Goal: Task Accomplishment & Management: Complete application form

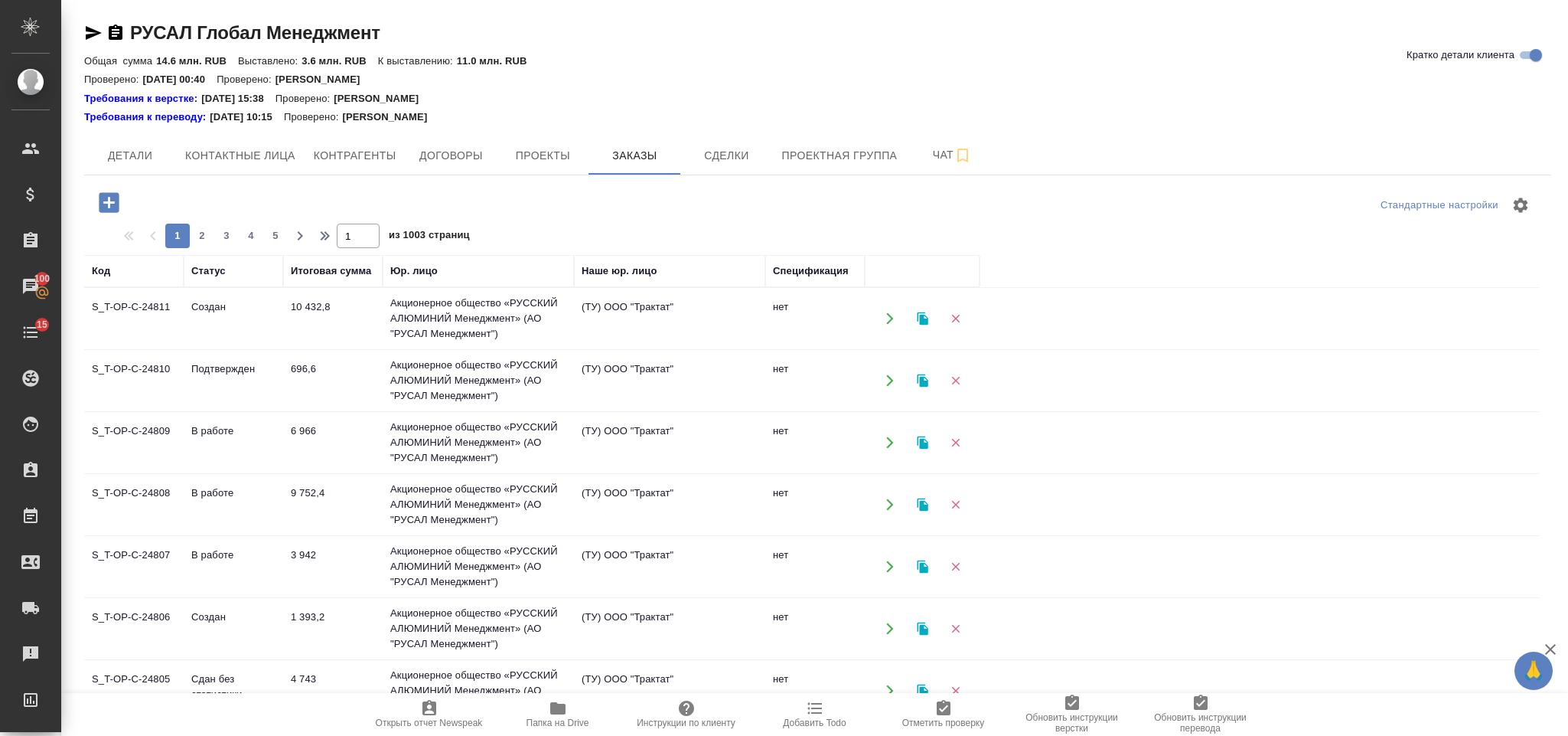
click at [119, 194] on icon "button" at bounding box center [109, 202] width 27 height 27
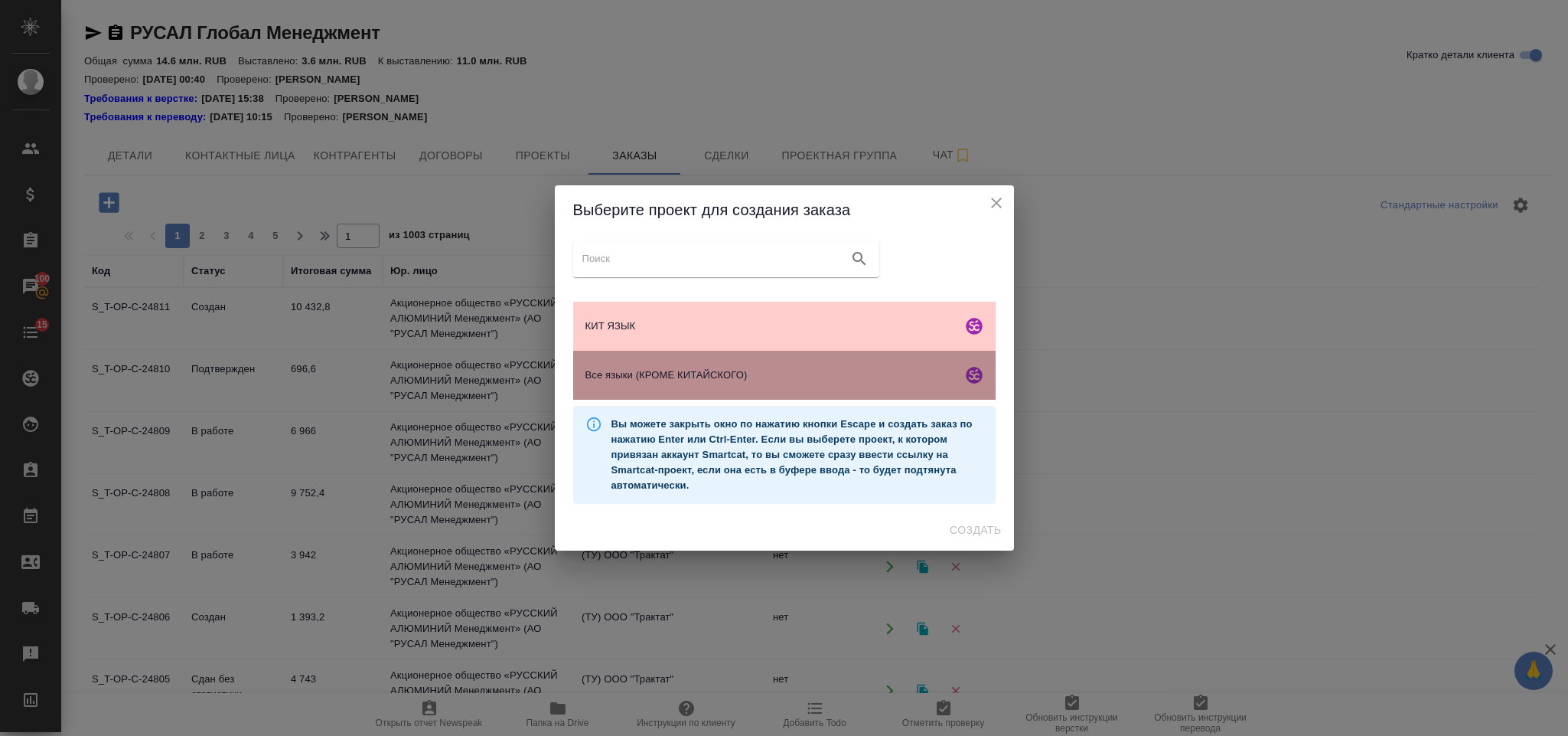
click at [772, 375] on span "Все языки (КРОМЕ КИТАЙСКОГО)" at bounding box center [770, 375] width 370 height 15
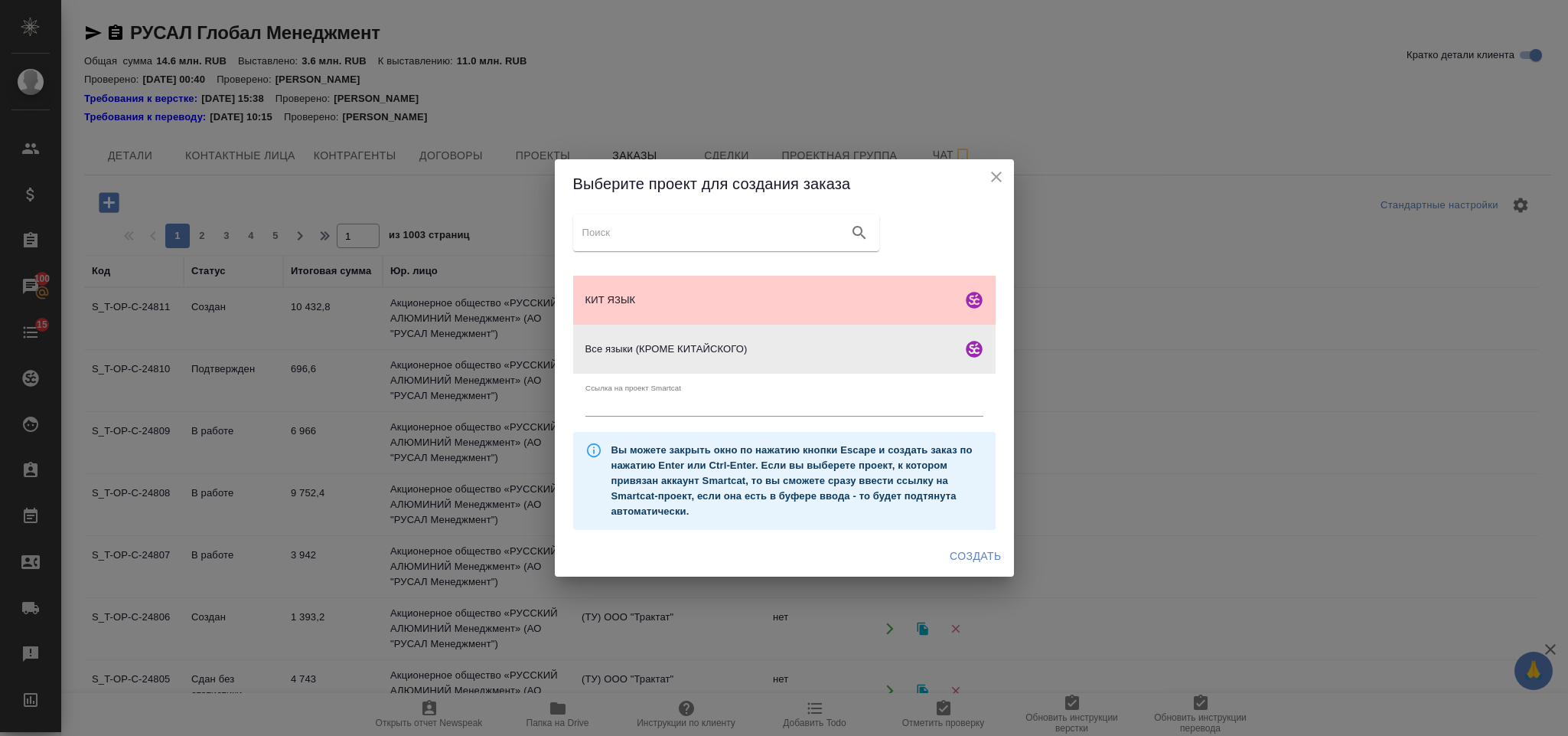
click at [984, 558] on span "Создать" at bounding box center [975, 555] width 52 height 19
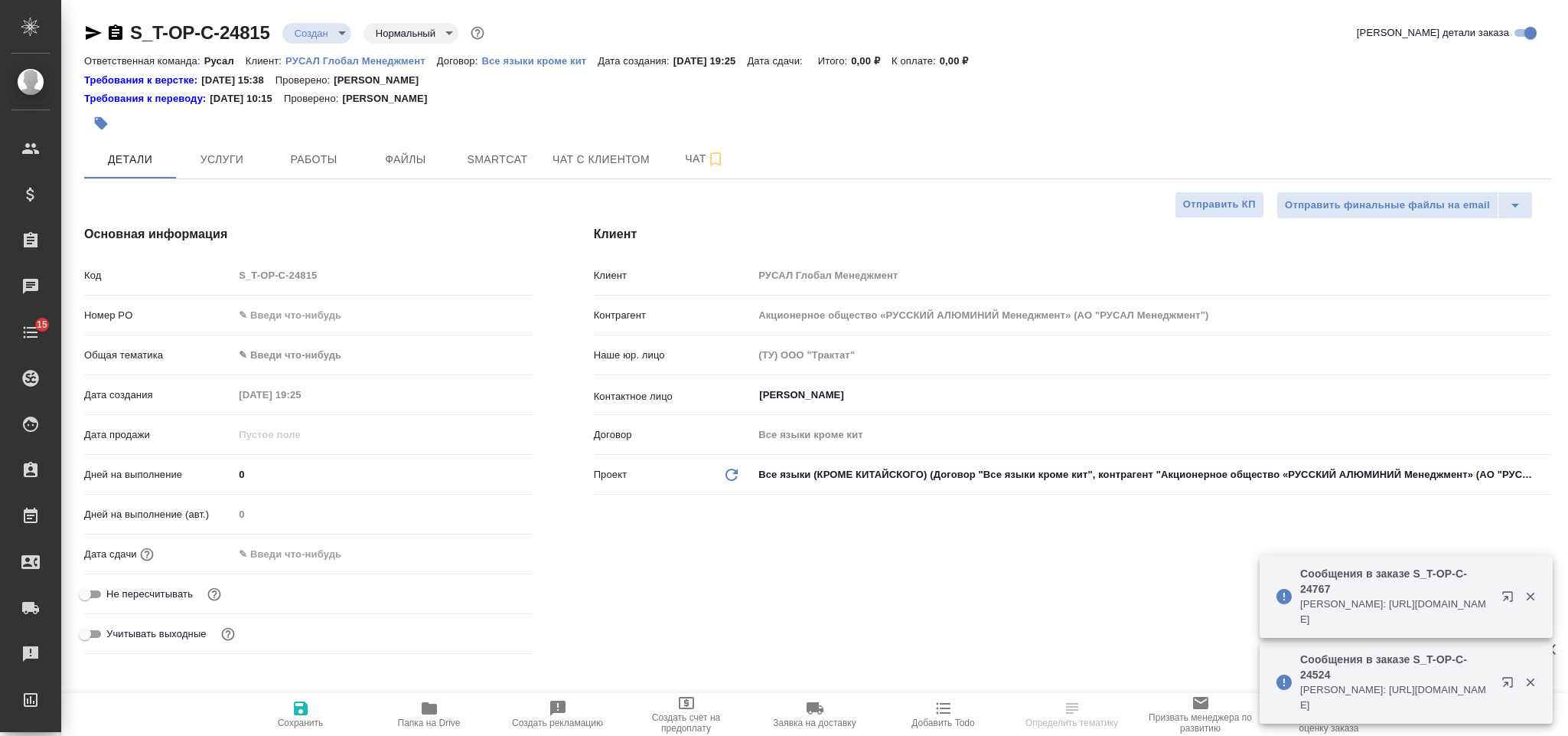
select select "RU"
click at [338, 312] on input "text" at bounding box center [382, 315] width 299 height 22
type input "[PERSON_NAME]"
click at [338, 309] on input "text" at bounding box center [382, 315] width 297 height 22
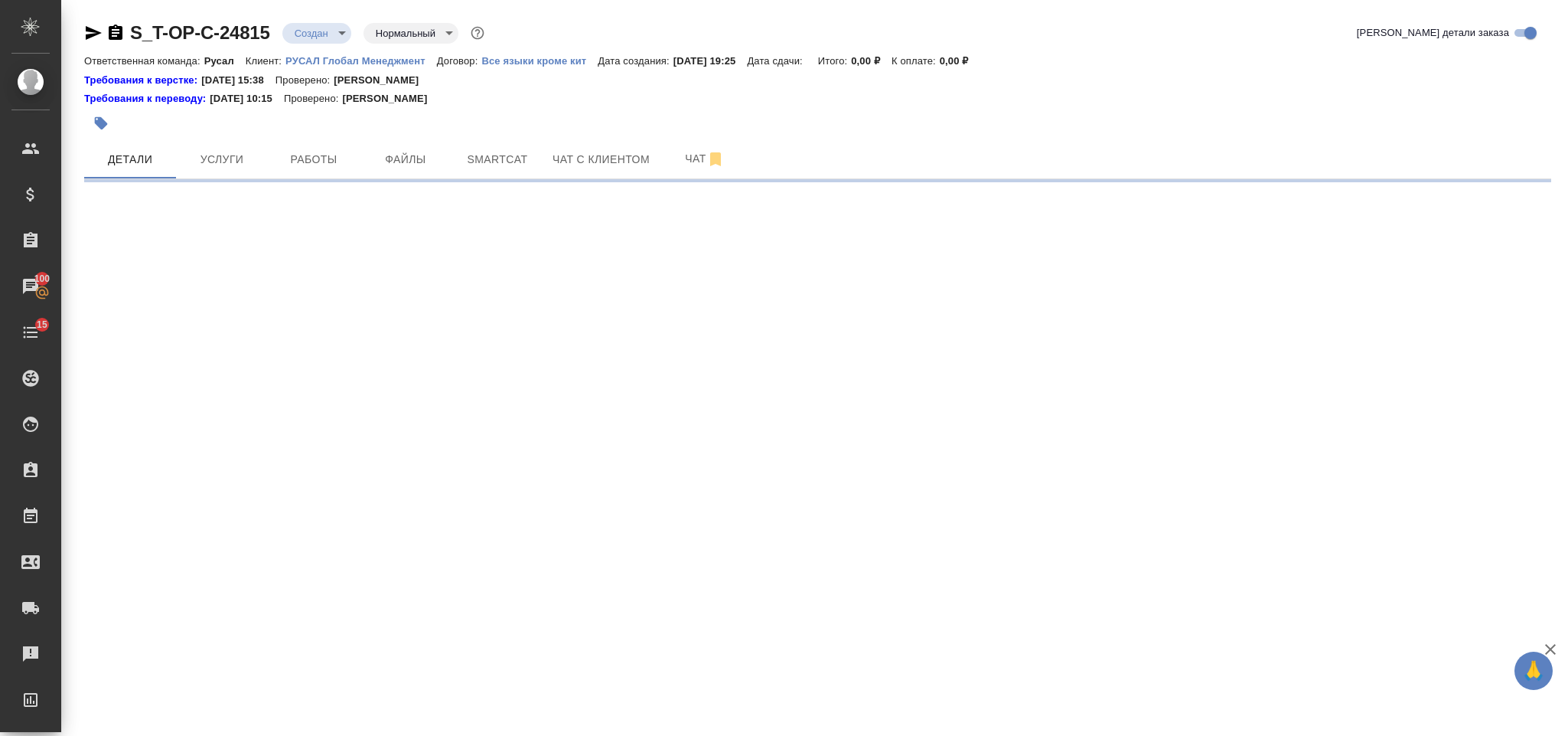
select select "RU"
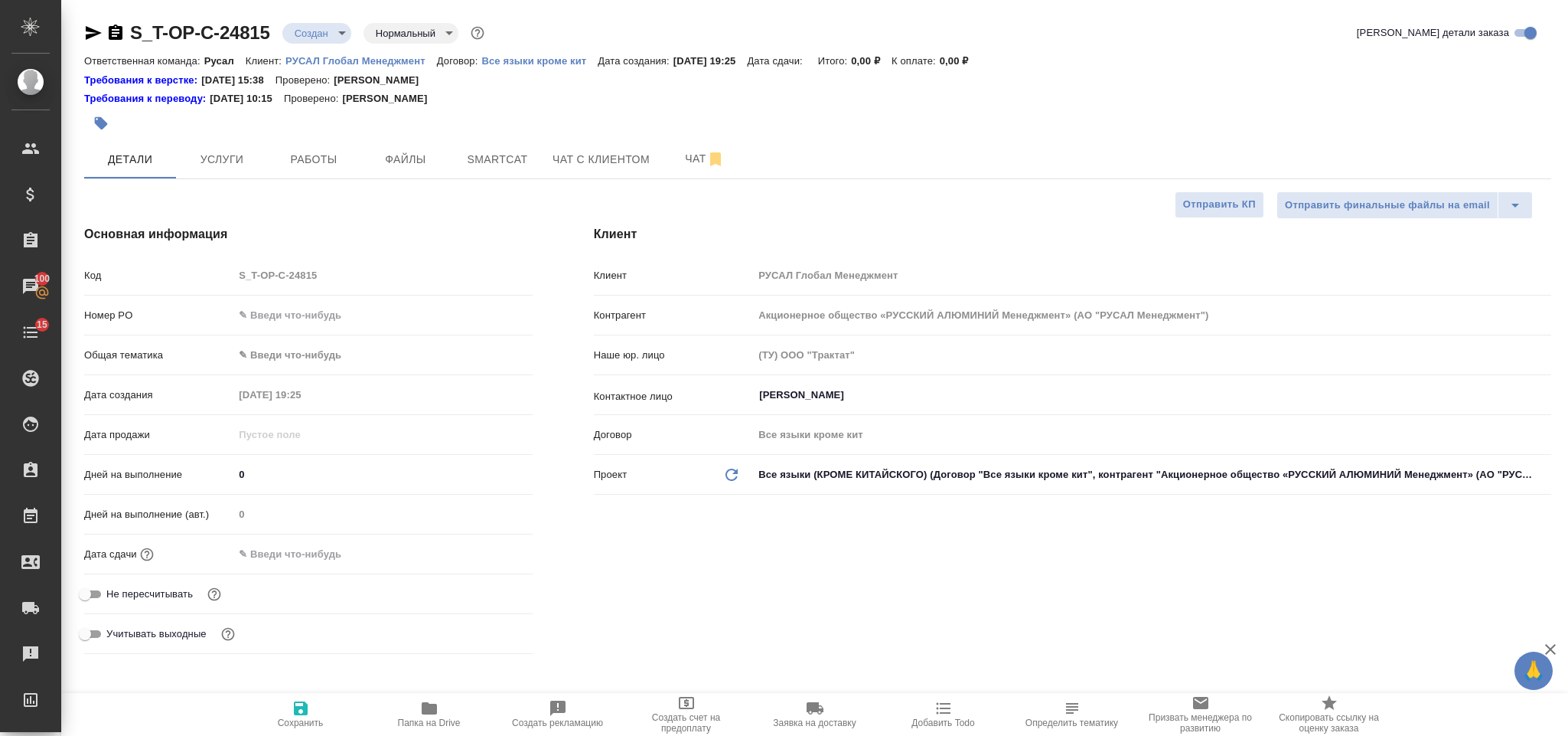
type textarea "x"
click at [338, 309] on input "text" at bounding box center [382, 315] width 299 height 22
type input "о"
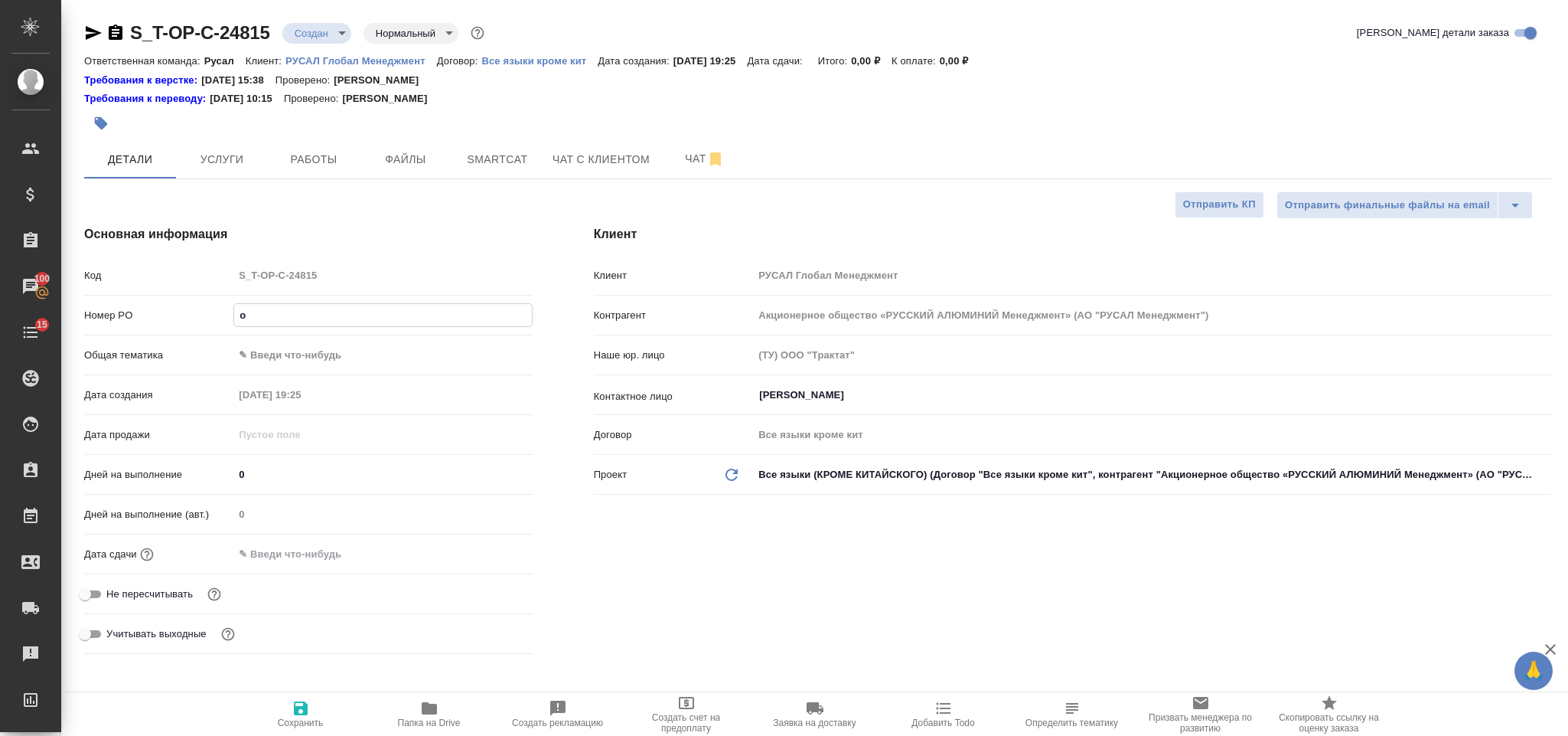
type textarea "x"
type input "от"
type textarea "x"
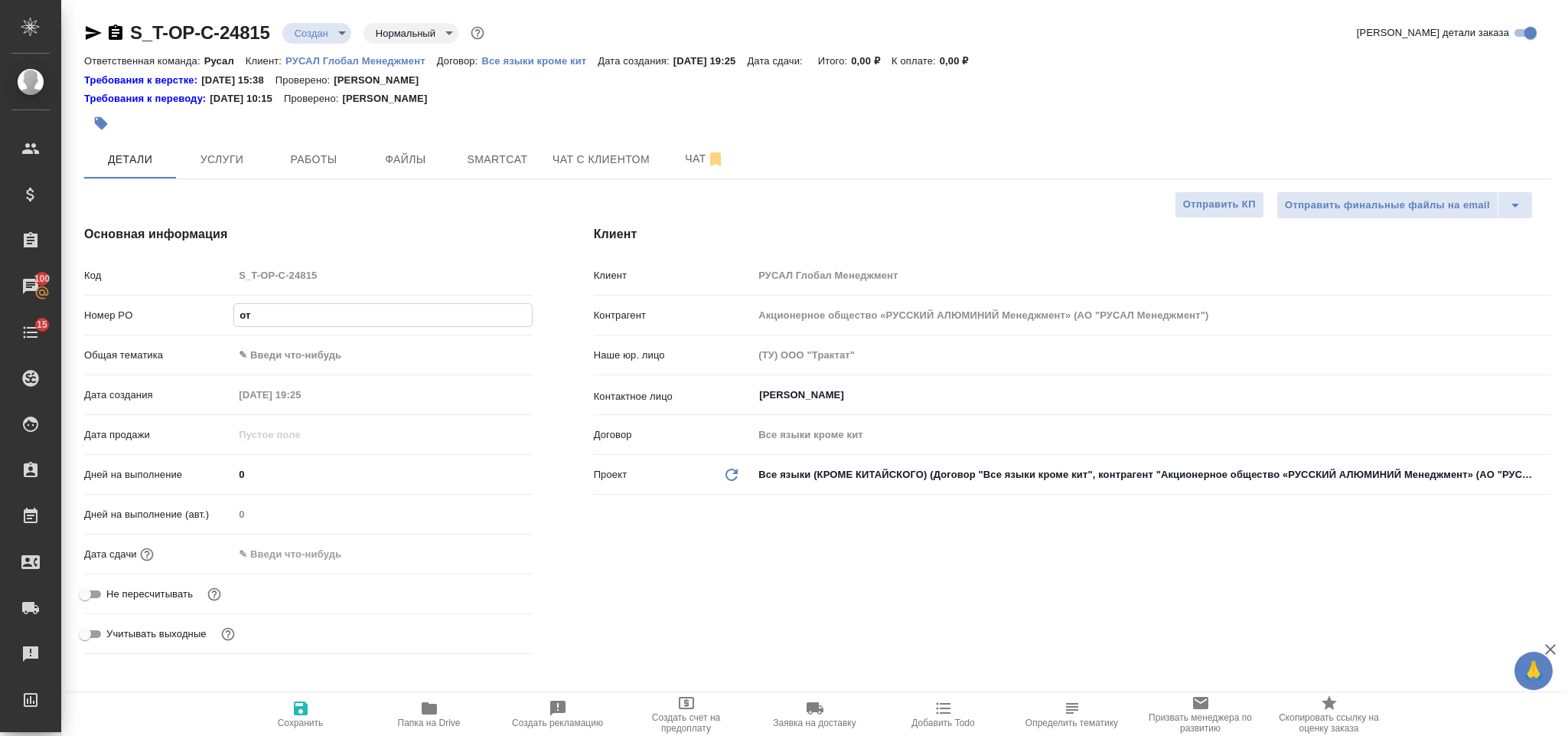
type textarea "x"
type input "от И"
type textarea "x"
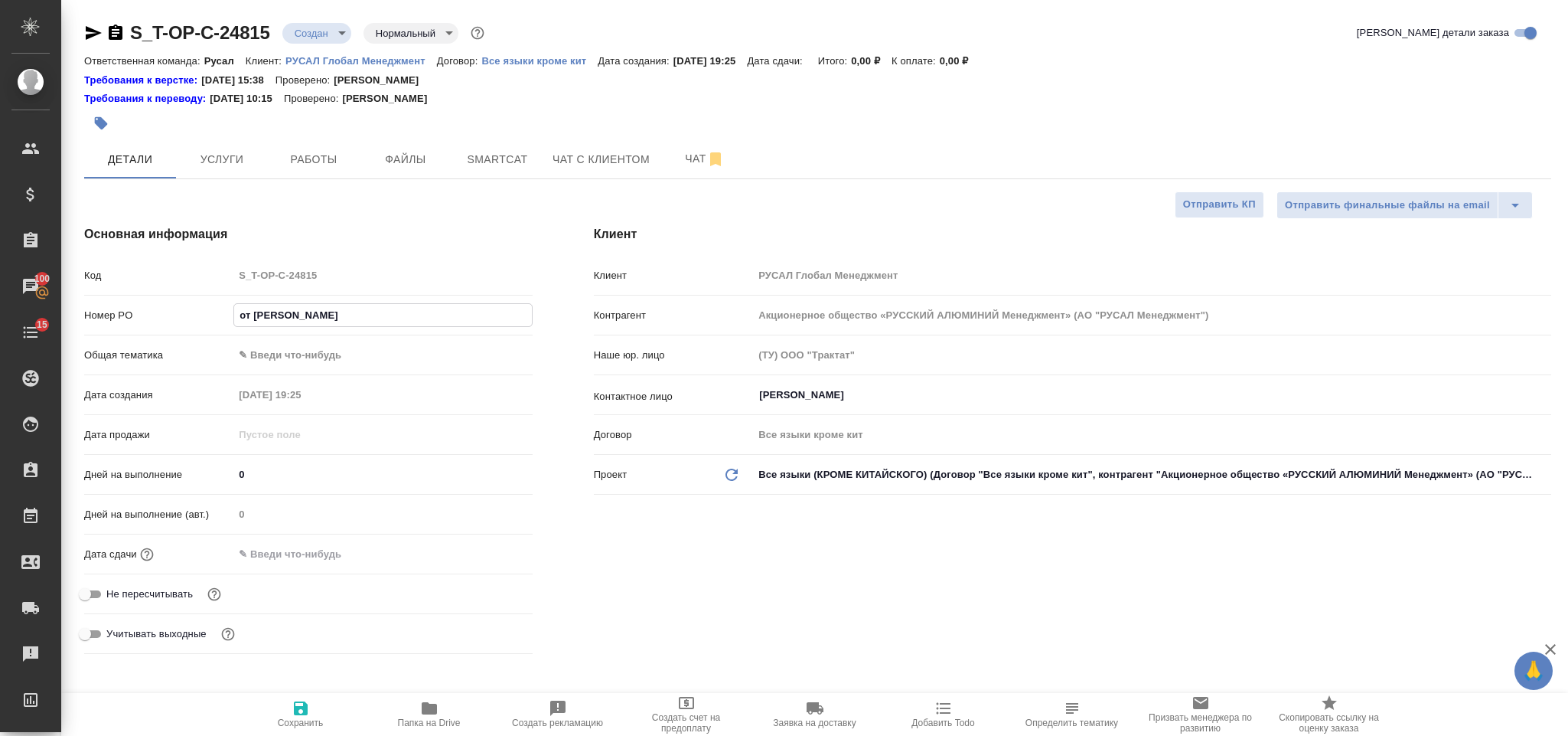
type textarea "x"
type input "от Иса"
type textarea "x"
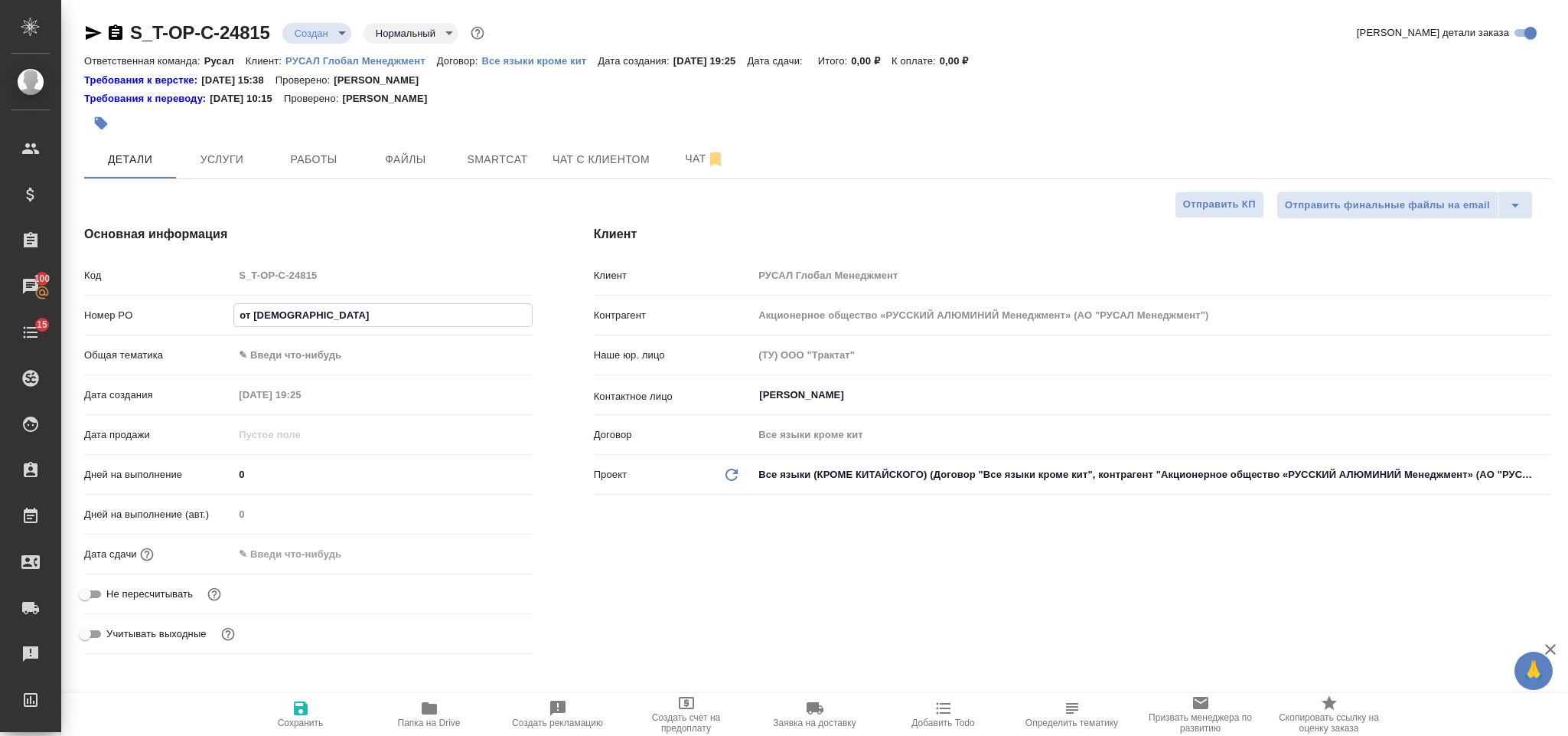
type input "от Исаев"
type textarea "x"
type input "от Исаева"
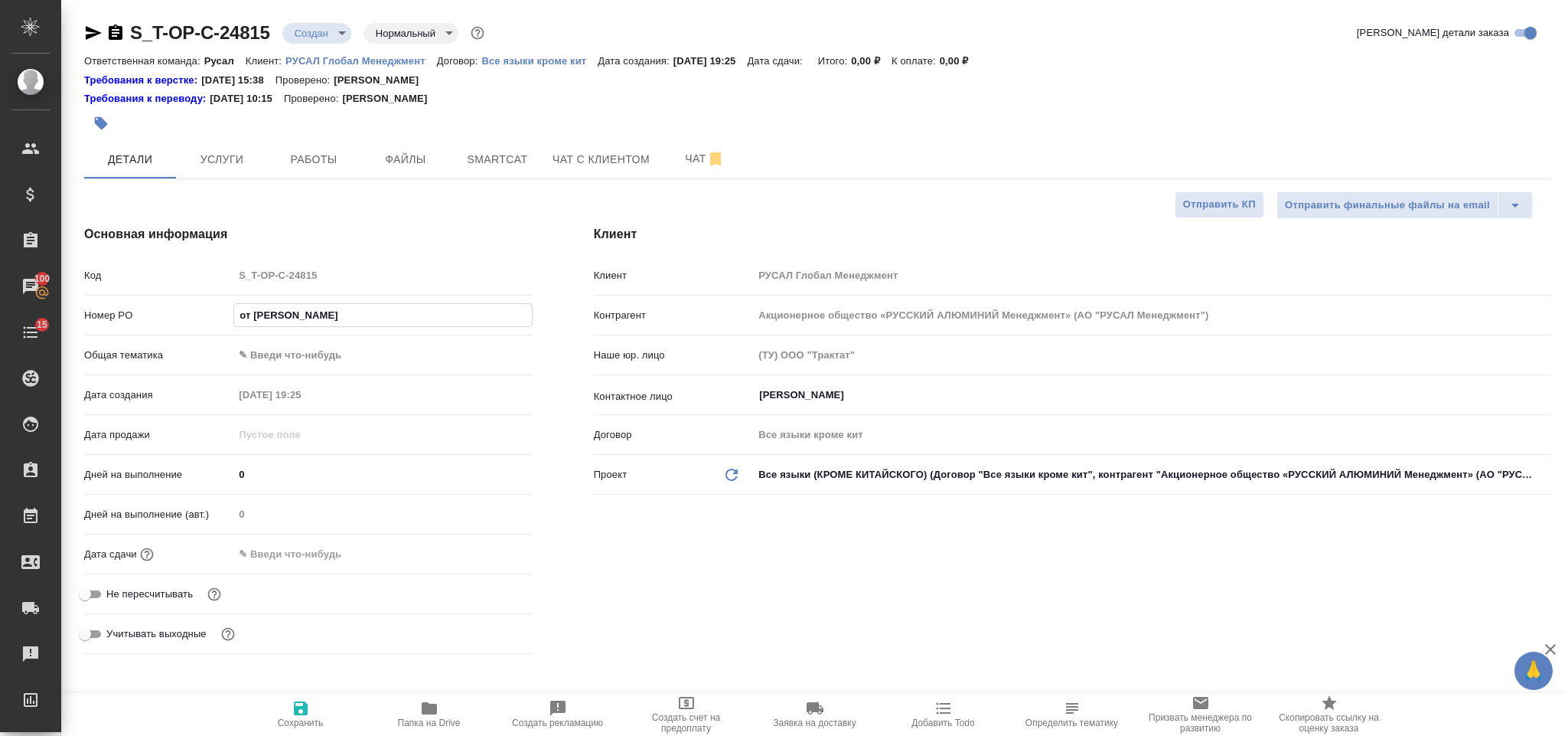
type textarea "x"
type input "от Исаева_"
type textarea "x"
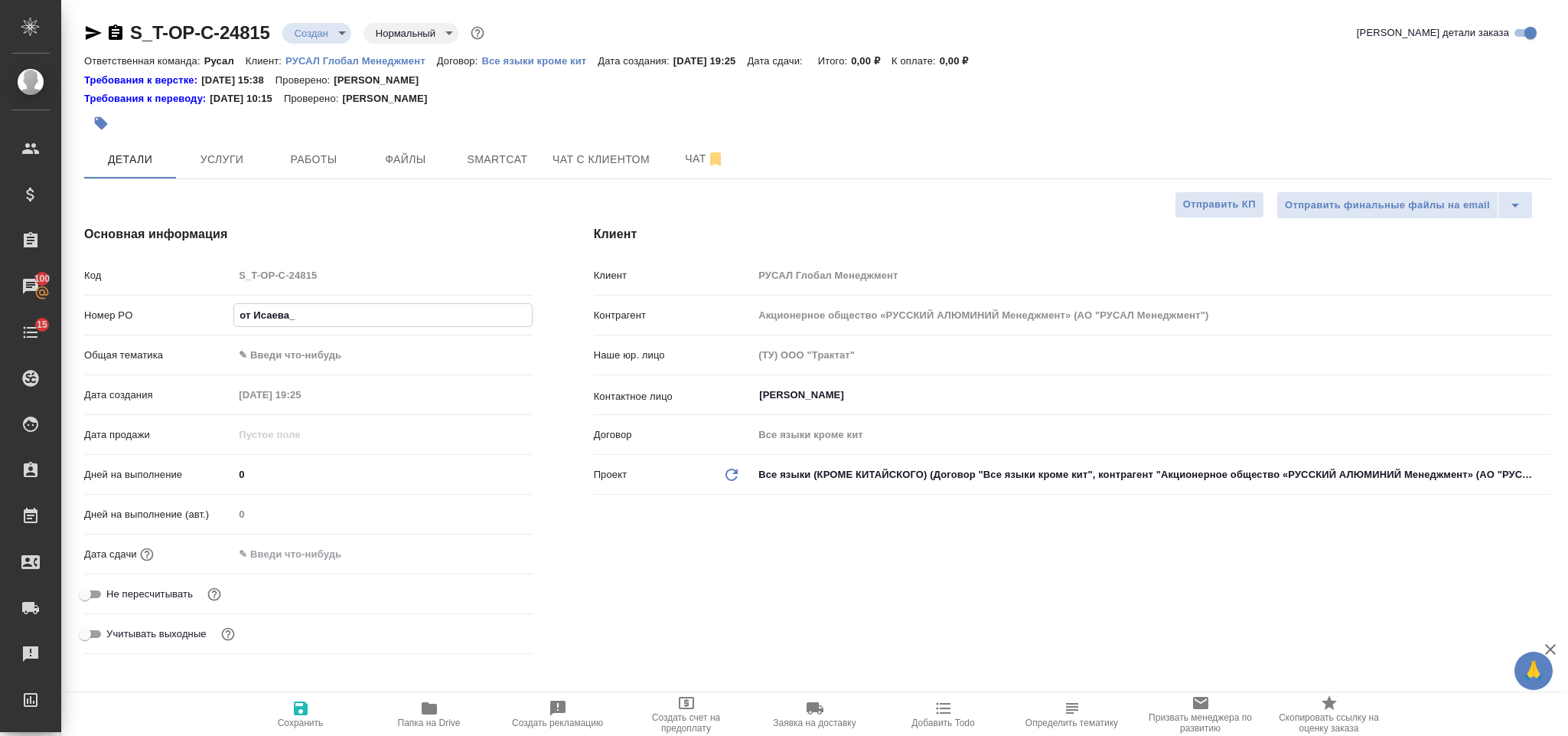
type textarea "x"
type input "от Исаева_1"
type textarea "x"
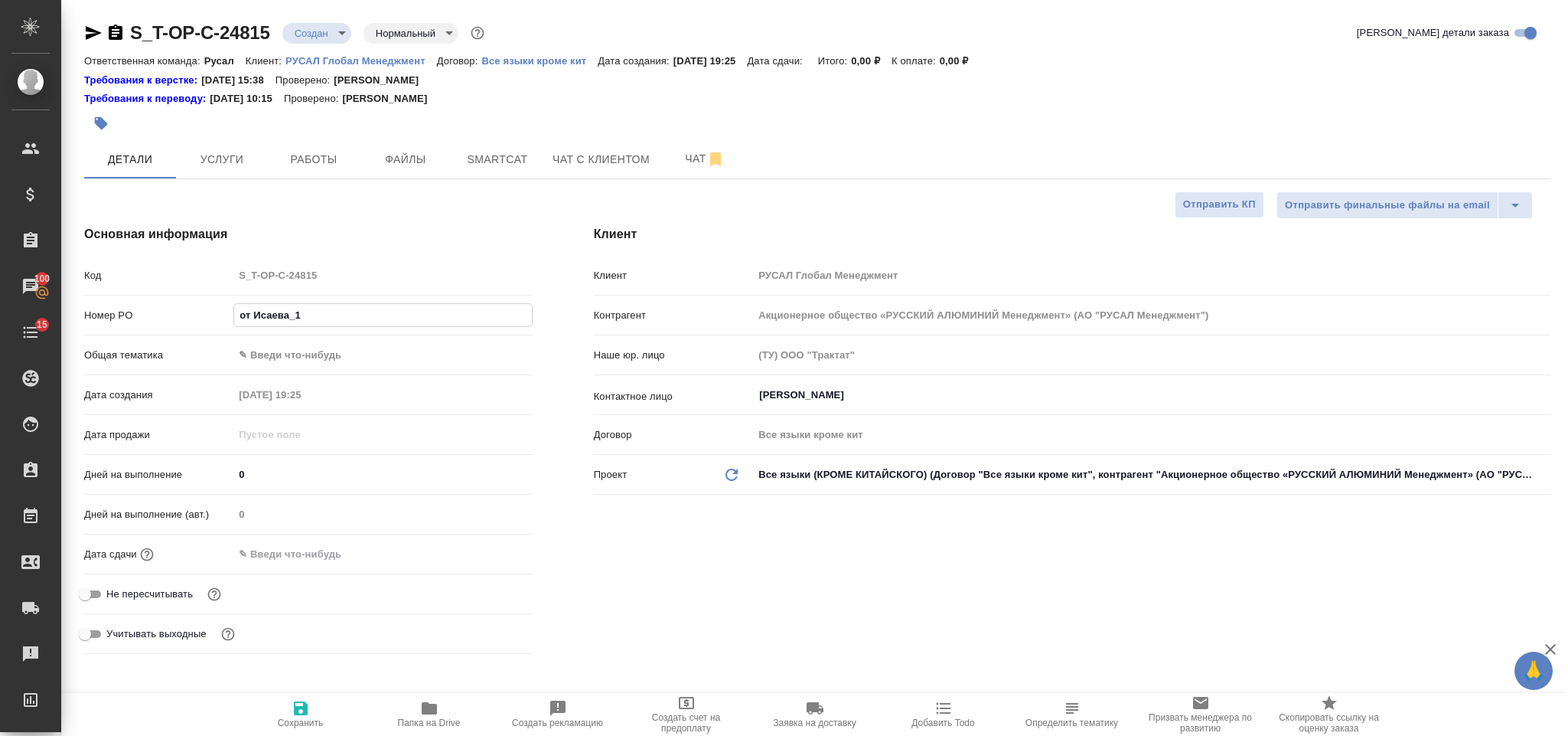
type textarea "x"
type input "от Исаева_15"
type textarea "x"
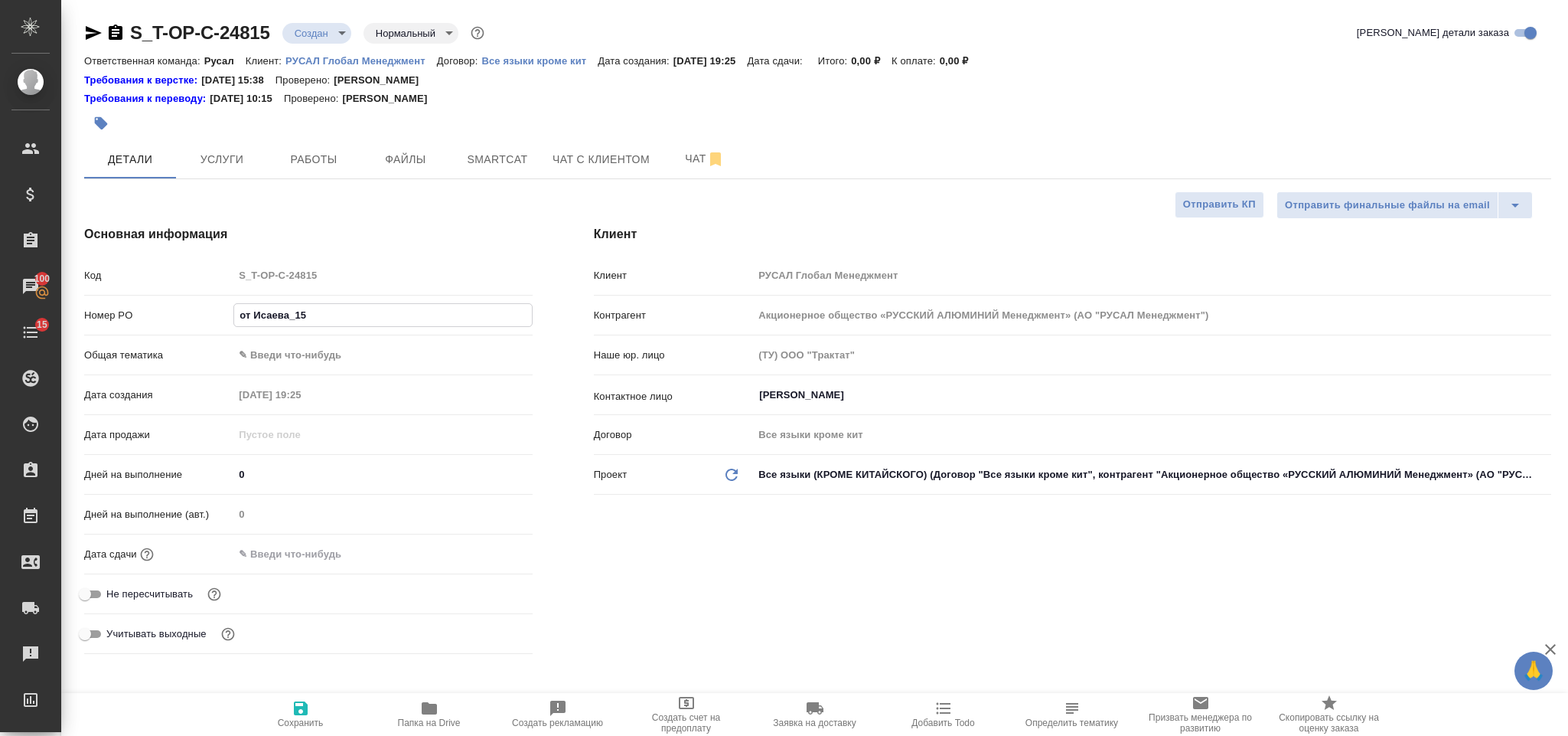
type input "от Исаева_15."
type textarea "x"
type input "от Исаева_15.0"
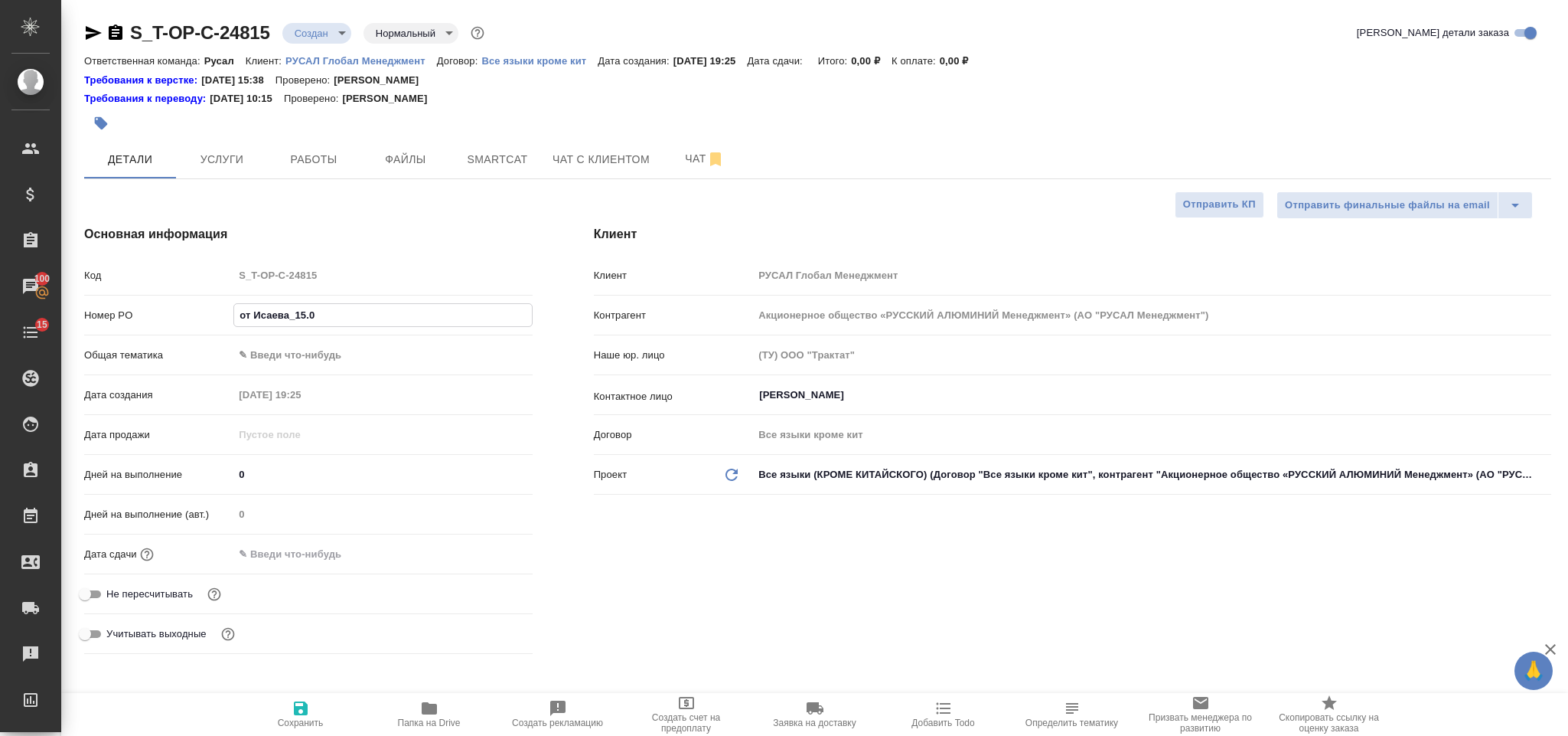
type textarea "x"
type input "от Исаева_15.08"
type textarea "x"
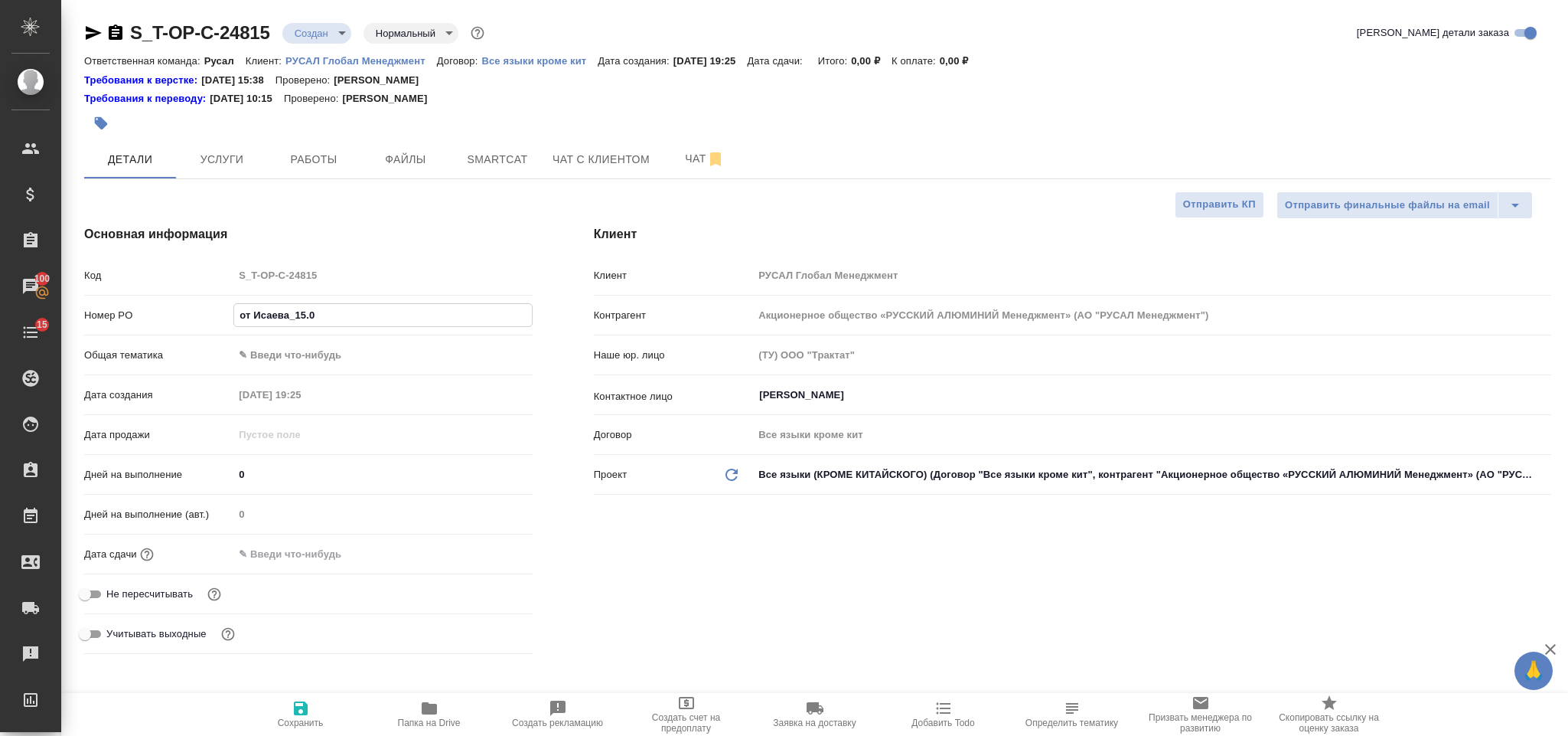
type textarea "x"
type input "от Исаева_15.08"
click at [305, 354] on body "🙏 .cls-1 fill:#fff; AWATERA Gorlenko Yuliua Клиенты Спецификации Заказы 100 Чат…" at bounding box center [784, 368] width 1568 height 736
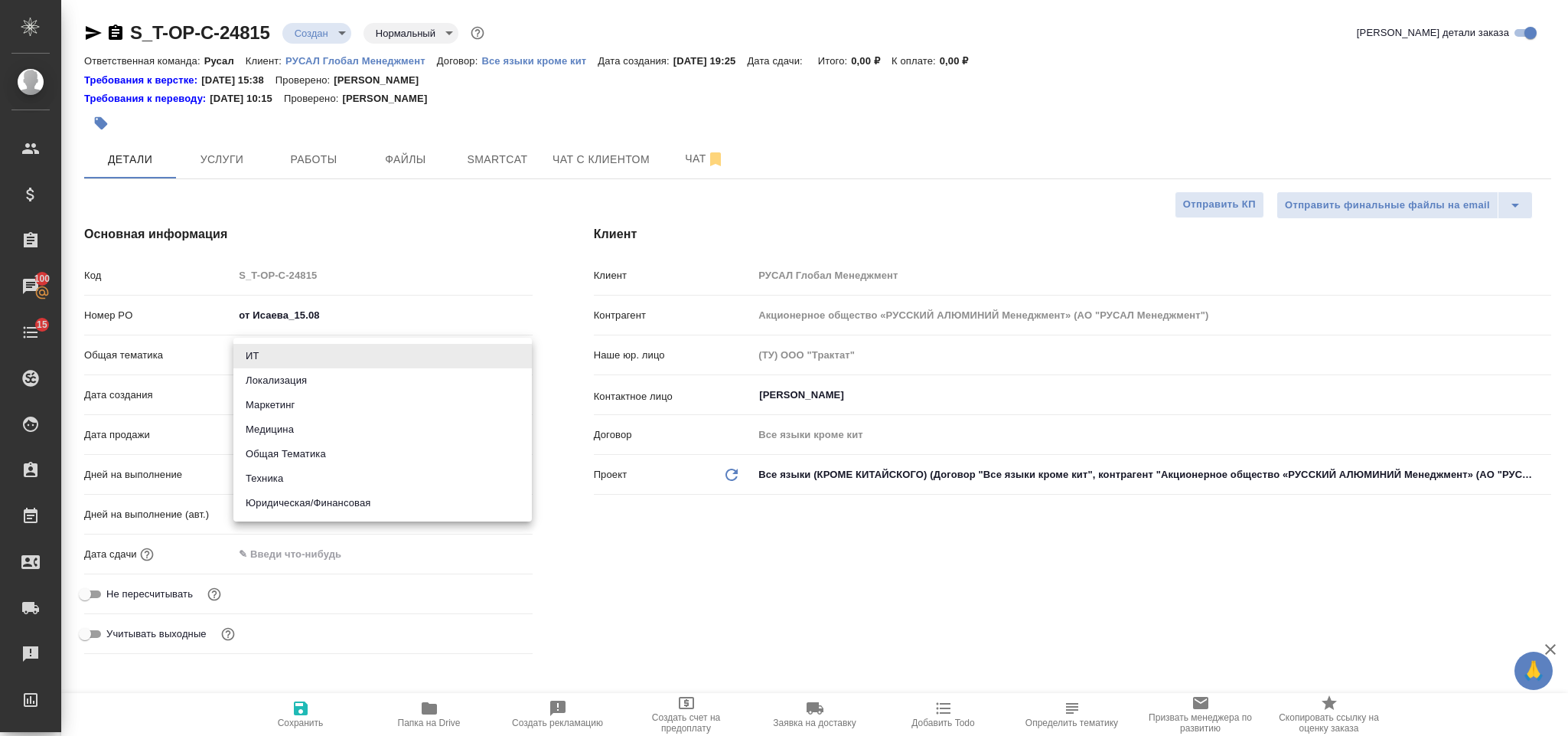
click at [324, 450] on li "Общая Тематика" at bounding box center [382, 454] width 299 height 24
type input "obtem"
type textarea "x"
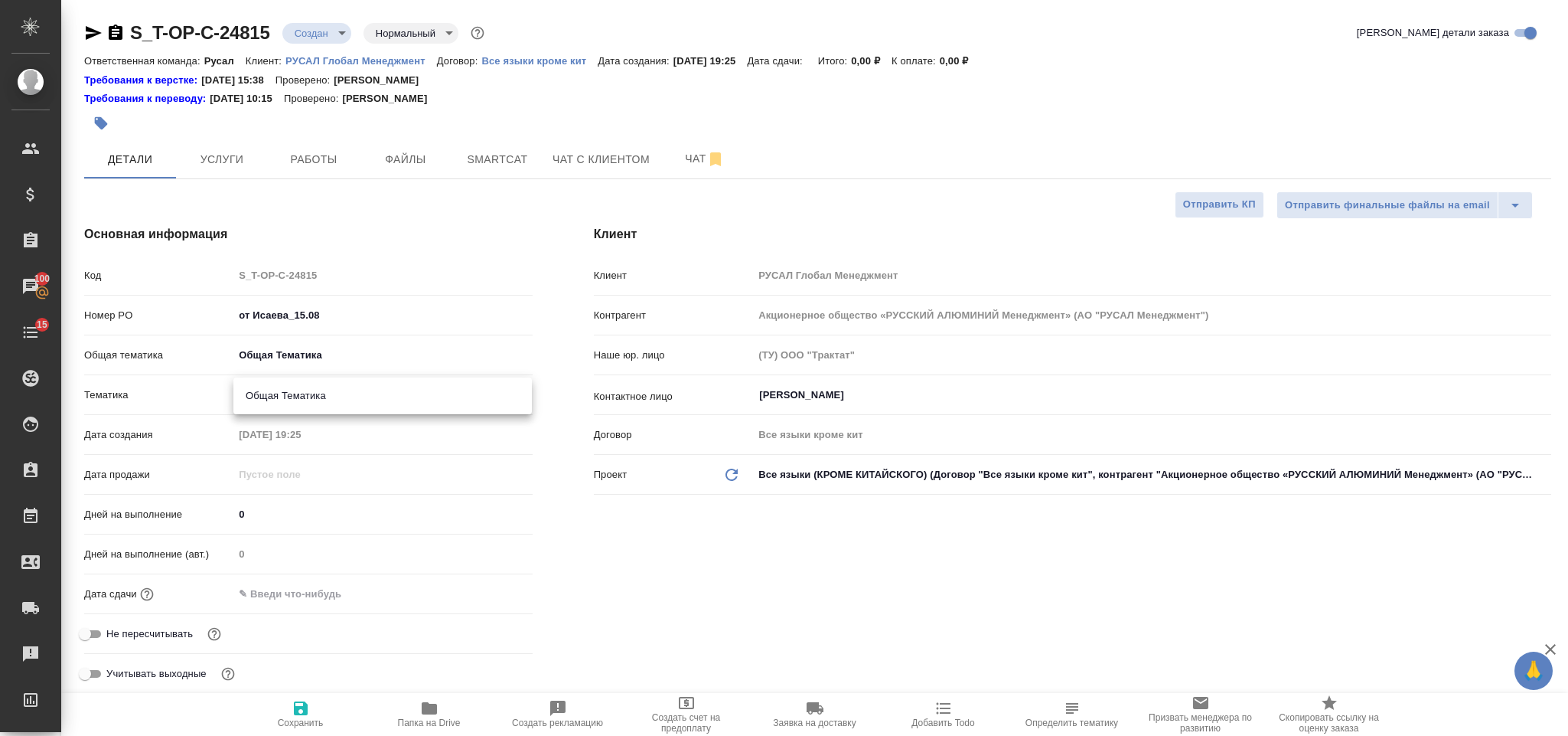
click at [320, 398] on body "🙏 .cls-1 fill:#fff; AWATERA Gorlenko Yuliua Клиенты Спецификации Заказы 100 Чат…" at bounding box center [784, 368] width 1568 height 736
click at [320, 398] on li "Общая Тематика" at bounding box center [382, 395] width 299 height 24
type textarea "x"
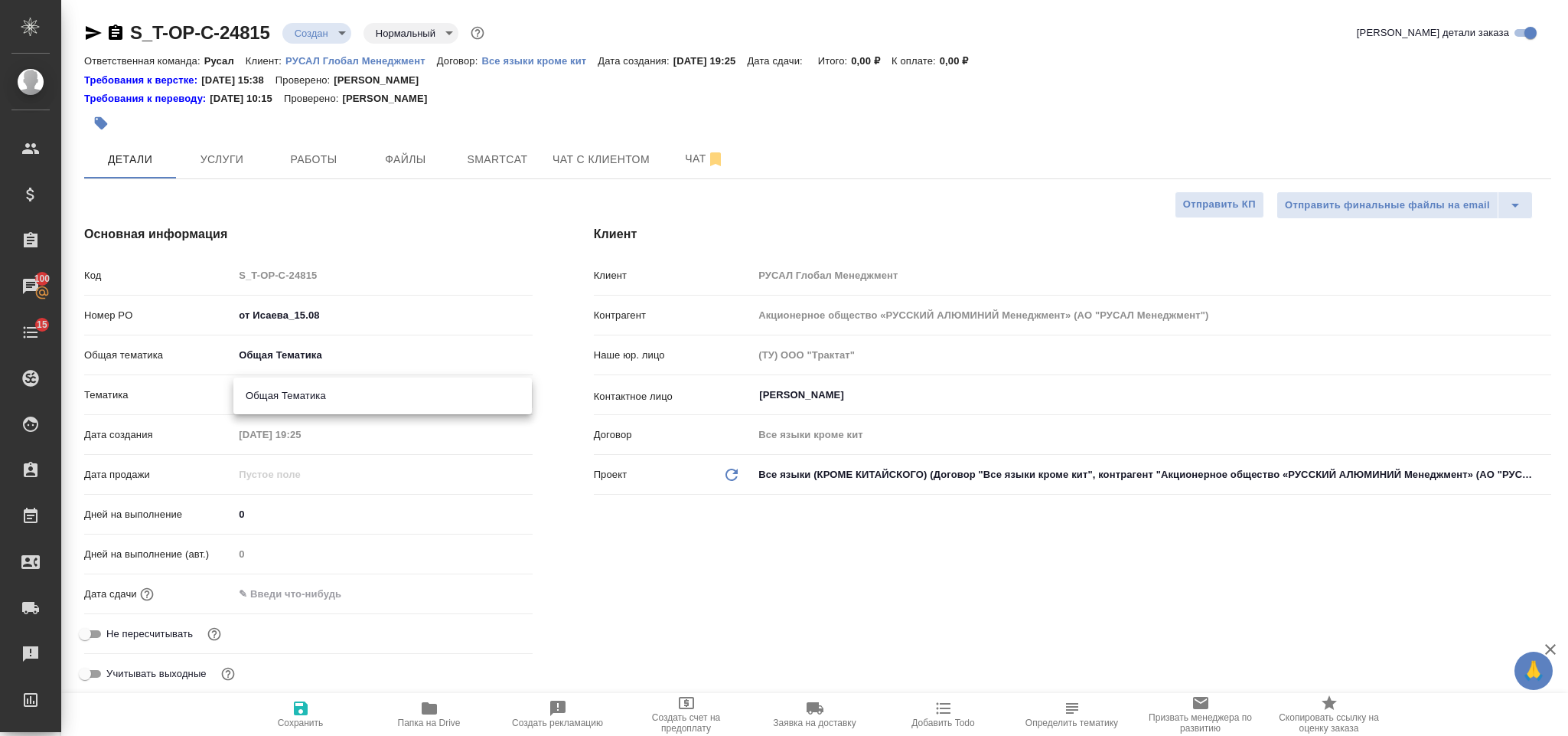
type input "6012b1ca196b0e5c9229a120"
click at [318, 589] on input "text" at bounding box center [300, 594] width 134 height 22
click at [480, 593] on icon "button" at bounding box center [489, 593] width 18 height 18
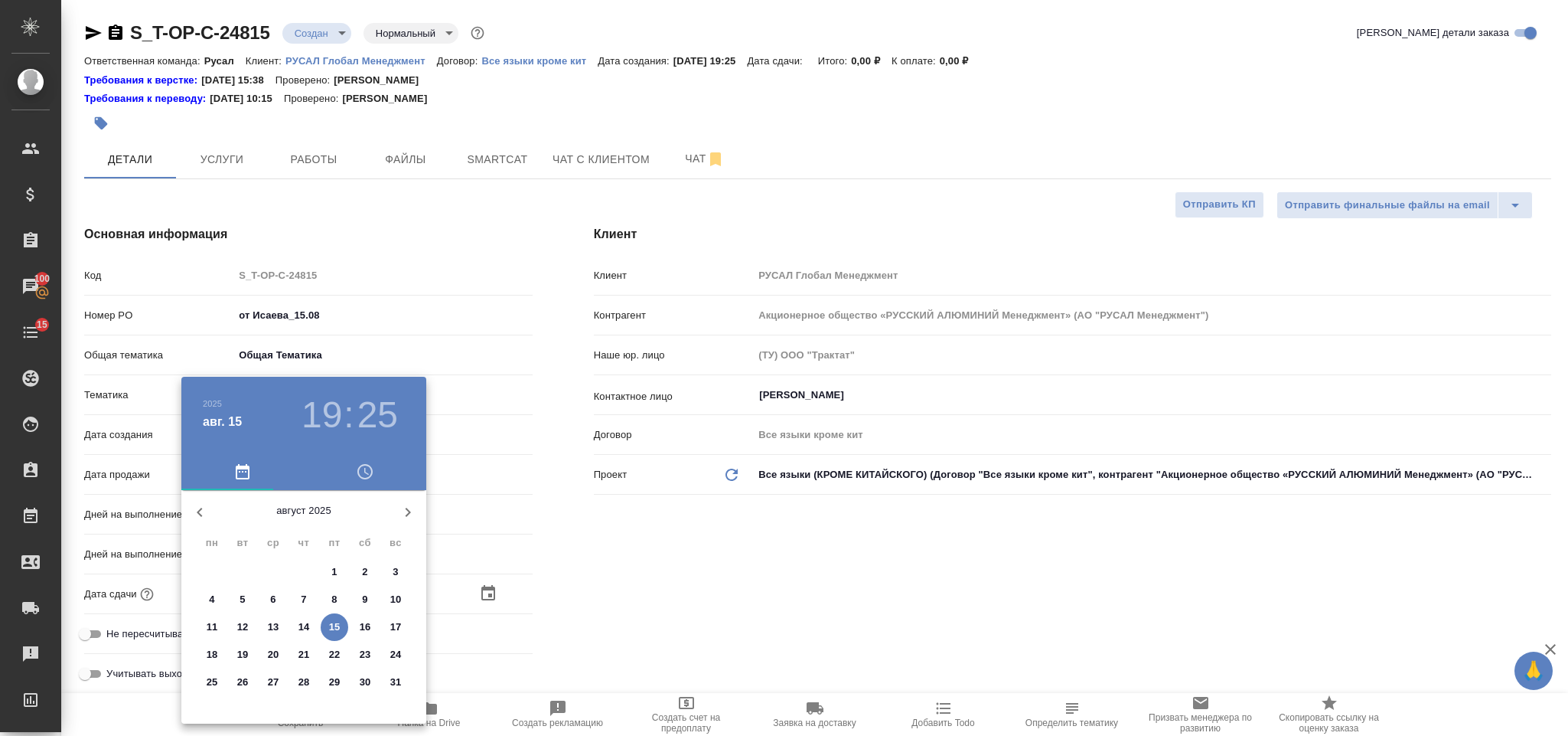
click at [367, 621] on p "16" at bounding box center [365, 627] width 12 height 15
type input "16.08.2025 19:25"
type textarea "x"
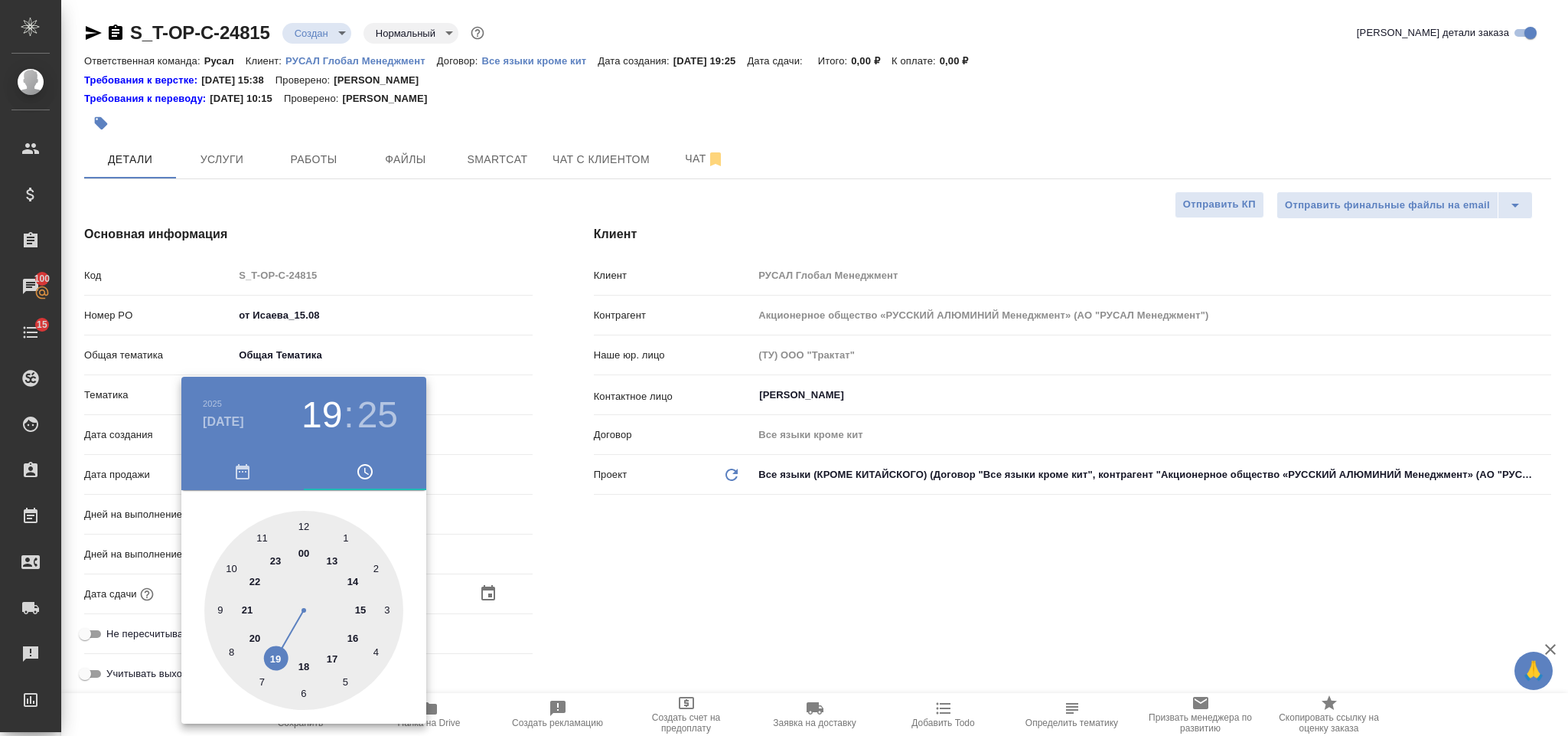
click at [333, 653] on div at bounding box center [303, 609] width 199 height 199
type input "16.08.2025 17:25"
type textarea "x"
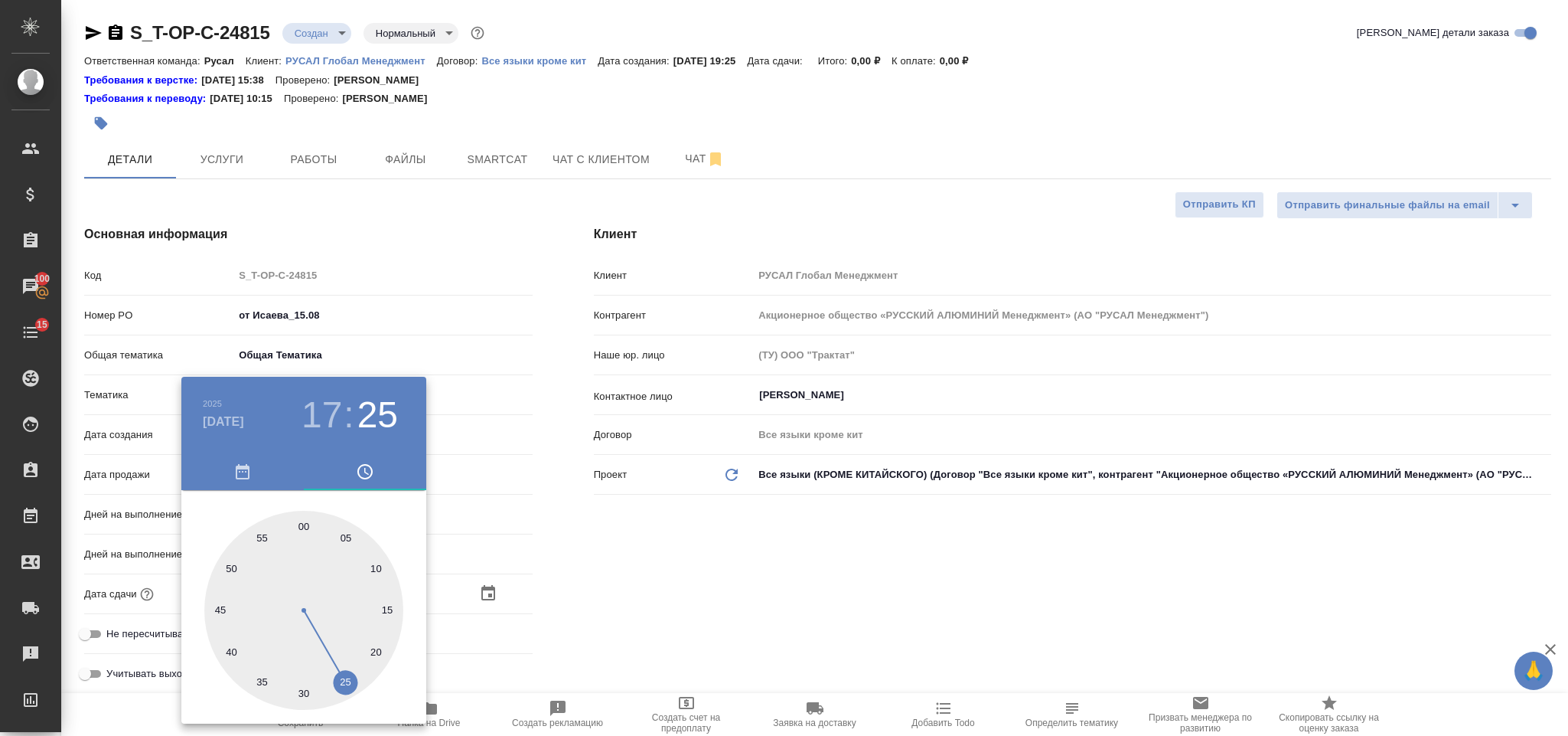
click at [303, 522] on div at bounding box center [303, 609] width 199 height 199
type input "16.08.2025 17:00"
type textarea "x"
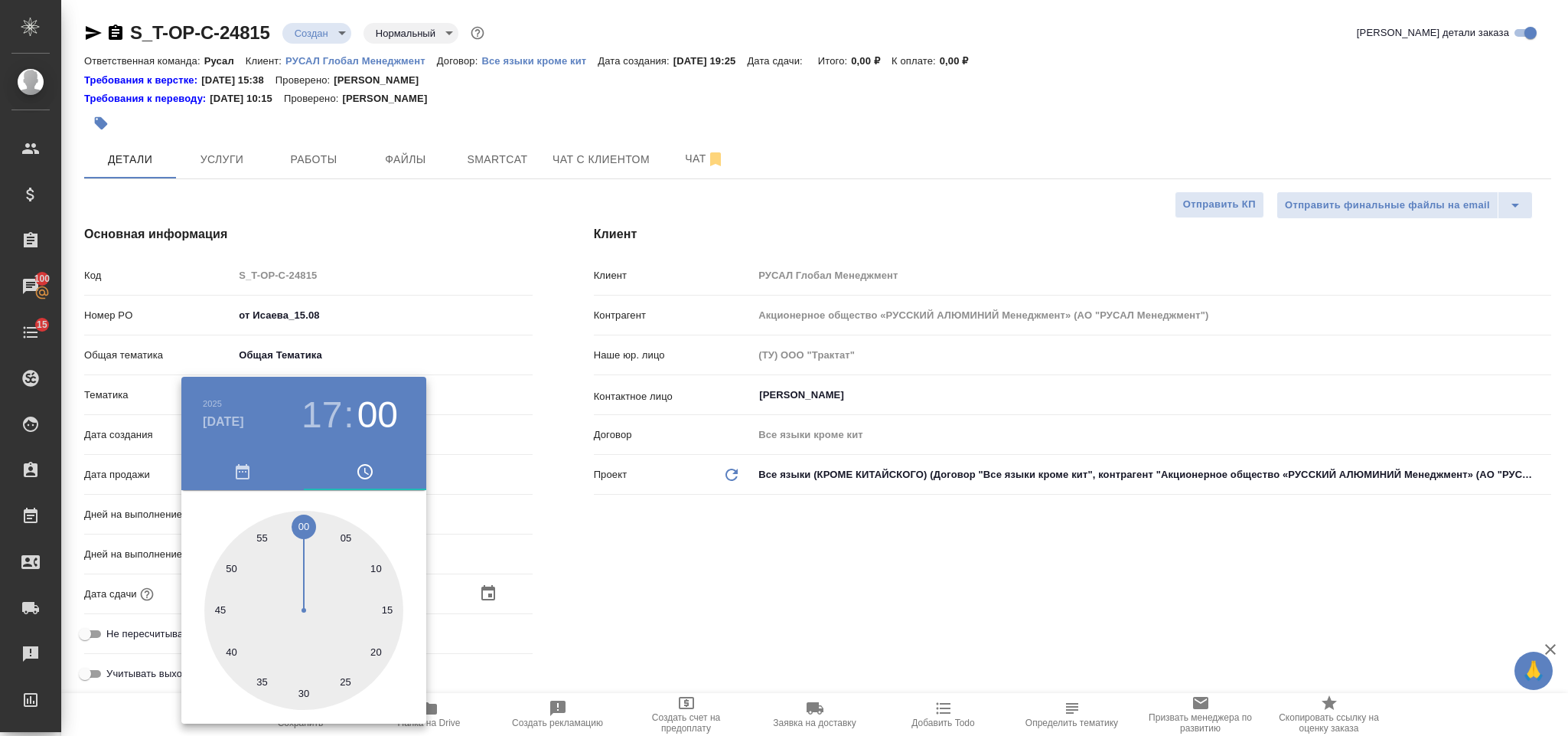
click at [669, 545] on div at bounding box center [784, 368] width 1568 height 736
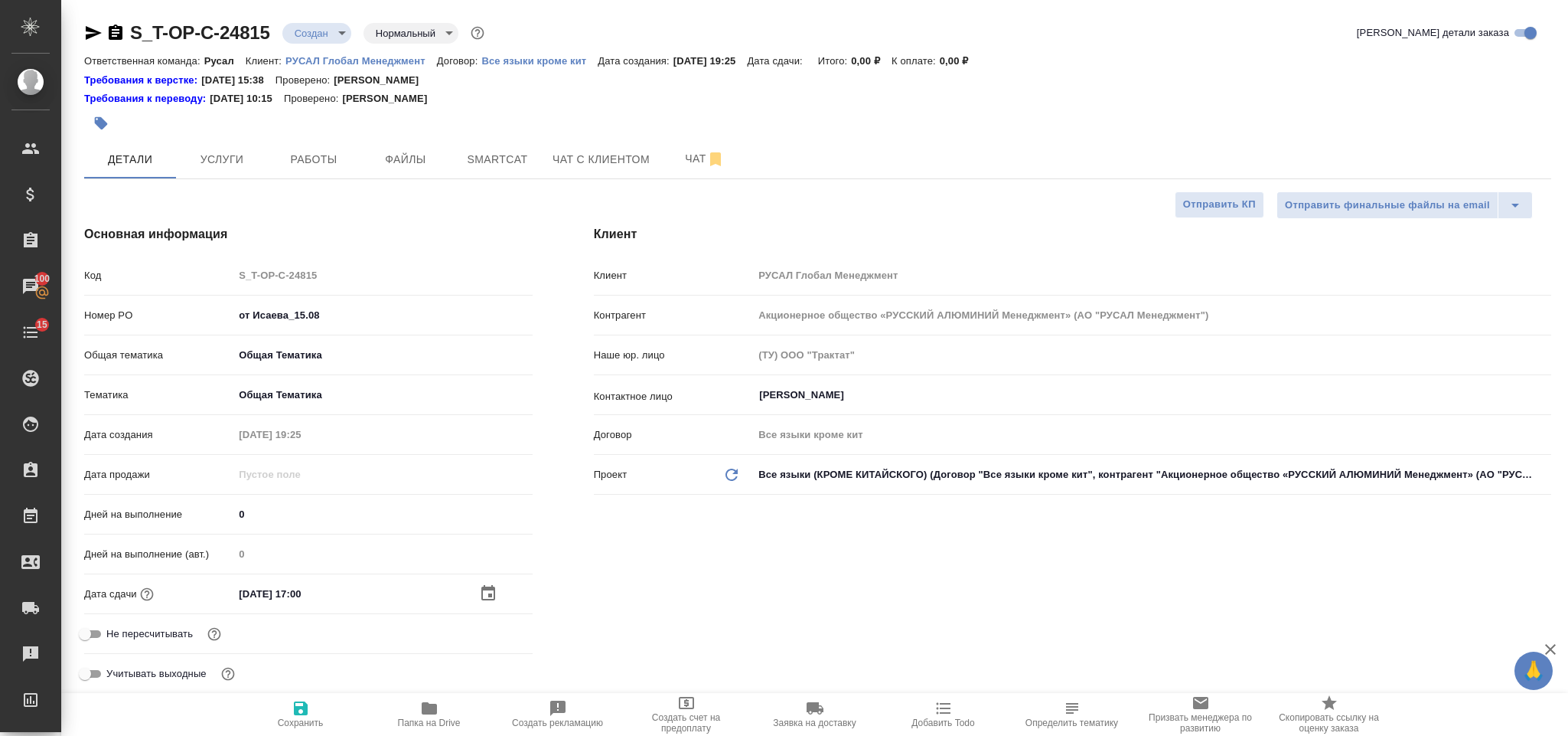
click at [308, 697] on button "Сохранить" at bounding box center [300, 714] width 128 height 42
type textarea "x"
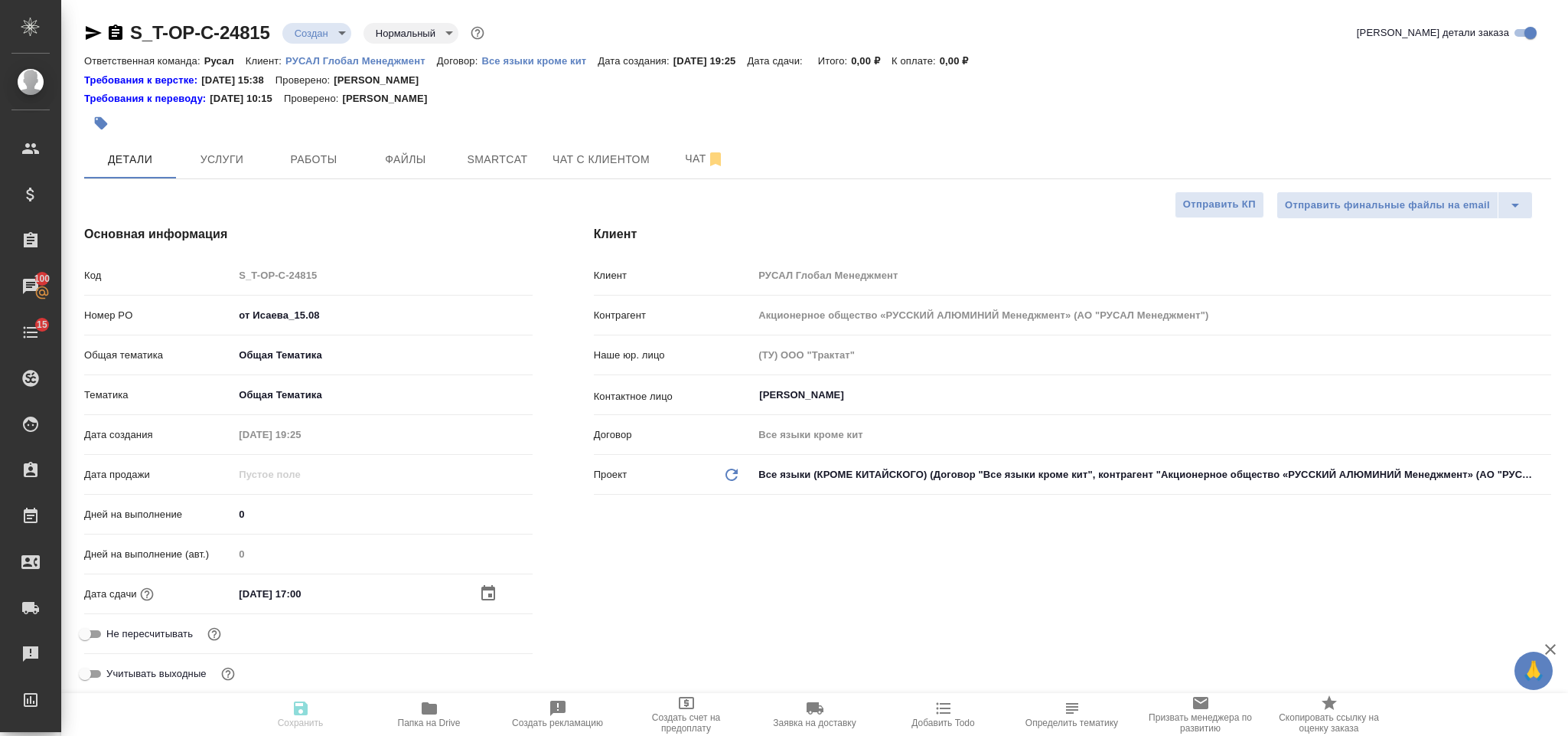
type textarea "x"
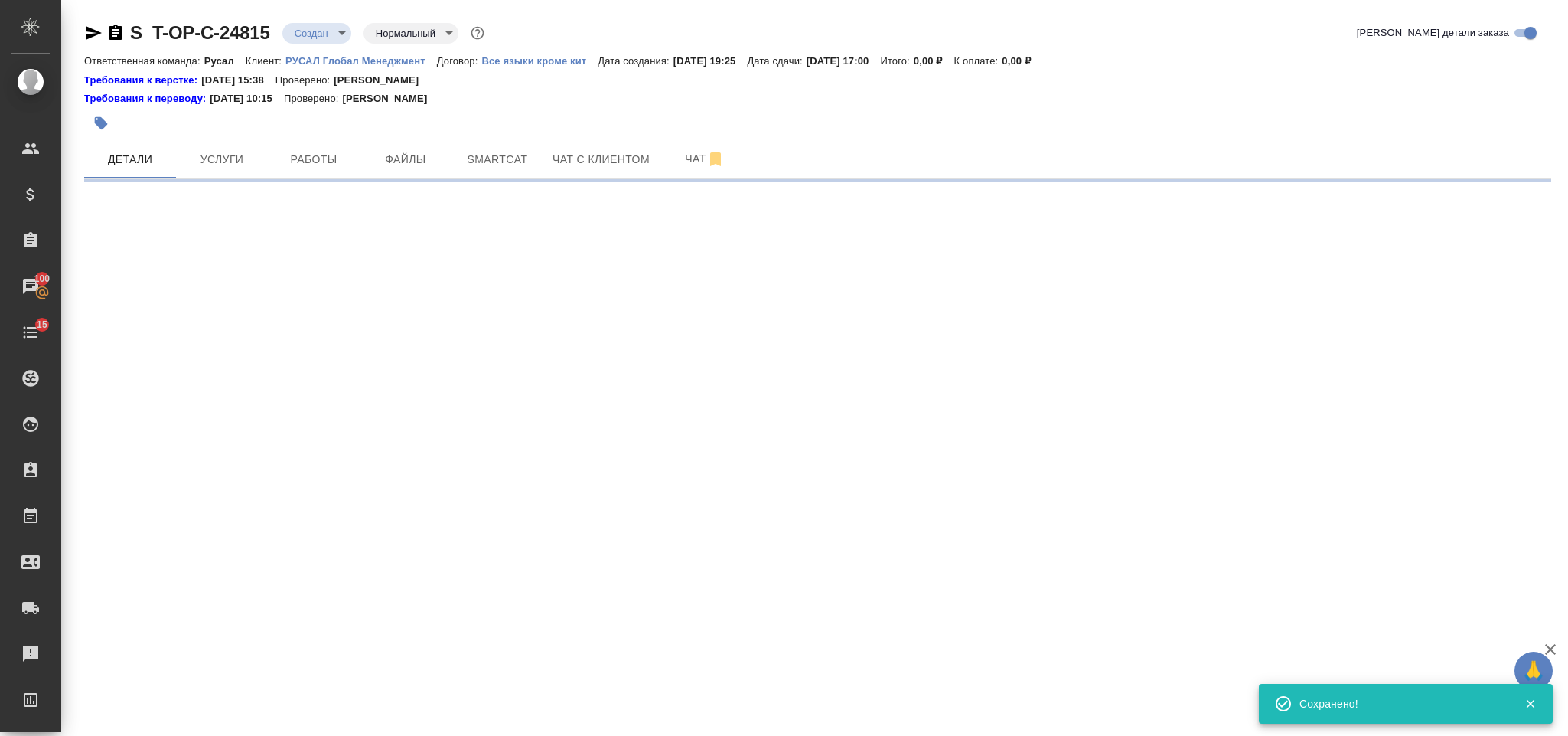
select select "RU"
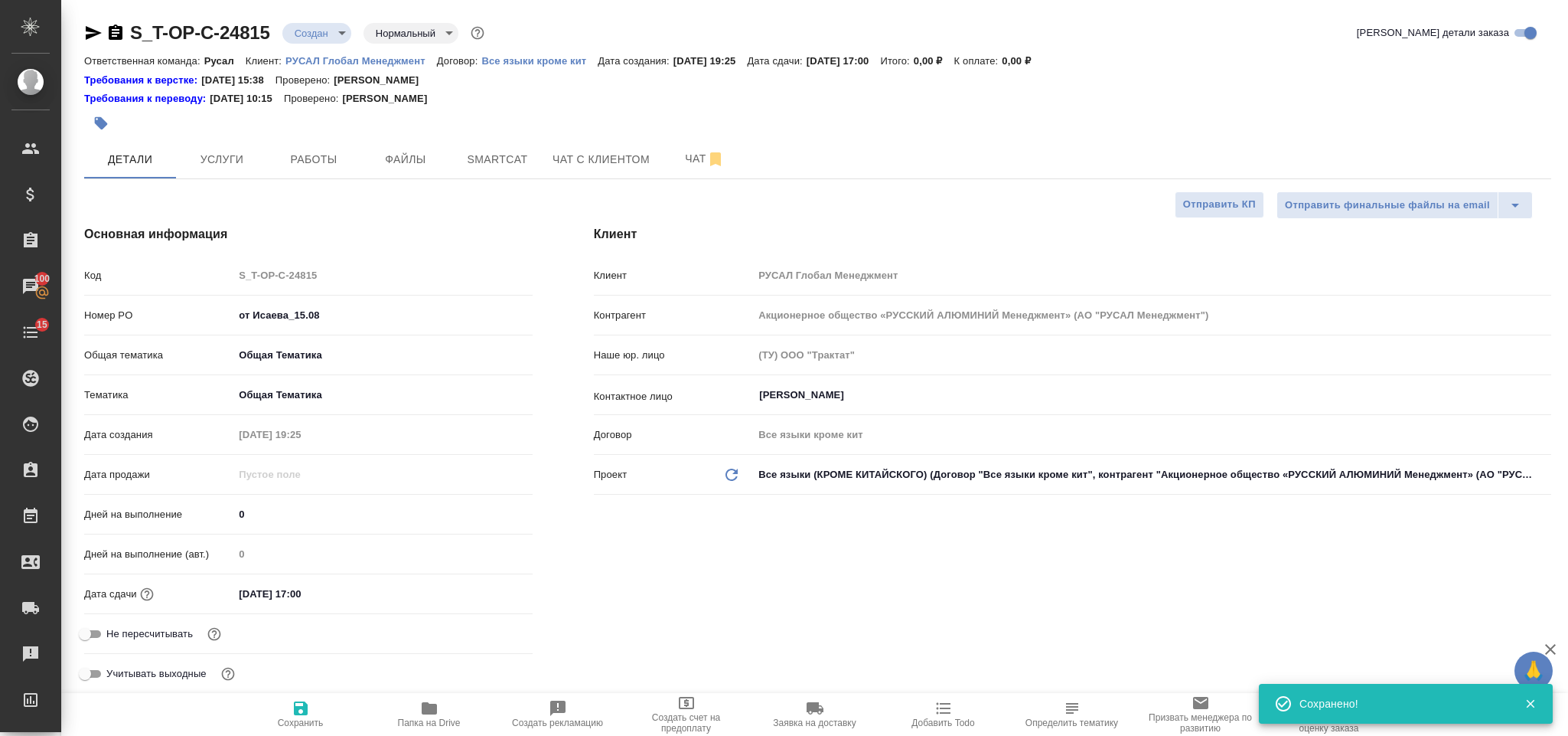
type textarea "x"
click at [414, 145] on button "Файлы" at bounding box center [405, 159] width 92 height 38
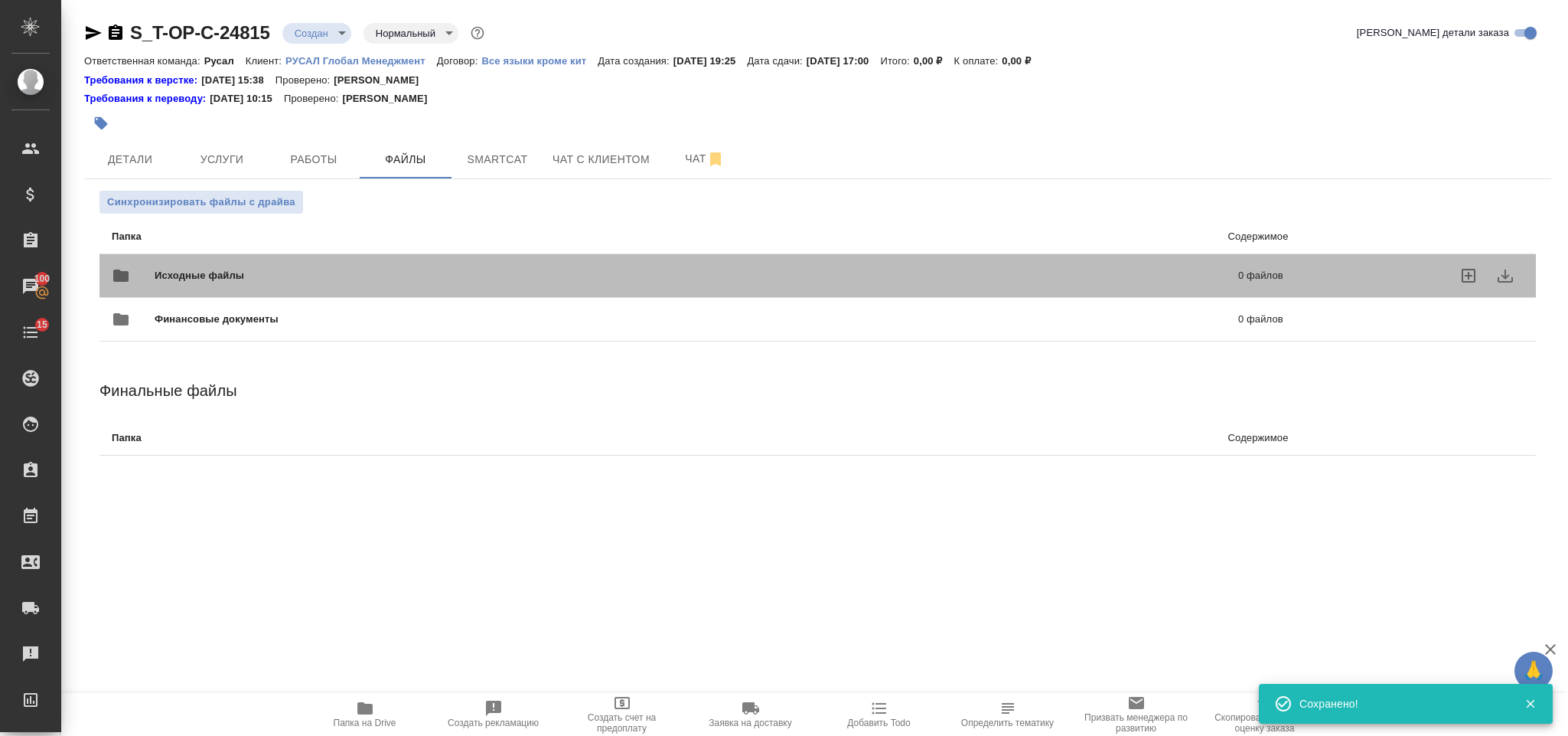
click at [347, 276] on span "Исходные файлы" at bounding box center [448, 276] width 587 height 15
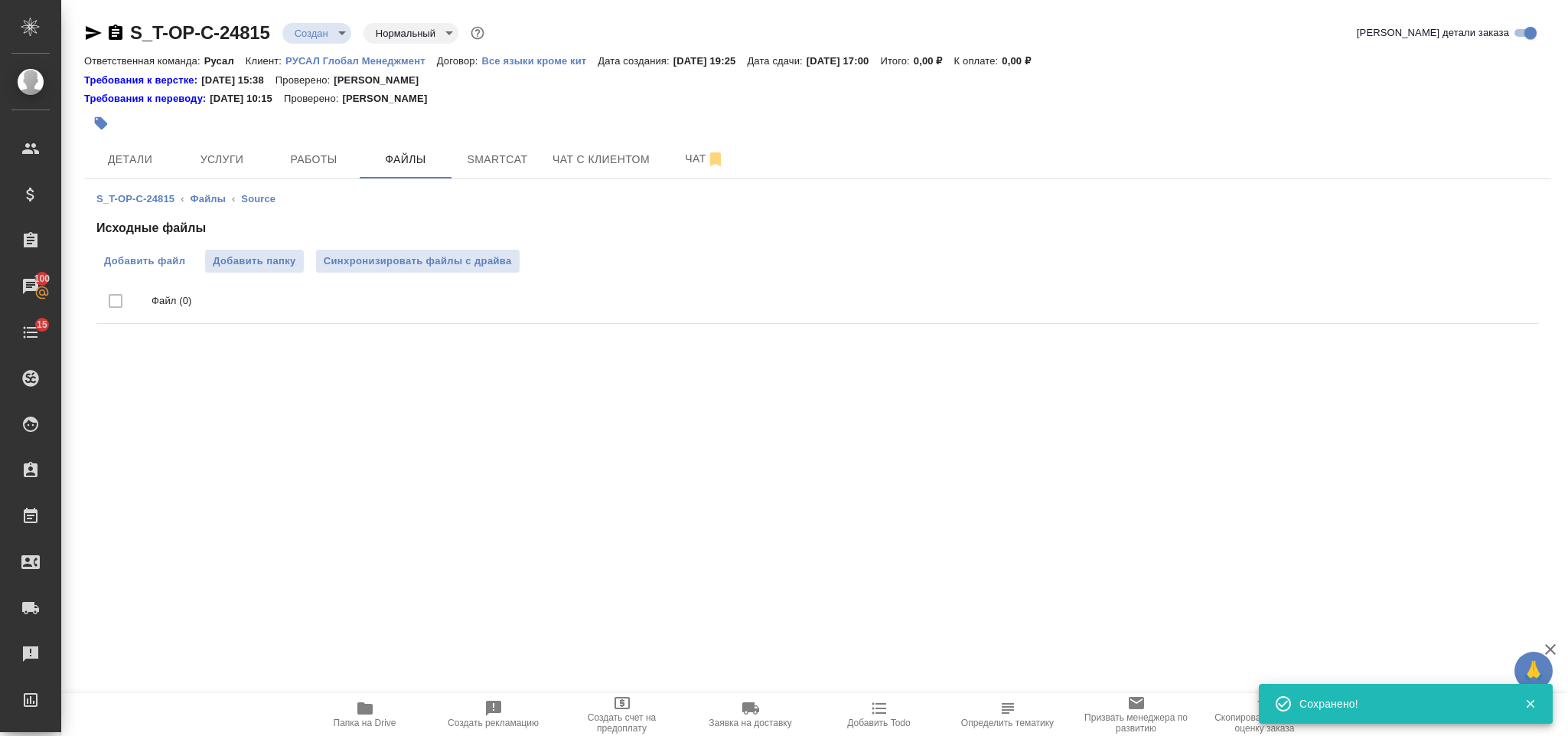
click at [125, 261] on span "Добавить файл" at bounding box center [144, 261] width 81 height 15
click at [0, 0] on input "Добавить файл" at bounding box center [0, 0] width 0 height 0
click at [235, 167] on span "Услуги" at bounding box center [222, 159] width 73 height 19
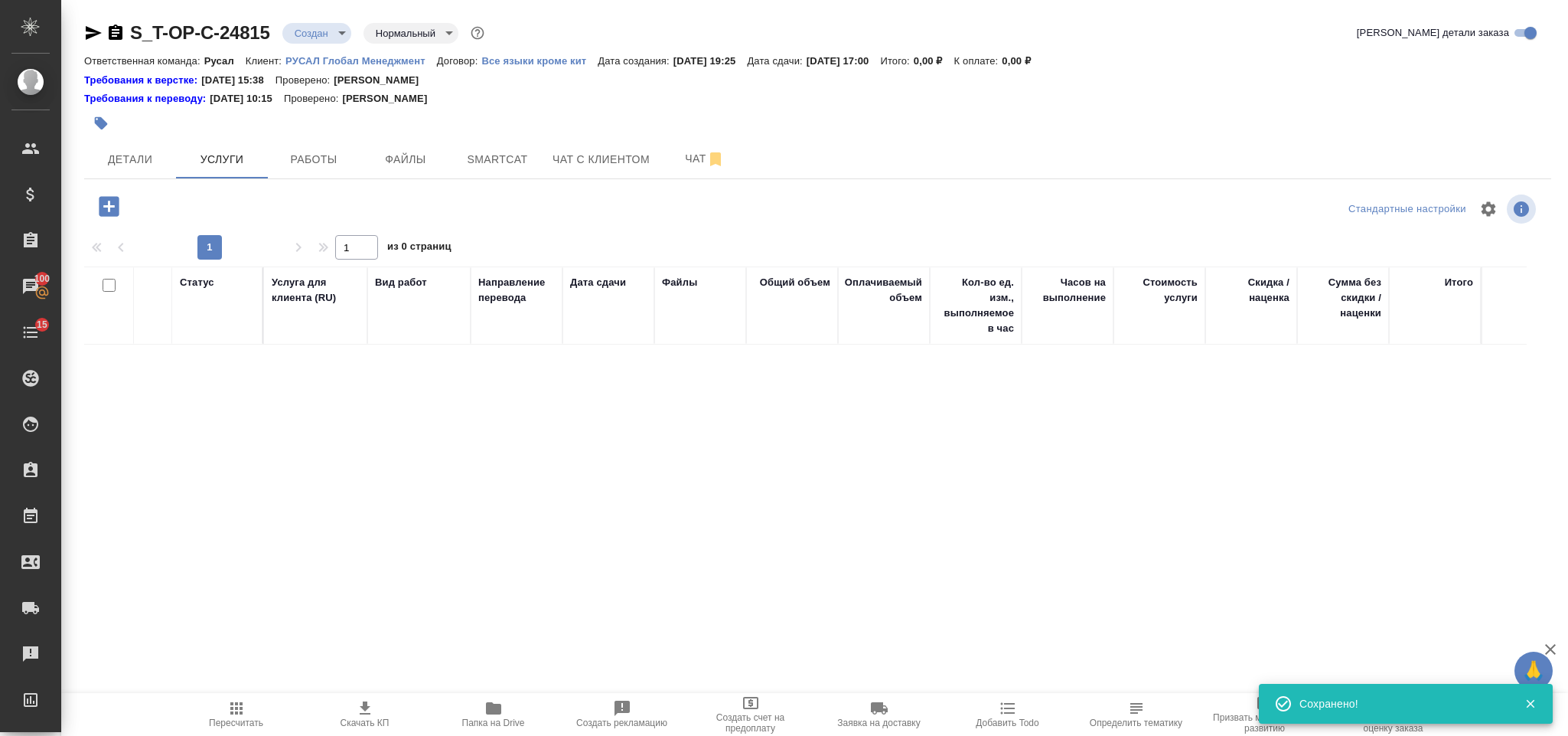
click at [112, 201] on icon "button" at bounding box center [109, 206] width 20 height 20
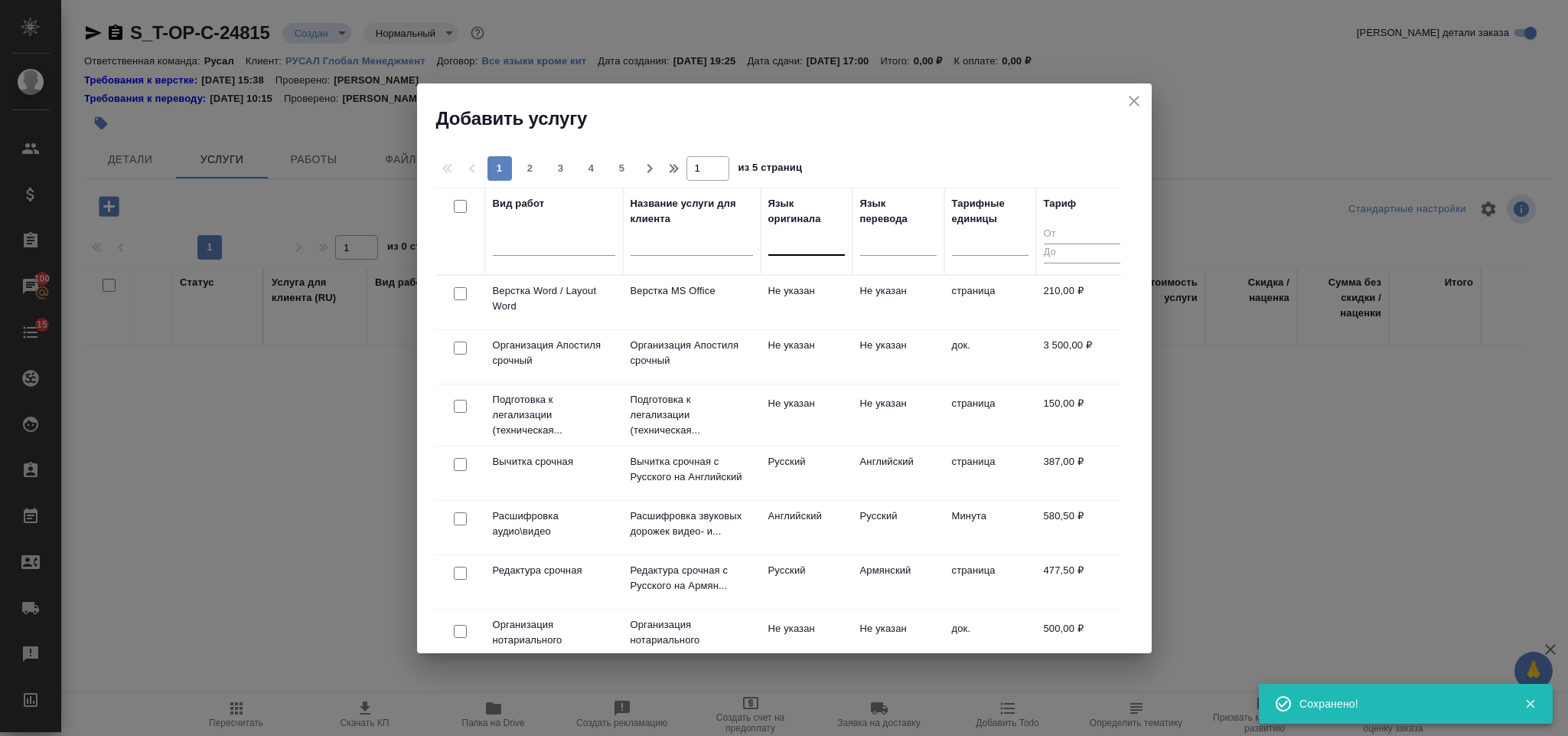
click at [806, 241] on div at bounding box center [806, 240] width 77 height 22
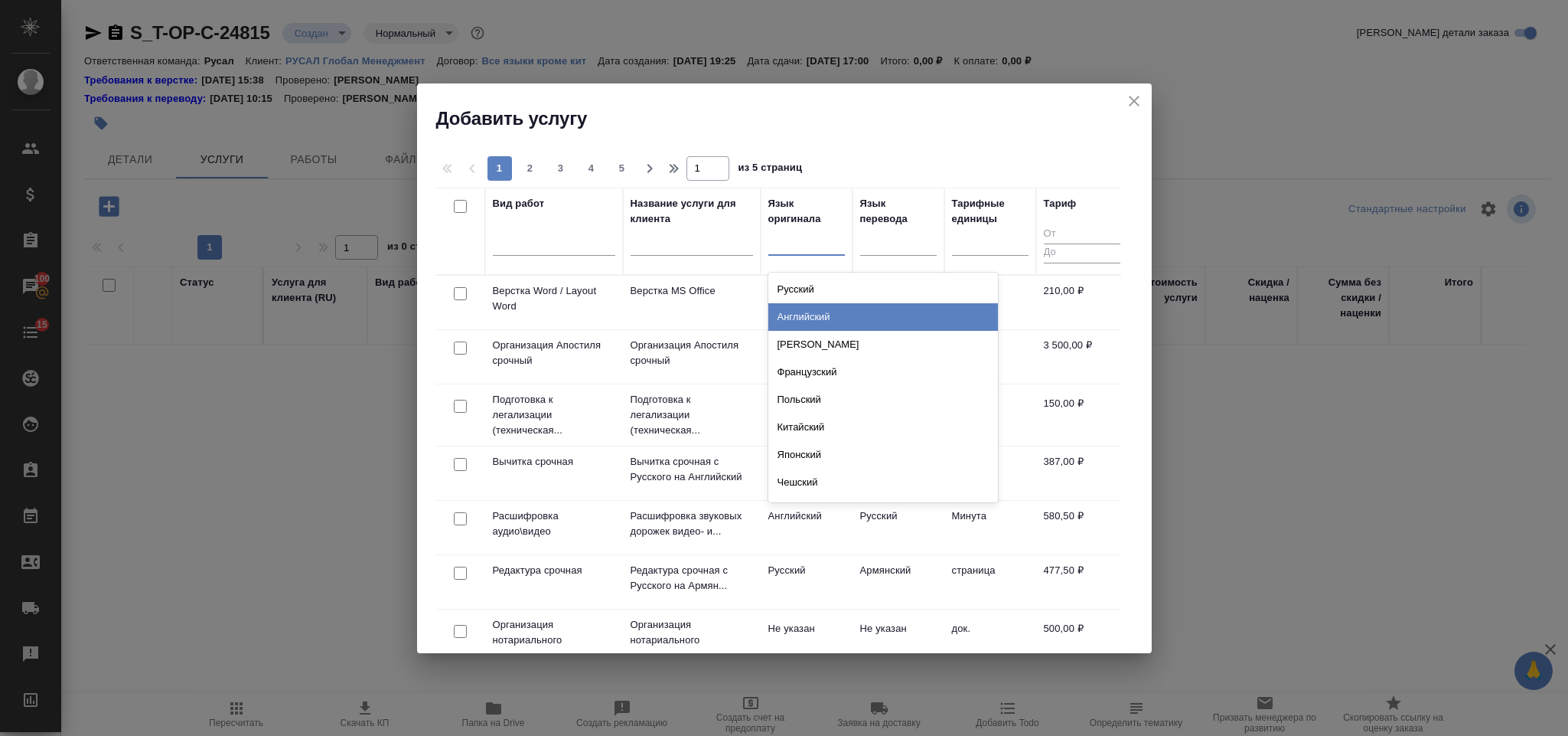
click at [831, 309] on div "Английский" at bounding box center [883, 316] width 230 height 27
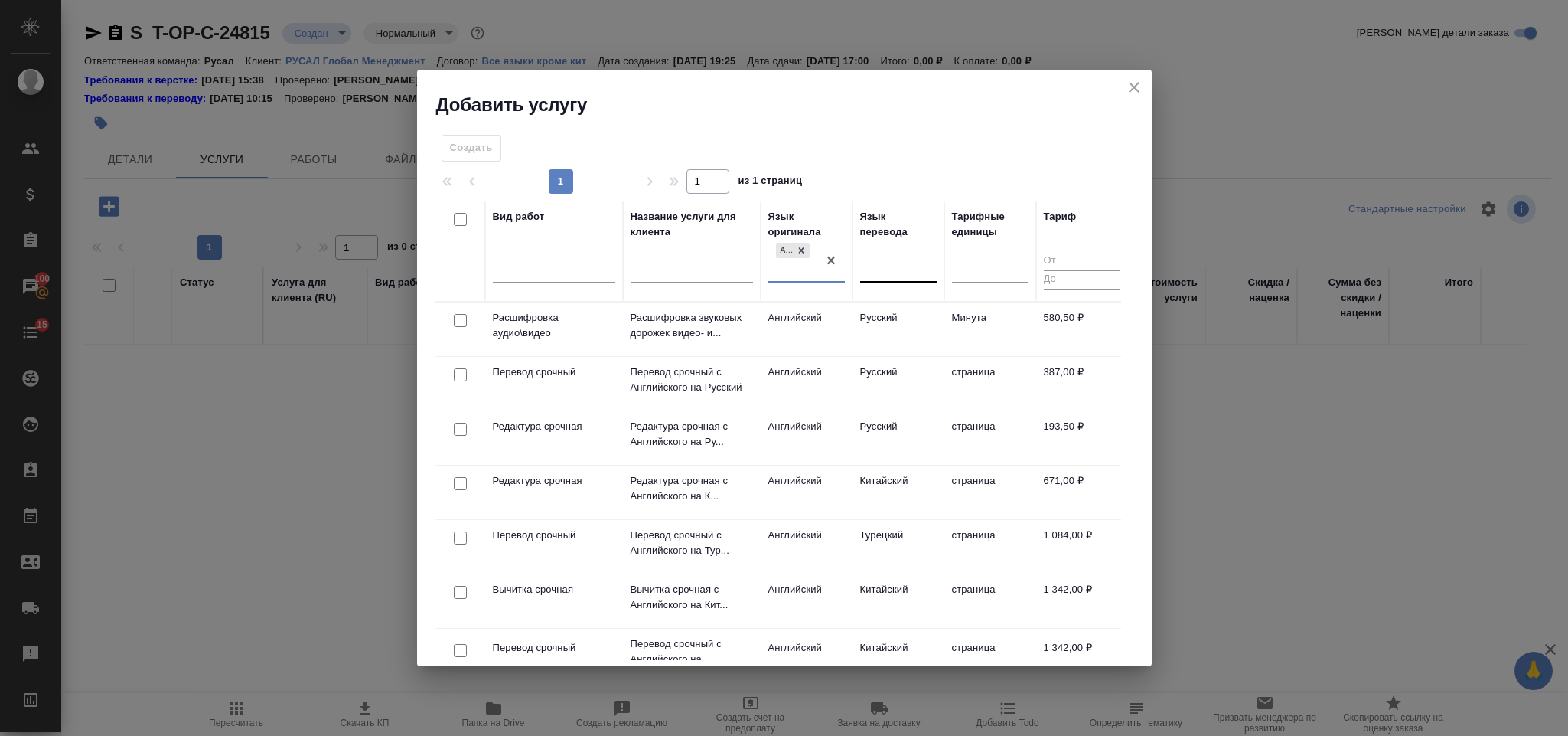
click at [889, 256] on div at bounding box center [898, 266] width 77 height 22
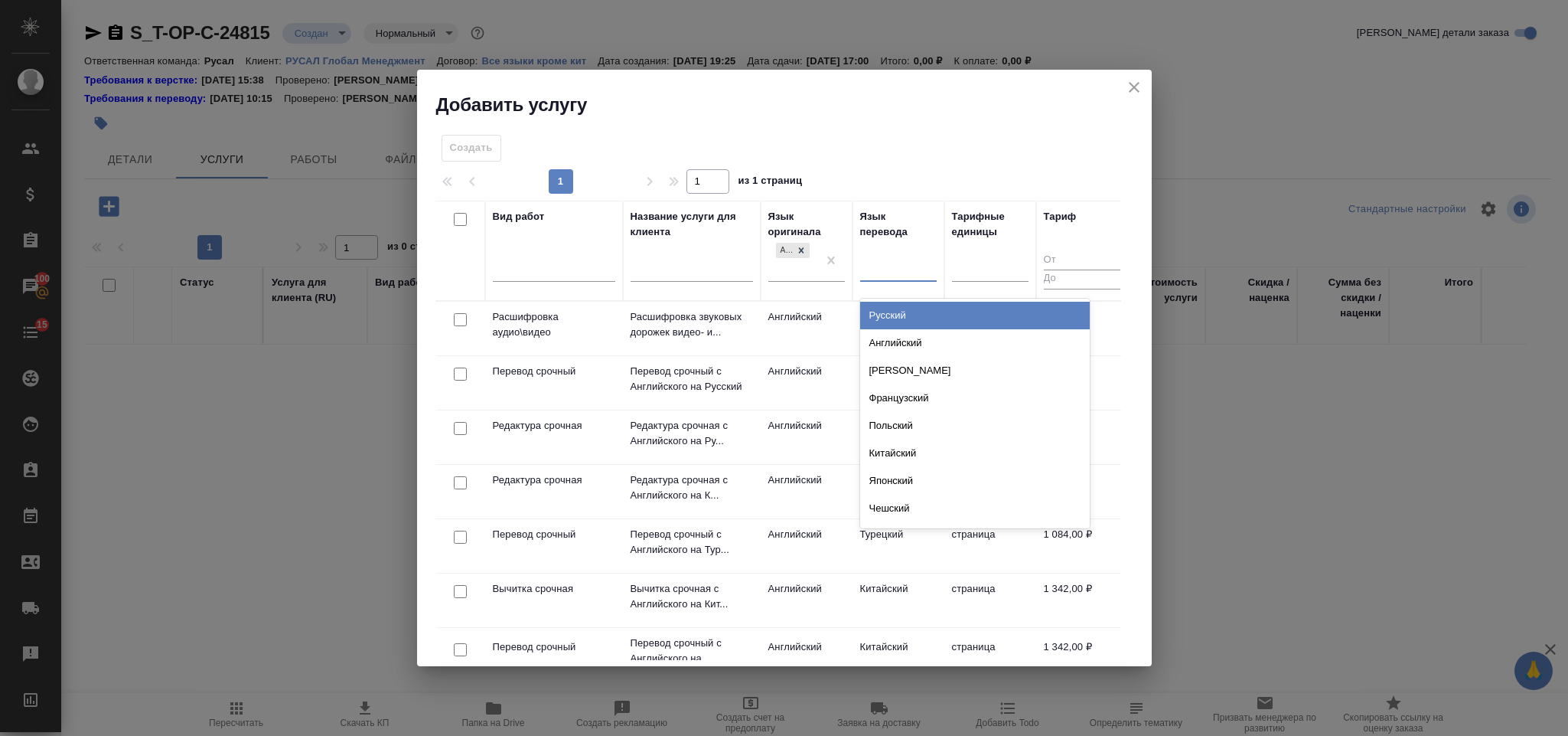
click at [911, 321] on div "Русский" at bounding box center [975, 315] width 230 height 27
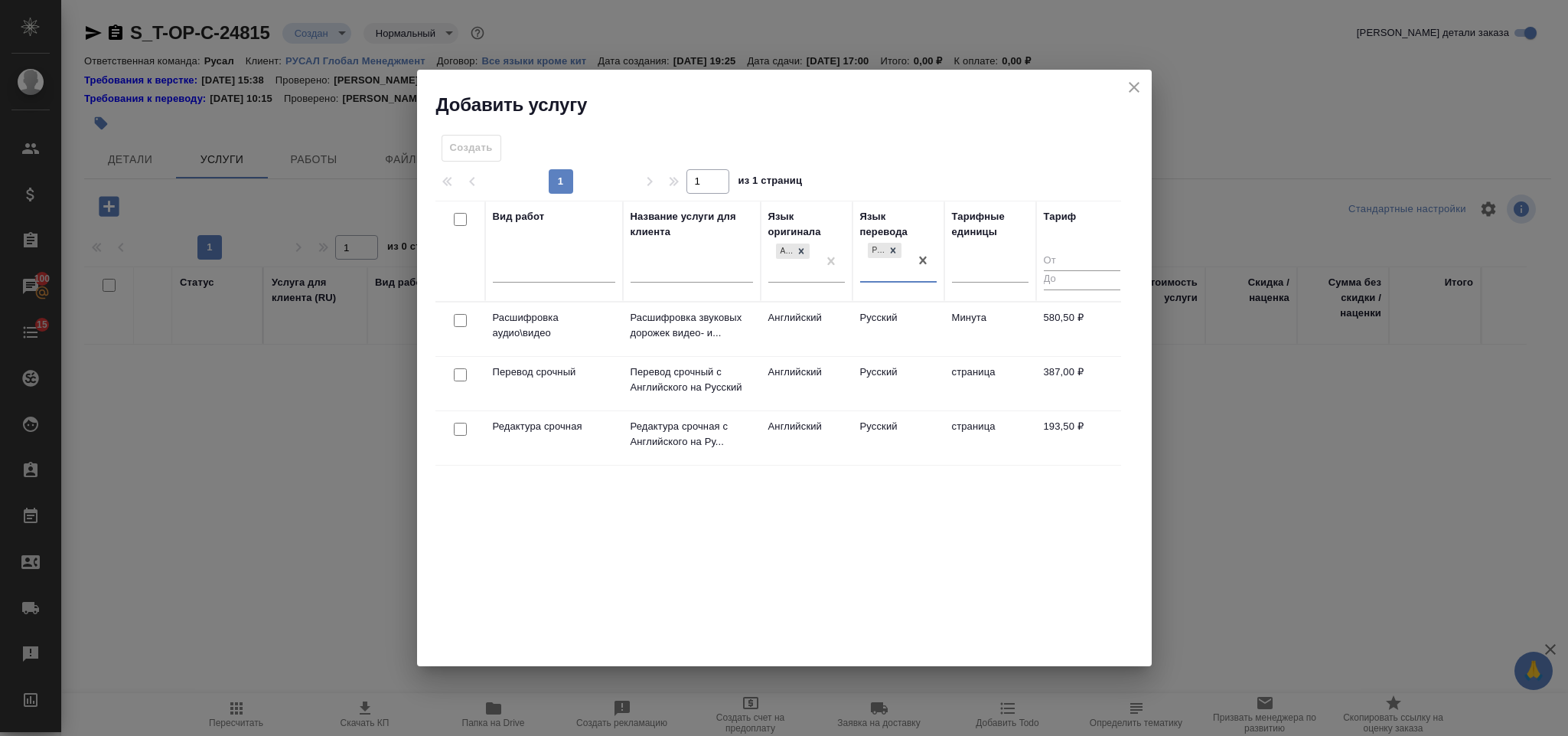
click at [461, 373] on input "checkbox" at bounding box center [460, 375] width 13 height 13
checkbox input "true"
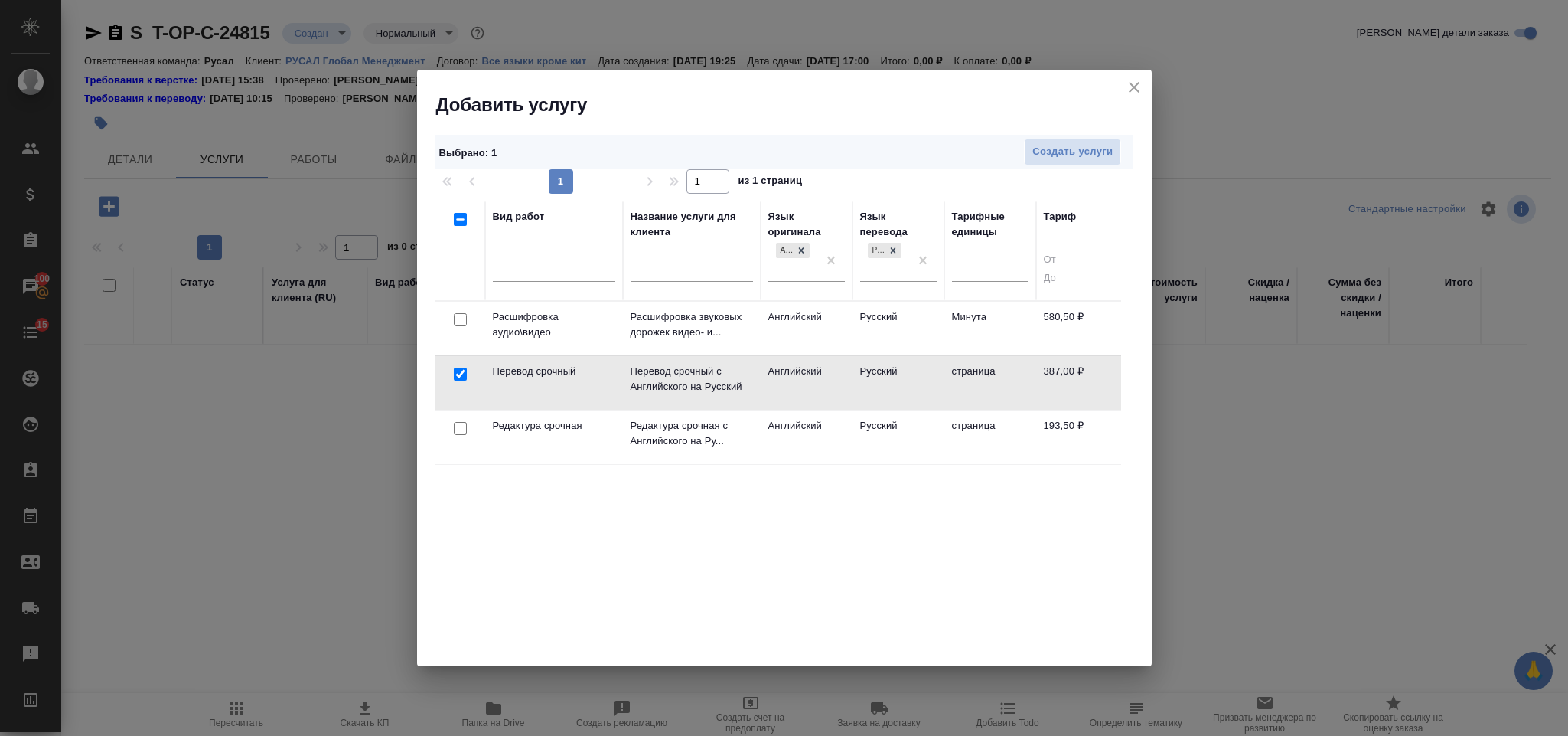
click at [457, 428] on input "checkbox" at bounding box center [460, 429] width 13 height 13
checkbox input "true"
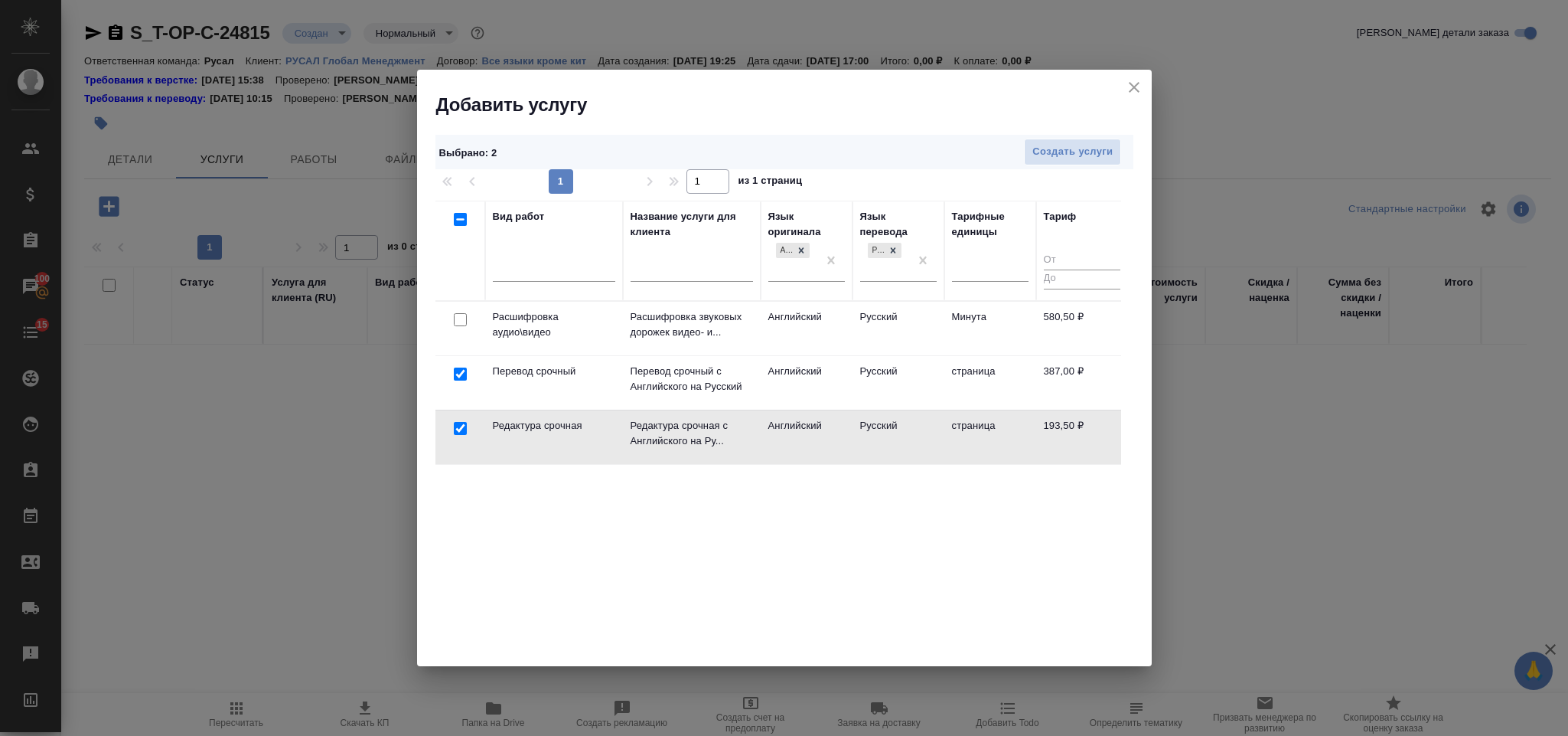
drag, startPoint x: 1096, startPoint y: 147, endPoint x: 748, endPoint y: 439, distance: 454.3
click at [822, 425] on div "Выбрано : 2 Создать услуги 1 1 из 1 страниц Вид работ Название услуги для клиен…" at bounding box center [784, 391] width 735 height 549
click at [464, 375] on input "checkbox" at bounding box center [460, 374] width 13 height 13
checkbox input "false"
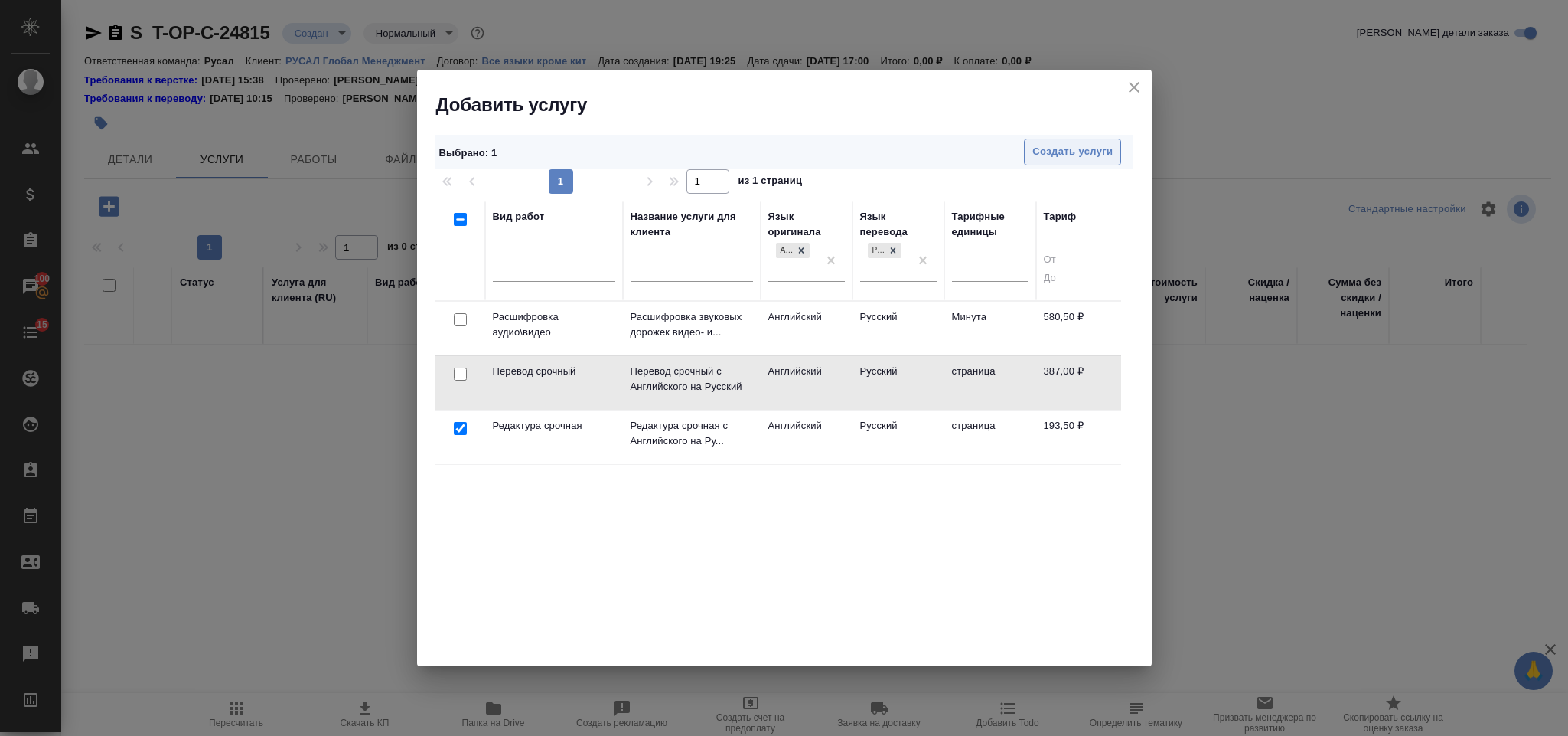
click at [1105, 147] on span "Создать услуги" at bounding box center [1072, 152] width 81 height 17
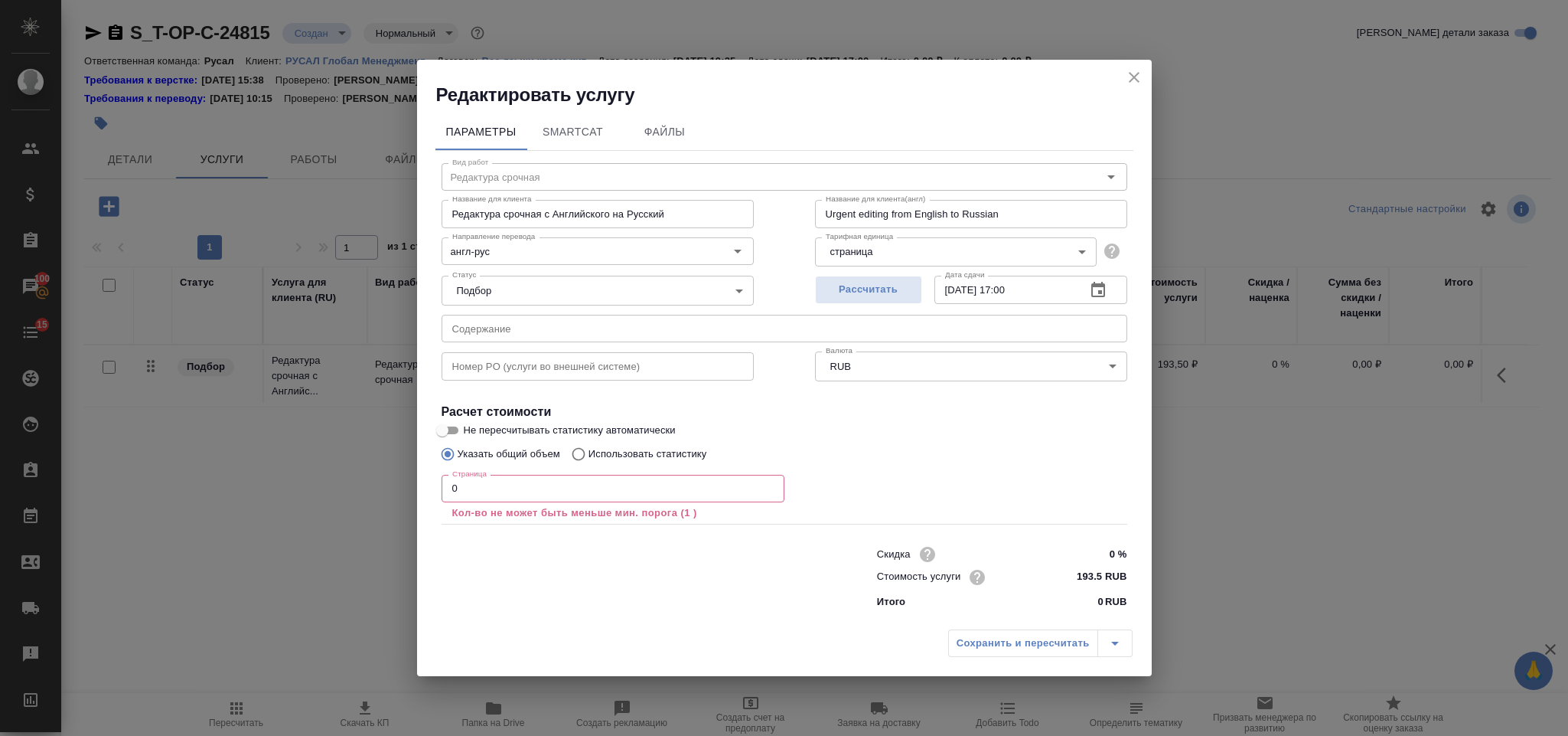
click at [623, 346] on div "Номер PO (услуги во внешней системе) Номер PO (услуги во внешней системе)" at bounding box center [598, 365] width 374 height 98
click at [641, 324] on input "text" at bounding box center [785, 328] width 686 height 27
paste input "Naomi Oreskes. The Big Myth"
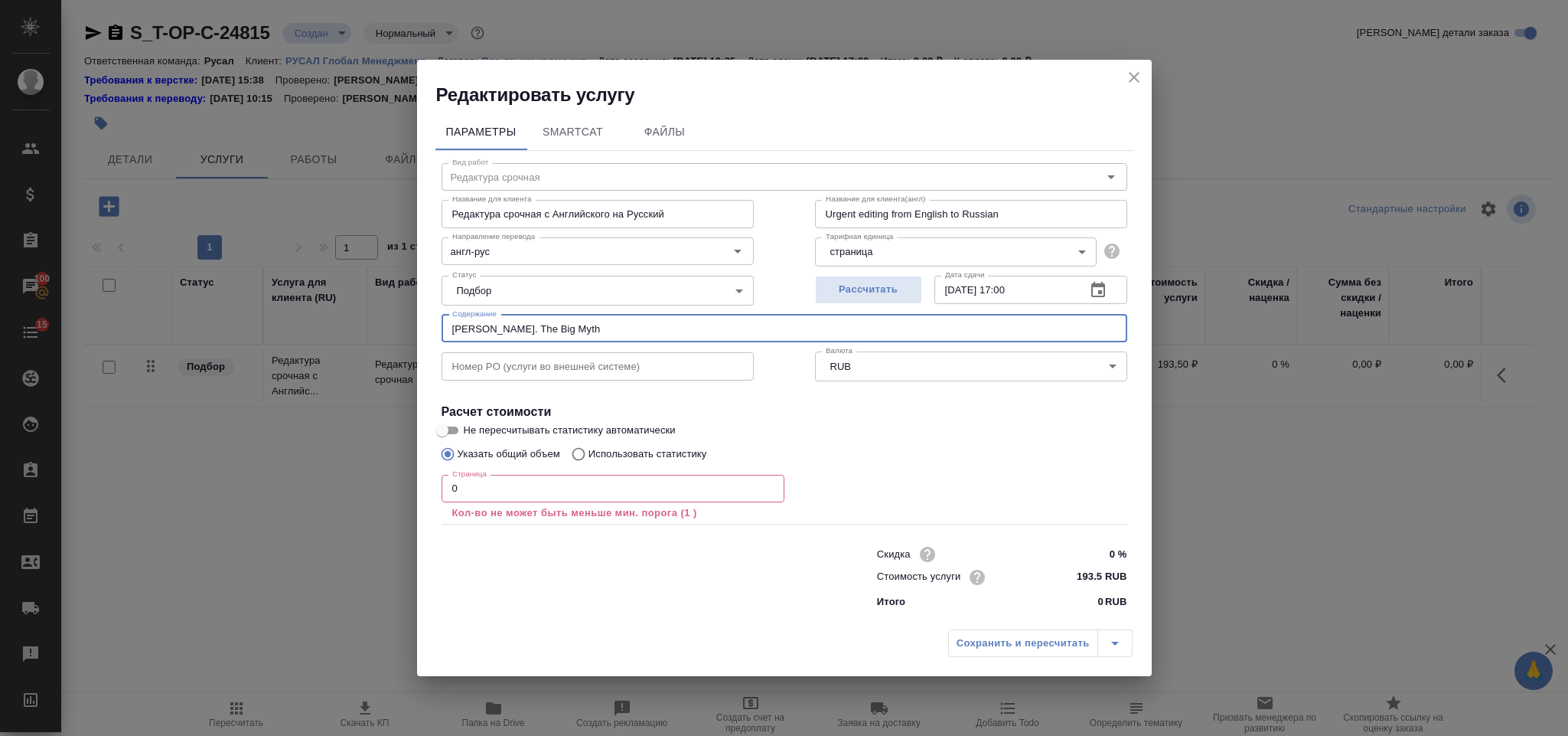
type input "Naomi Oreskes. The Big Myth"
click at [544, 485] on input "0" at bounding box center [613, 488] width 343 height 27
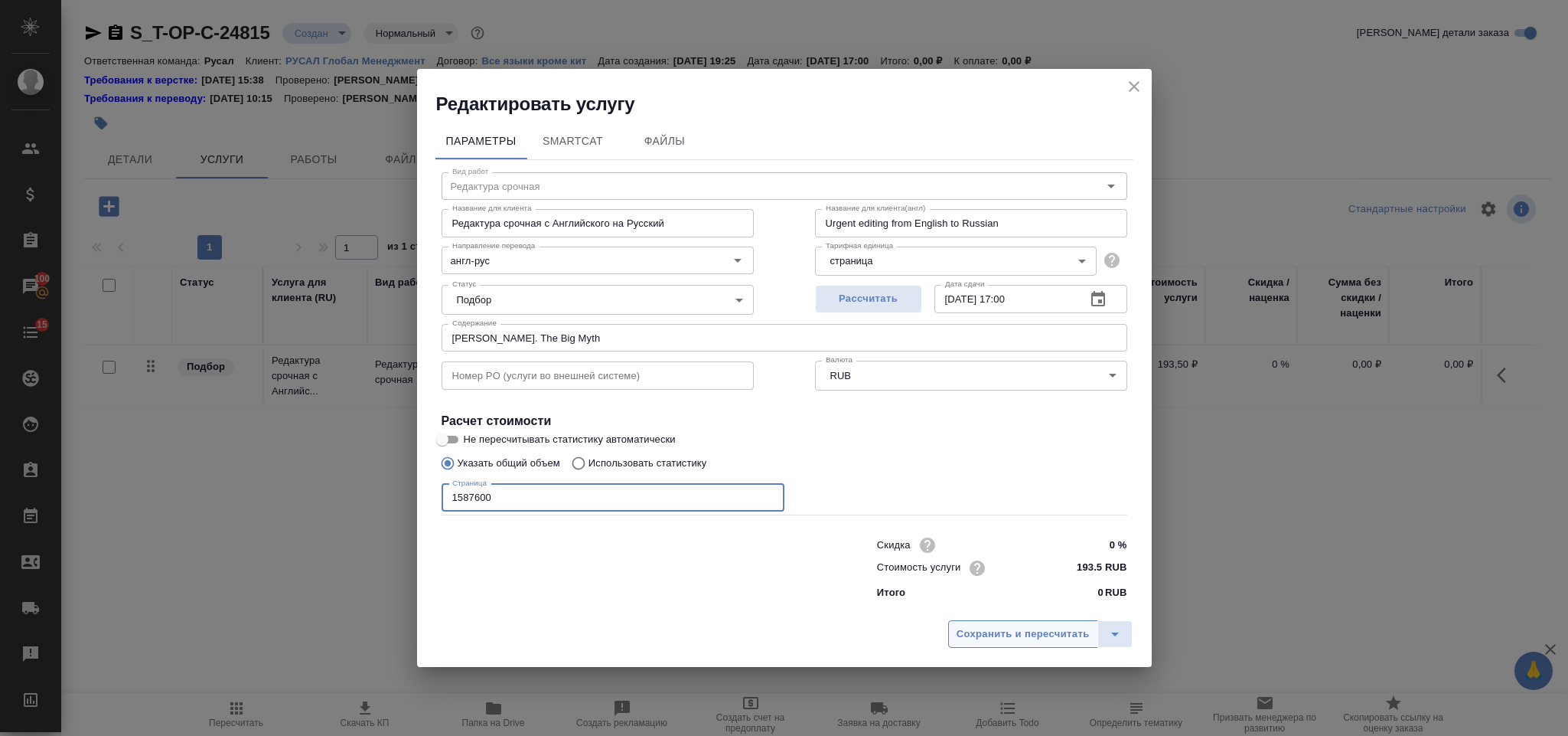
type input "1587600"
click at [1042, 646] on button "Сохранить и пересчитать" at bounding box center [1023, 634] width 150 height 27
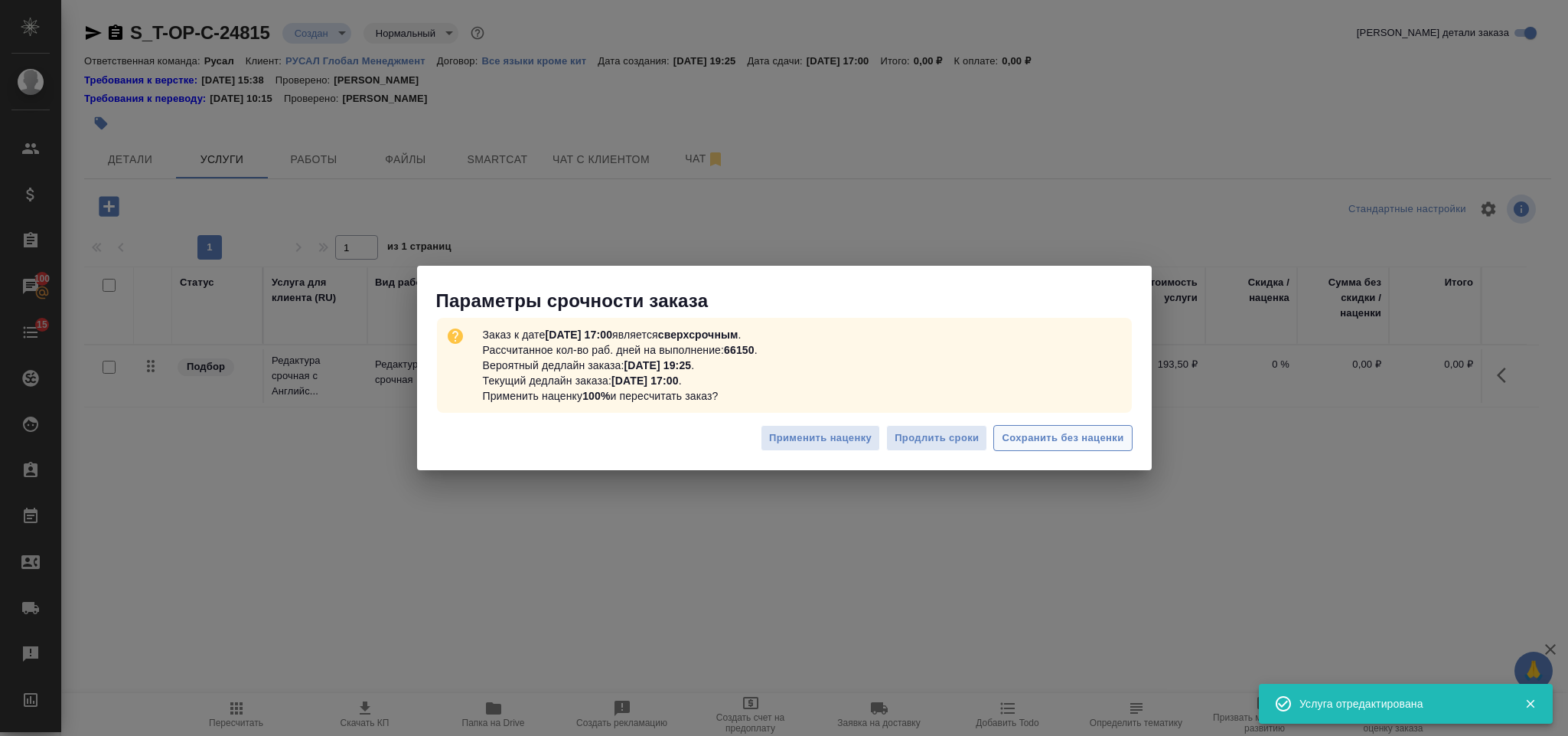
click at [1082, 435] on span "Сохранить без наценки" at bounding box center [1063, 438] width 122 height 17
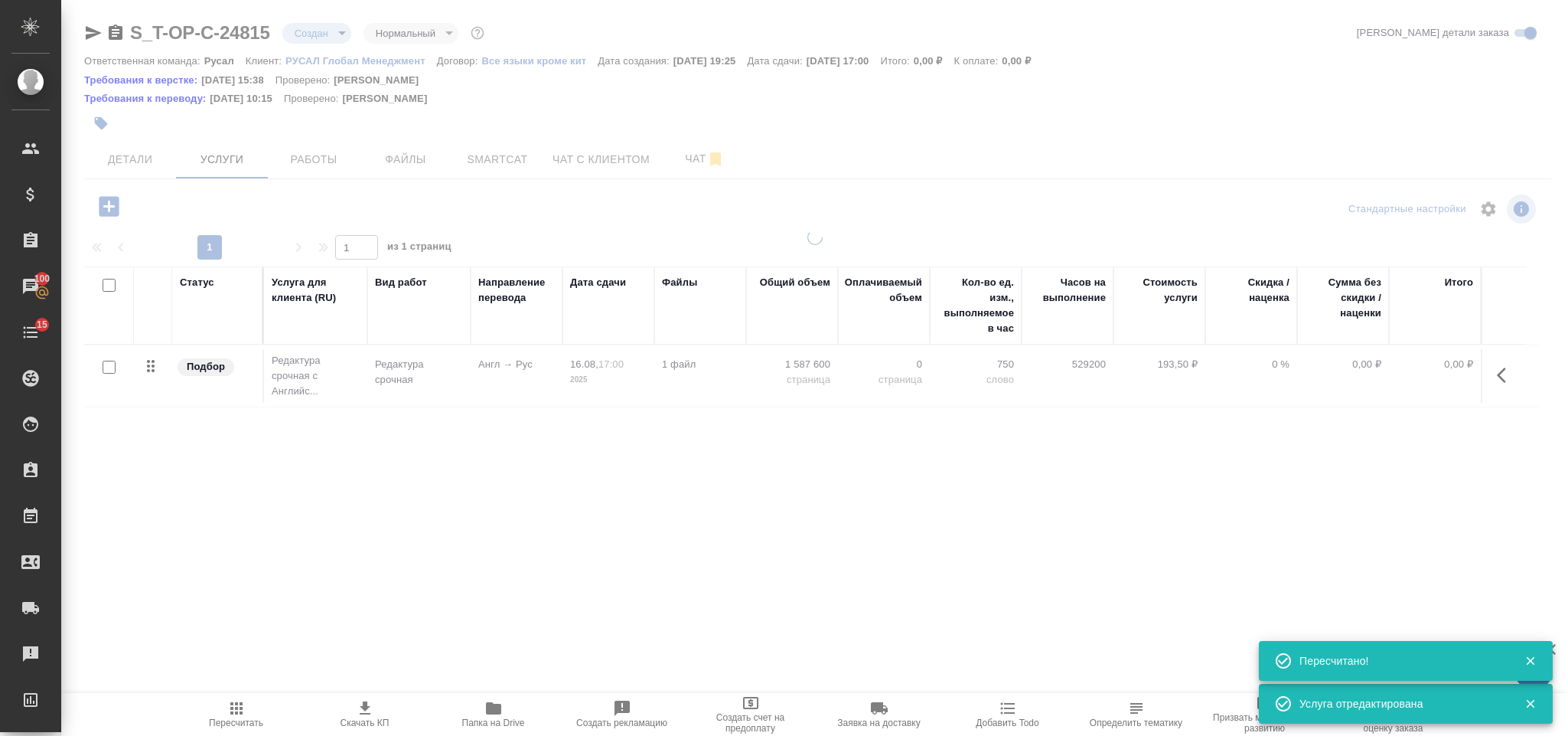
type input "urgent"
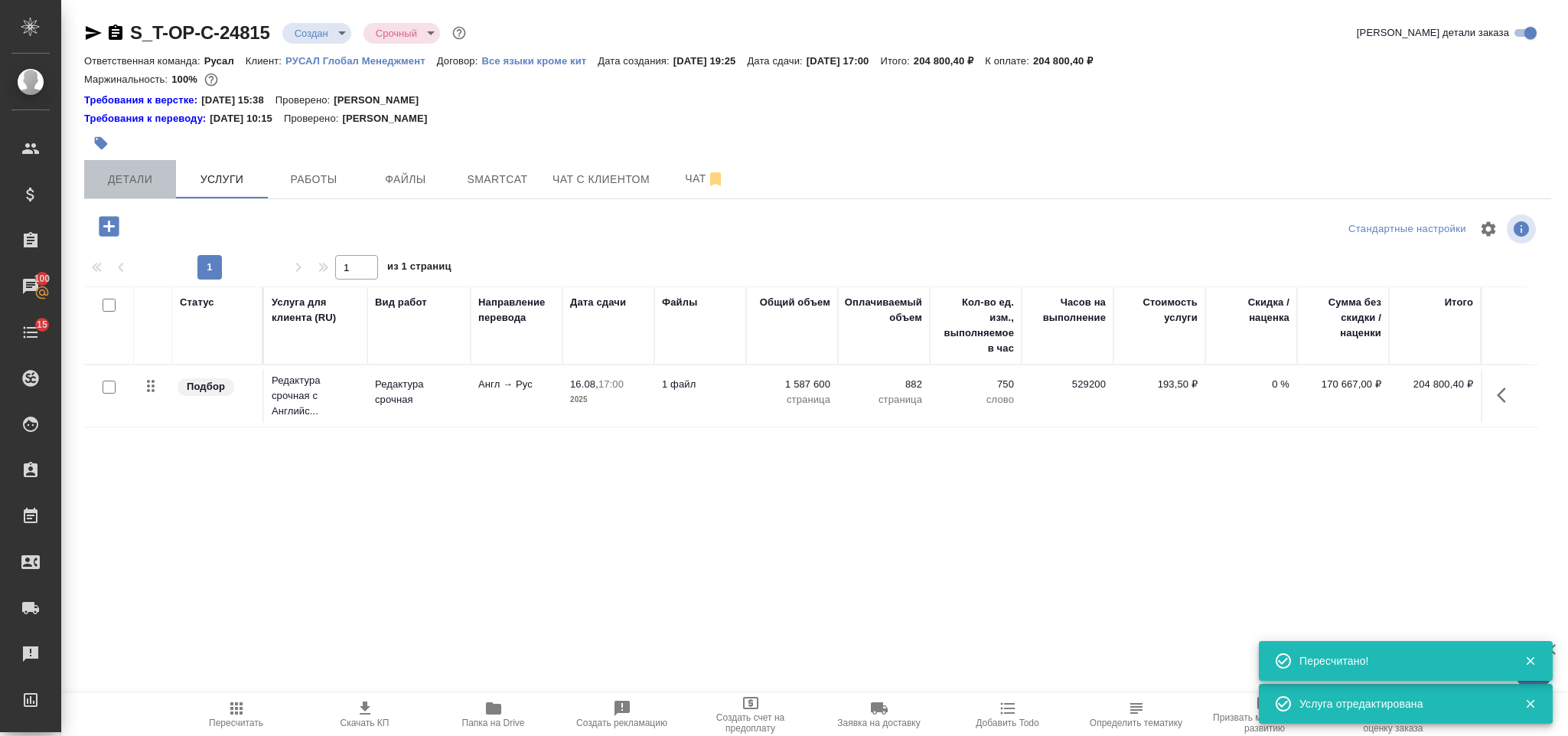
click at [118, 184] on span "Детали" at bounding box center [130, 179] width 73 height 19
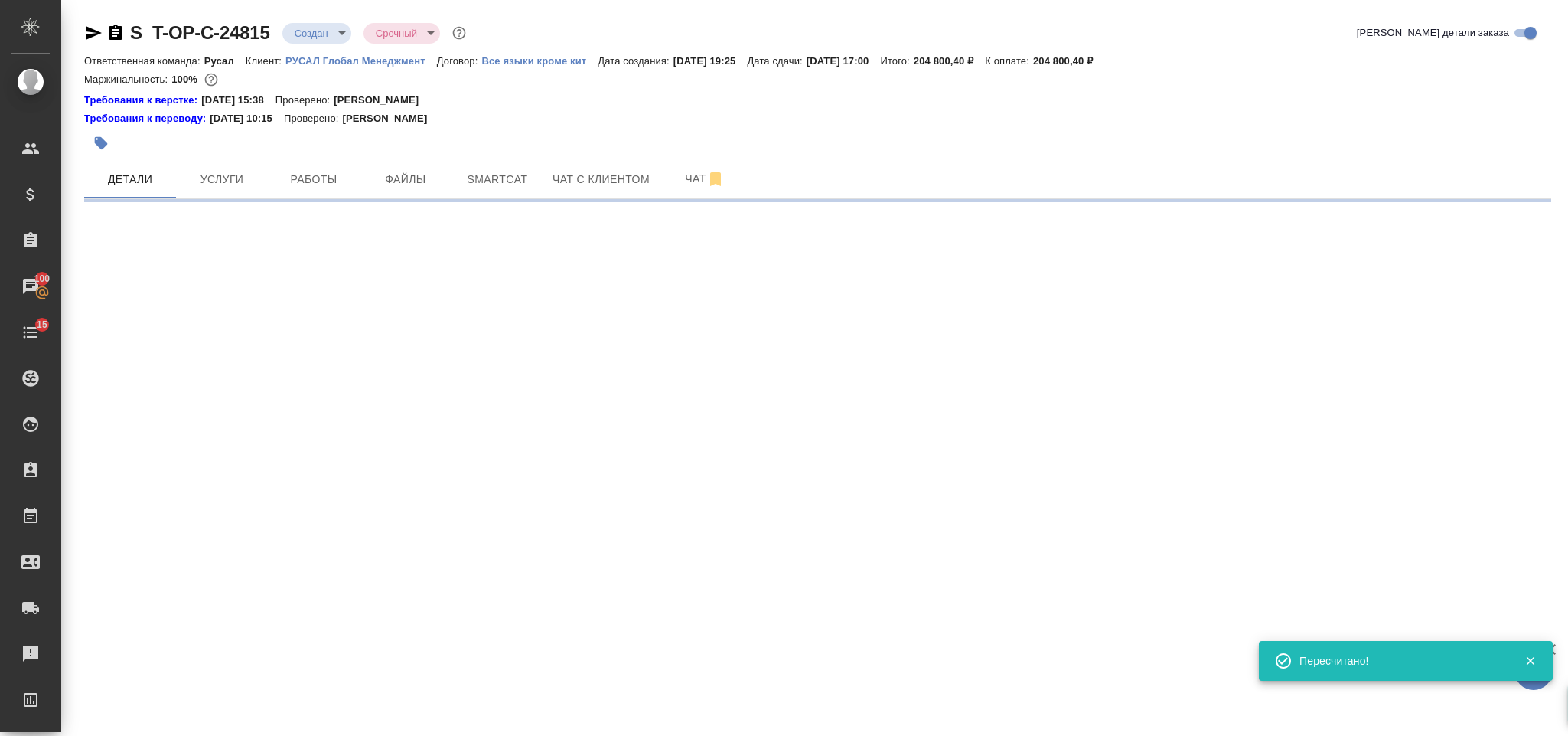
select select "RU"
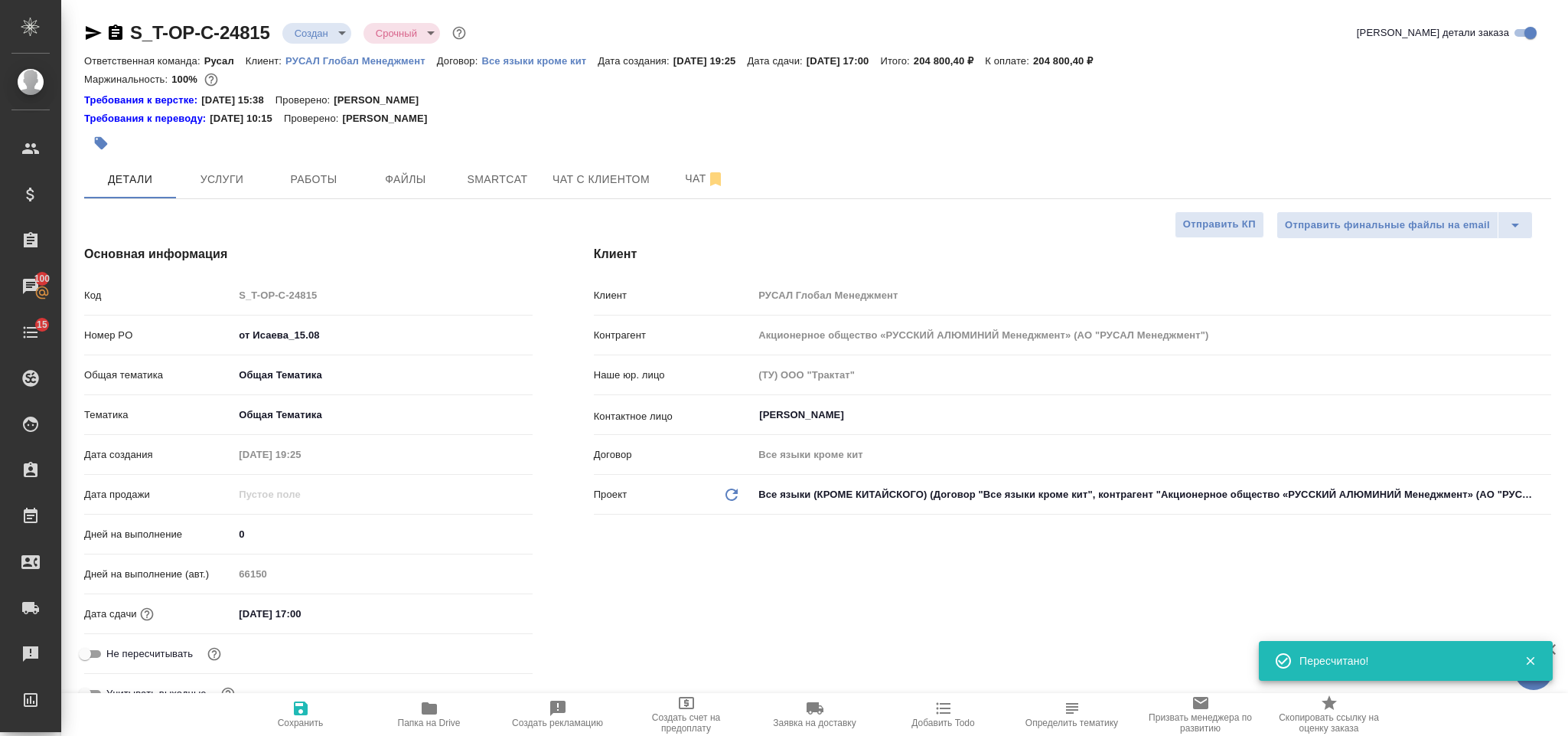
type textarea "x"
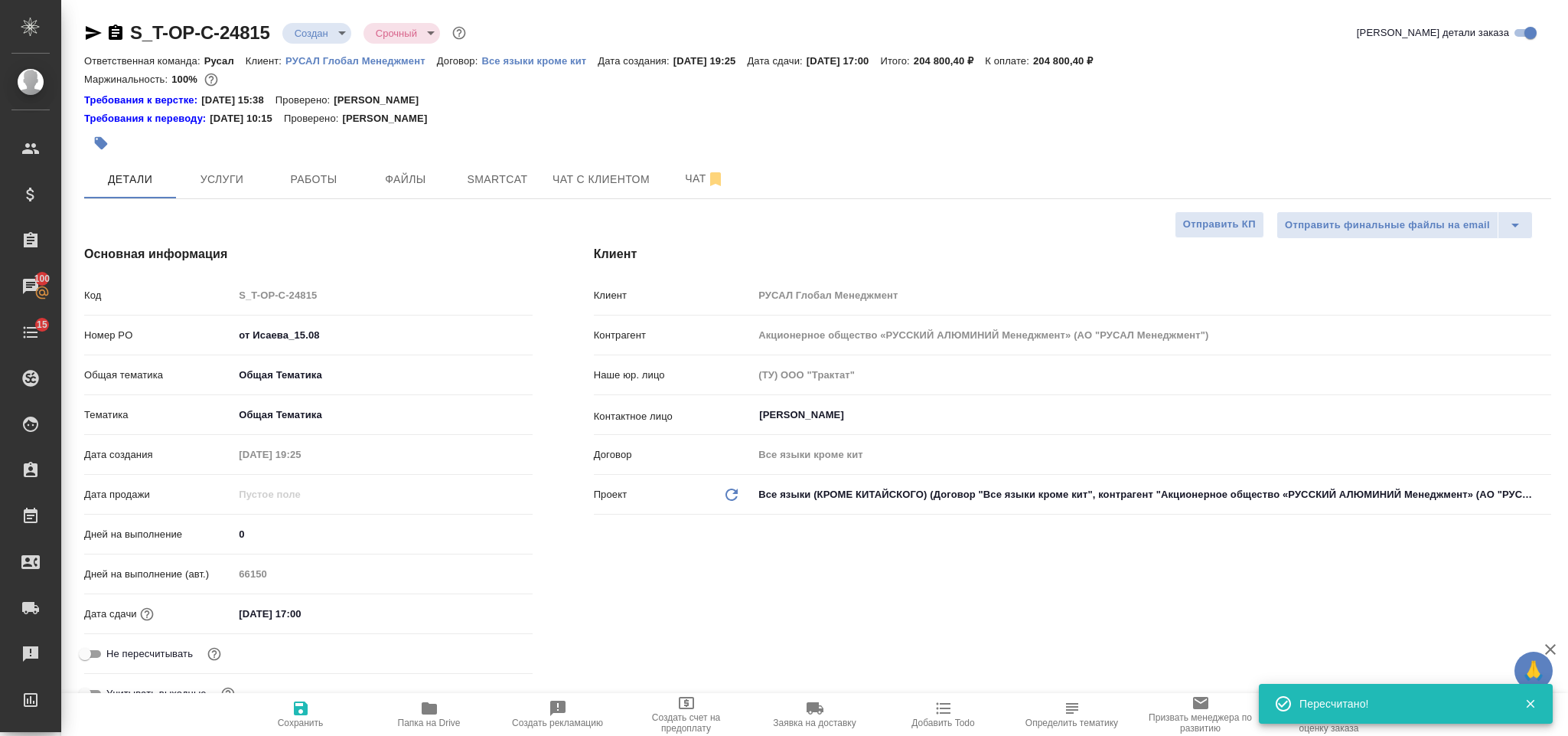
drag, startPoint x: 90, startPoint y: 35, endPoint x: 87, endPoint y: 5, distance: 30.1
click at [90, 35] on icon "button" at bounding box center [93, 32] width 16 height 14
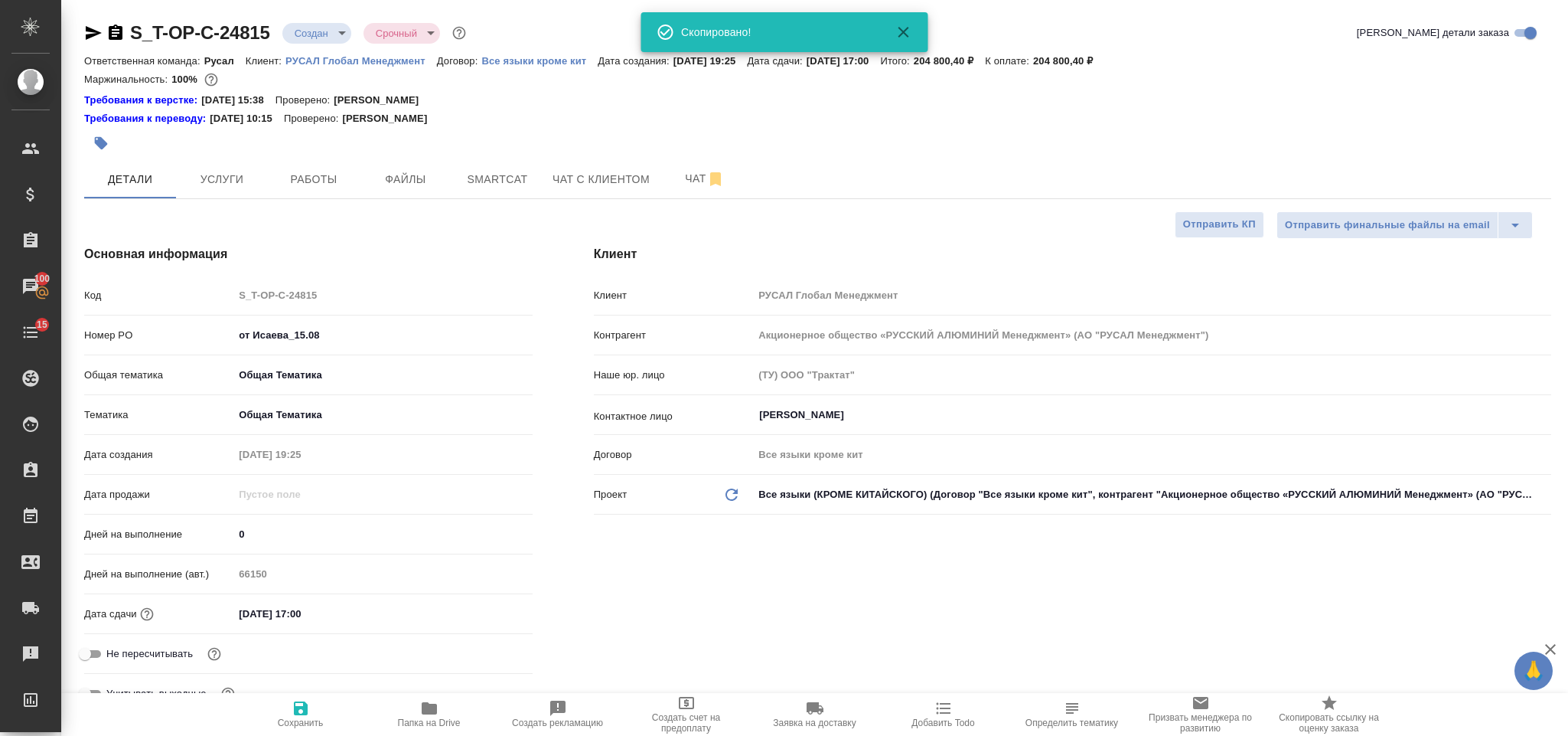
type textarea "x"
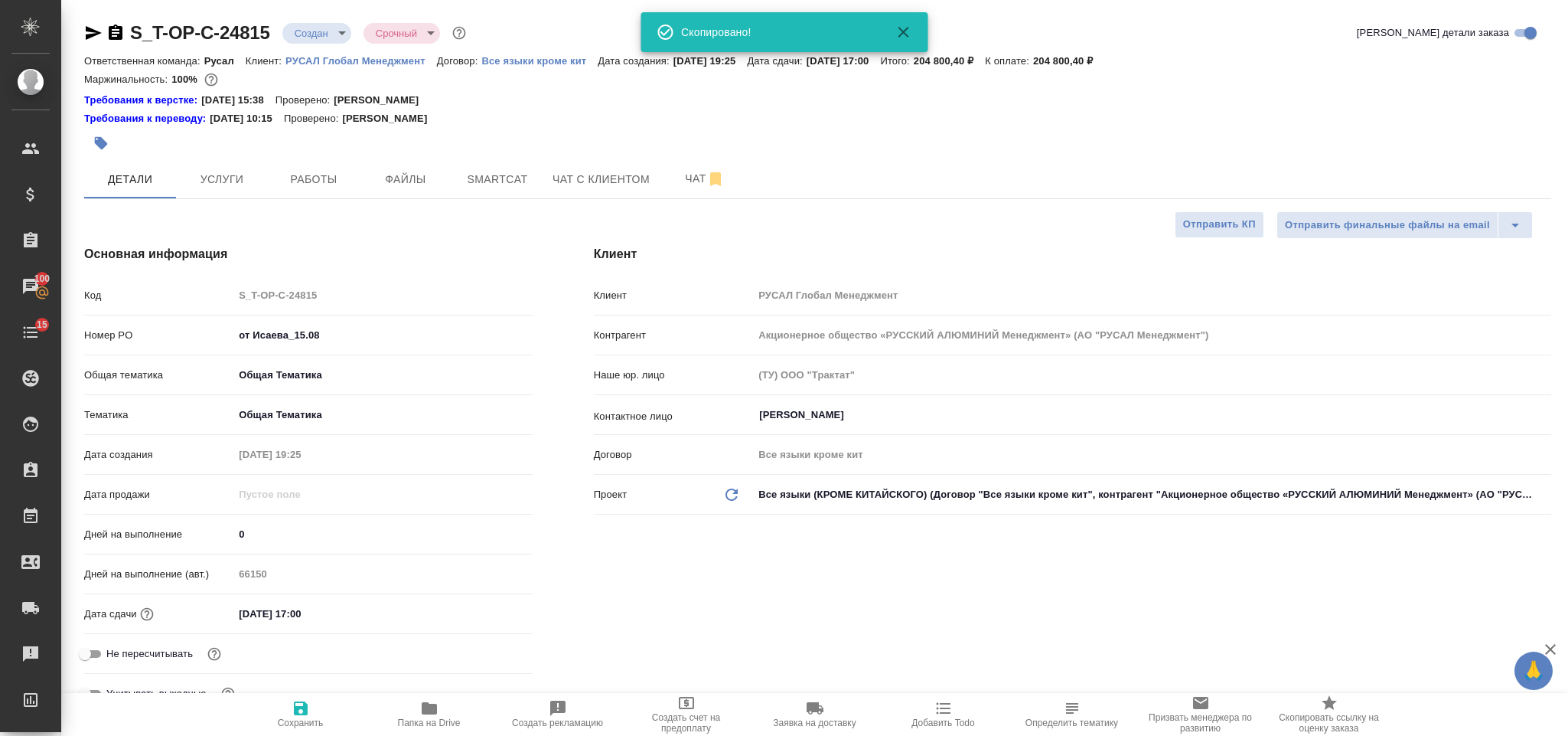
type textarea "x"
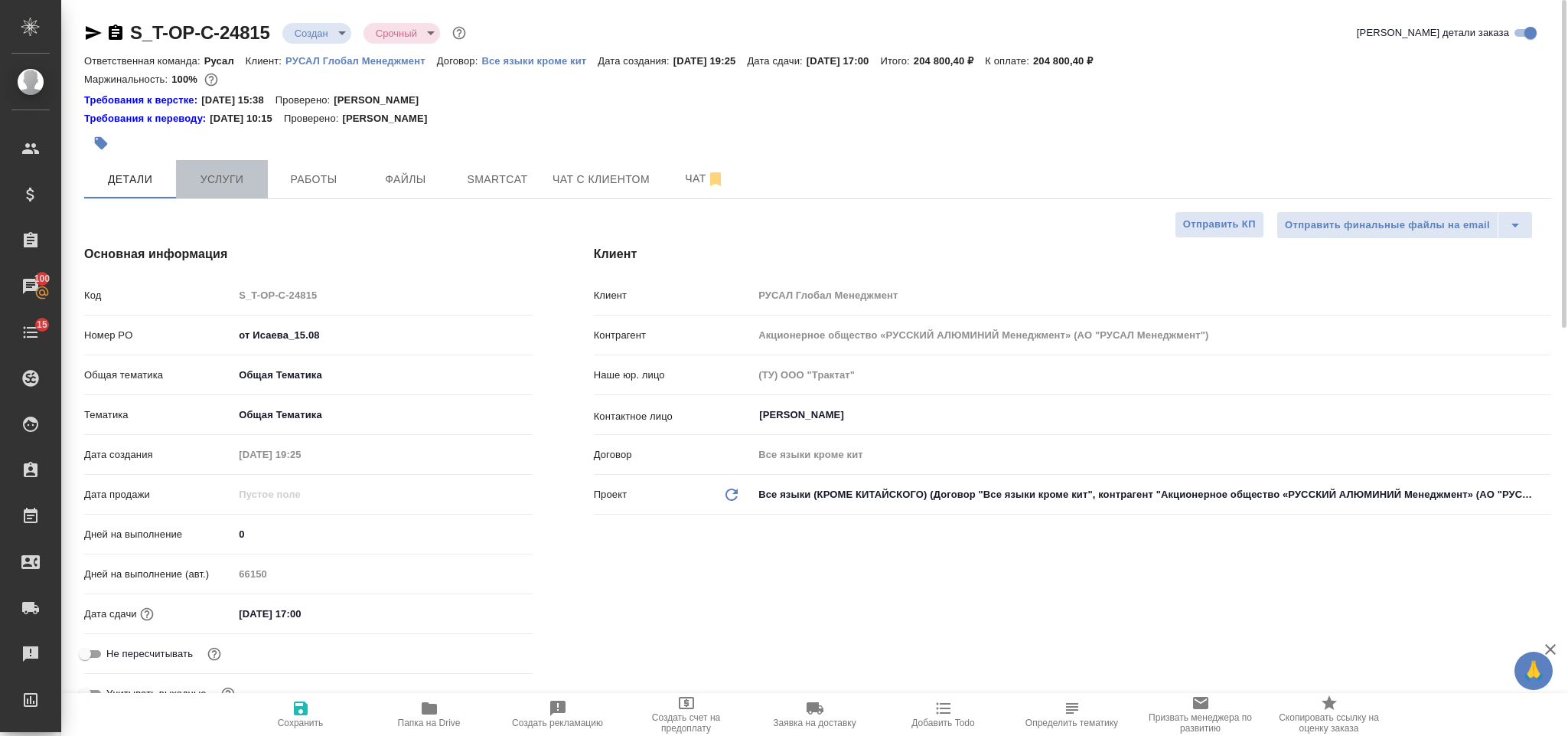
click at [236, 172] on span "Услуги" at bounding box center [222, 179] width 73 height 19
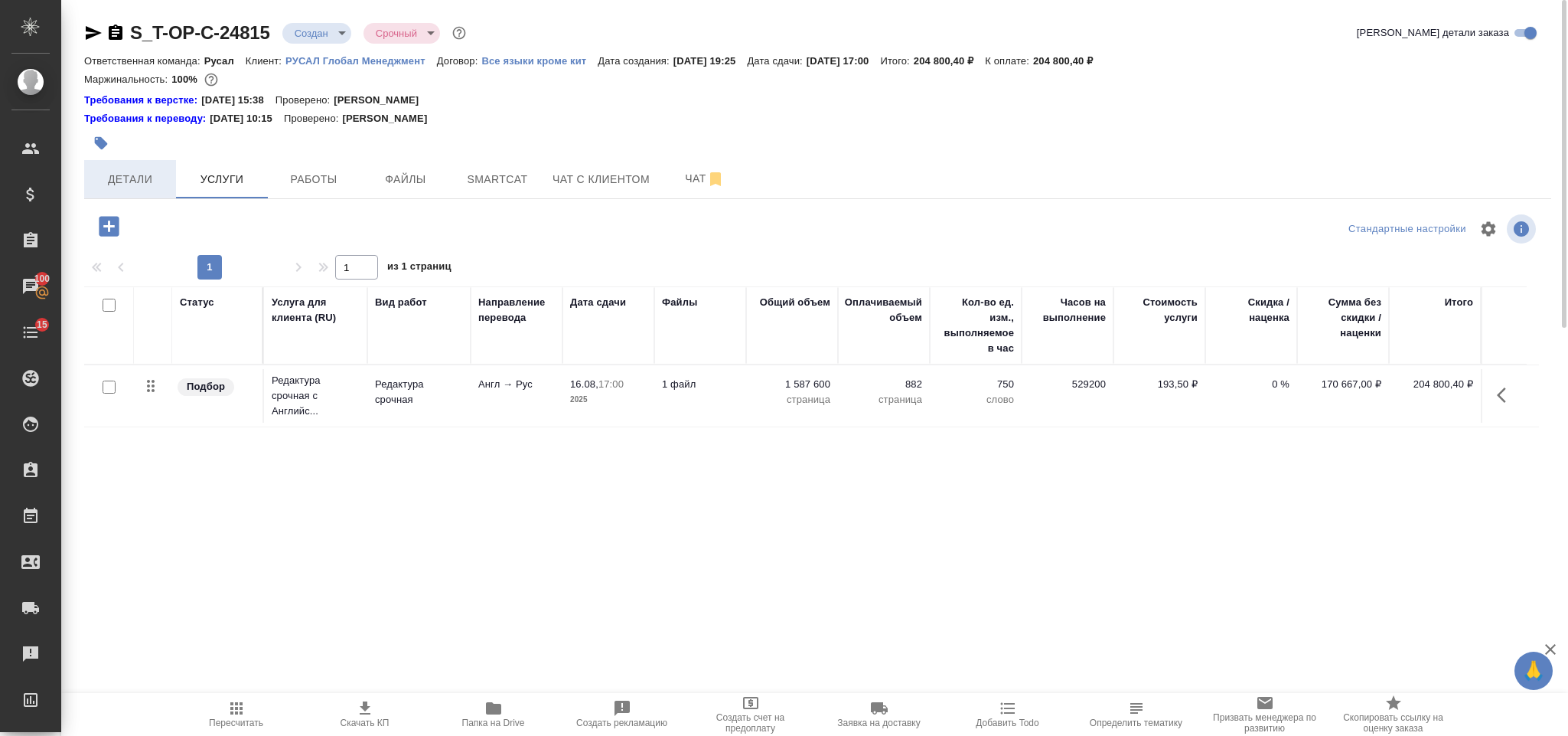
click at [155, 177] on span "Детали" at bounding box center [130, 179] width 73 height 19
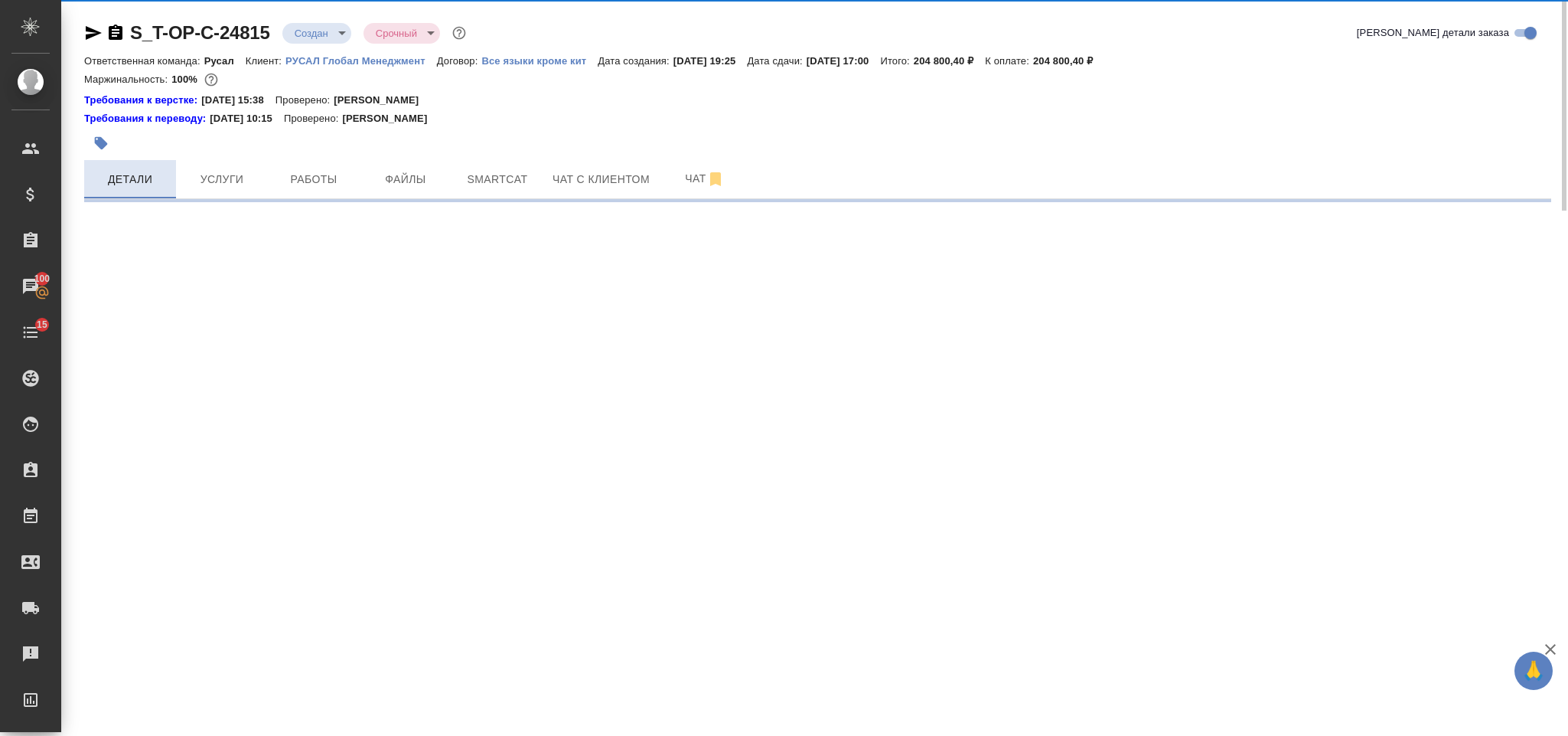
select select "RU"
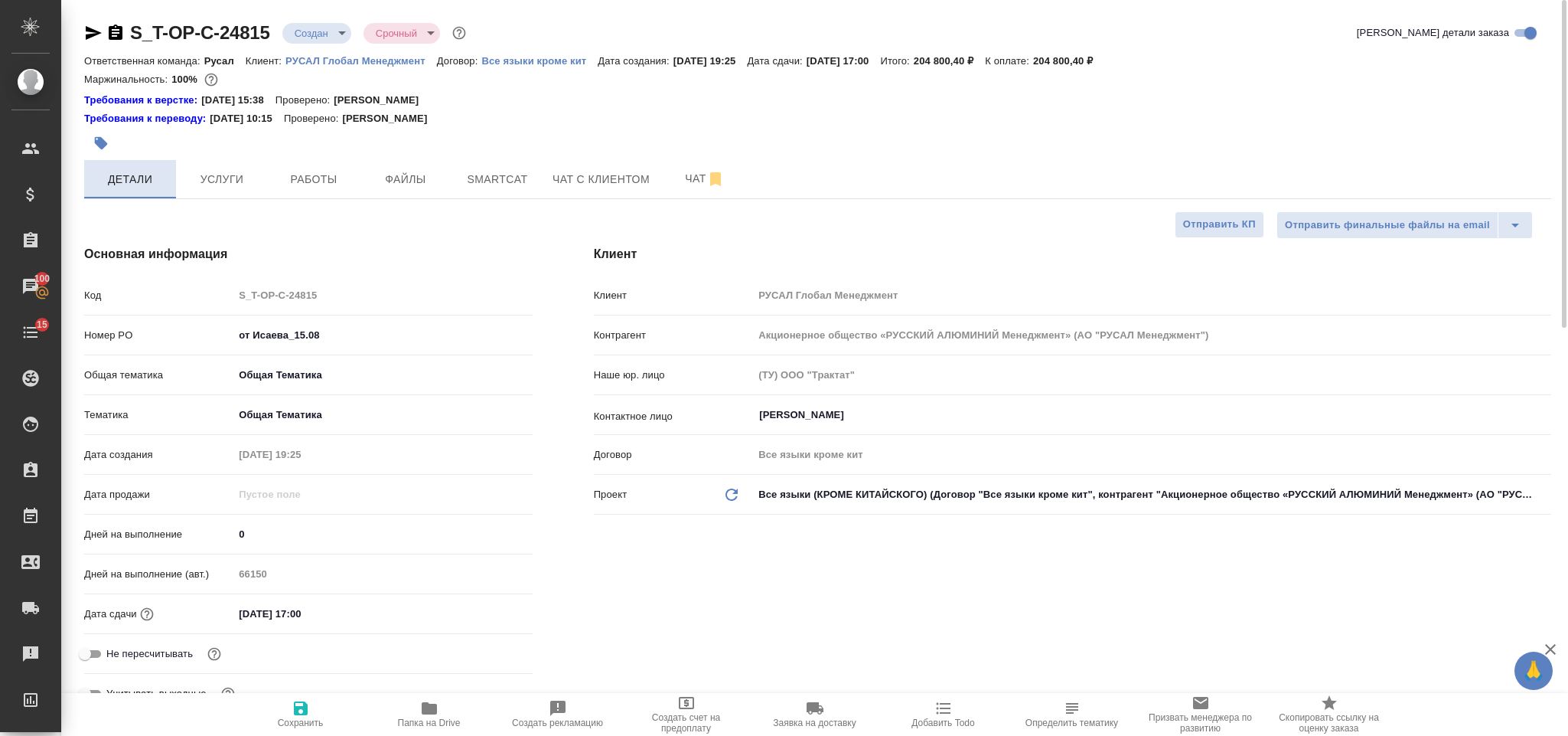
type textarea "x"
click at [109, 32] on icon "button" at bounding box center [116, 32] width 14 height 15
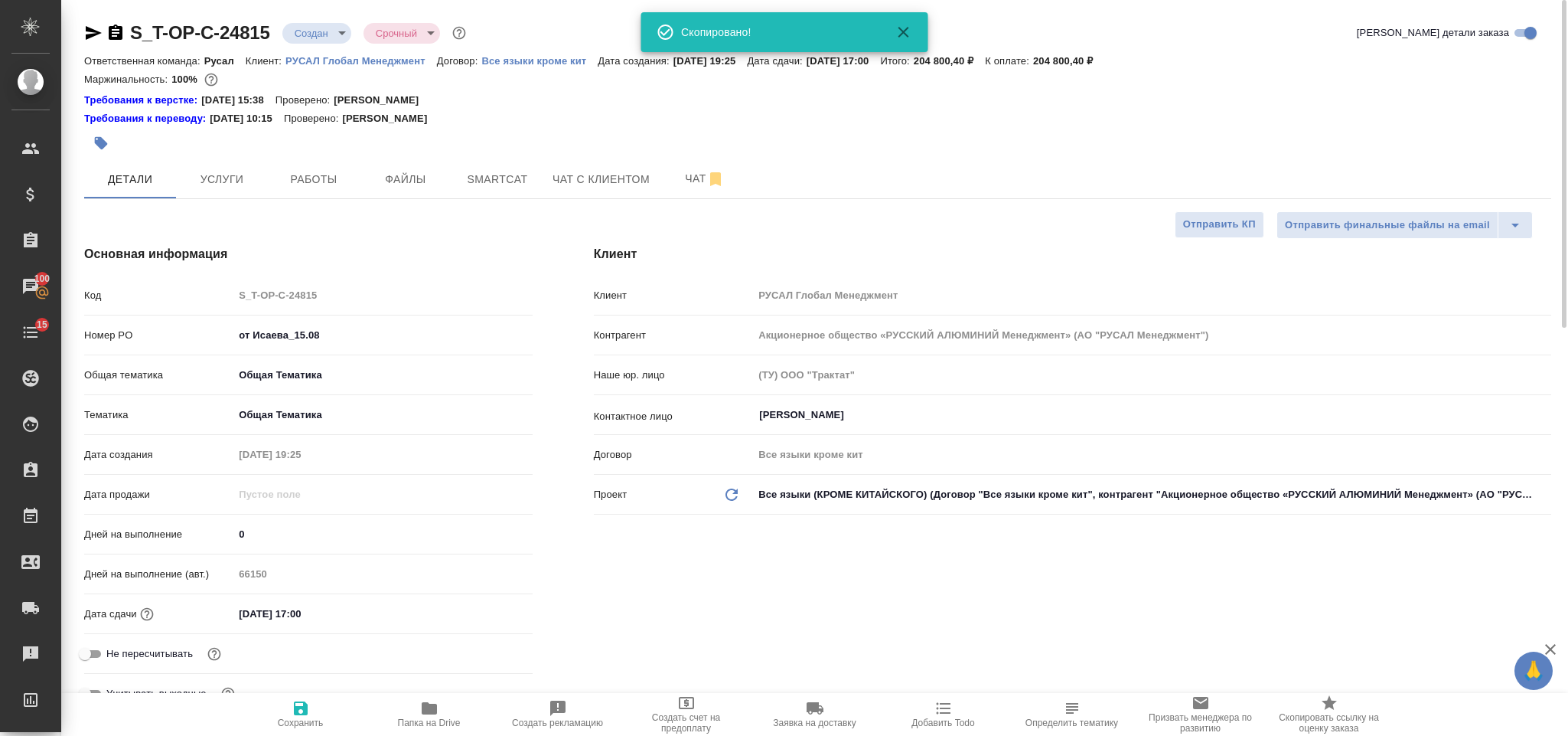
type textarea "x"
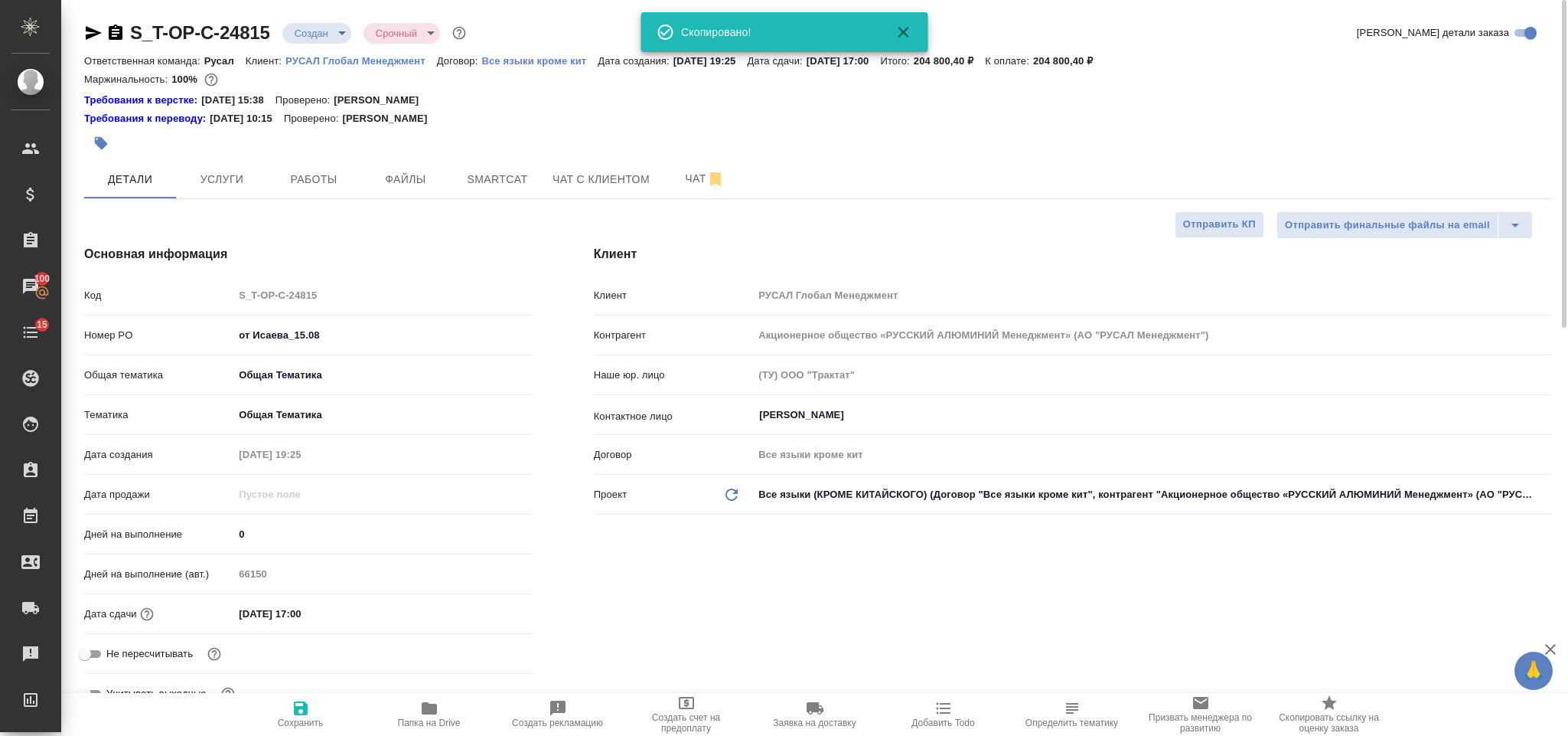
type textarea "x"
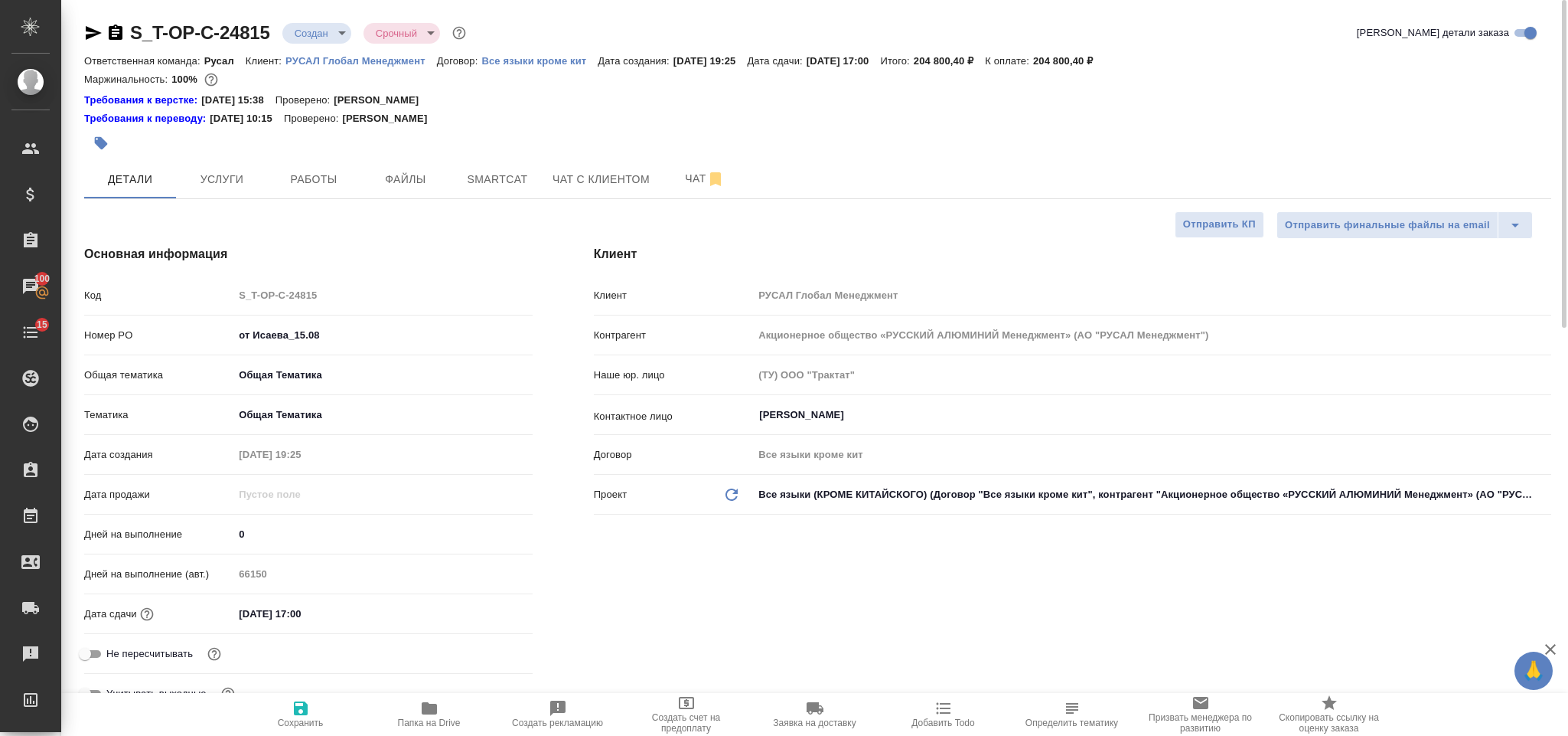
type textarea "x"
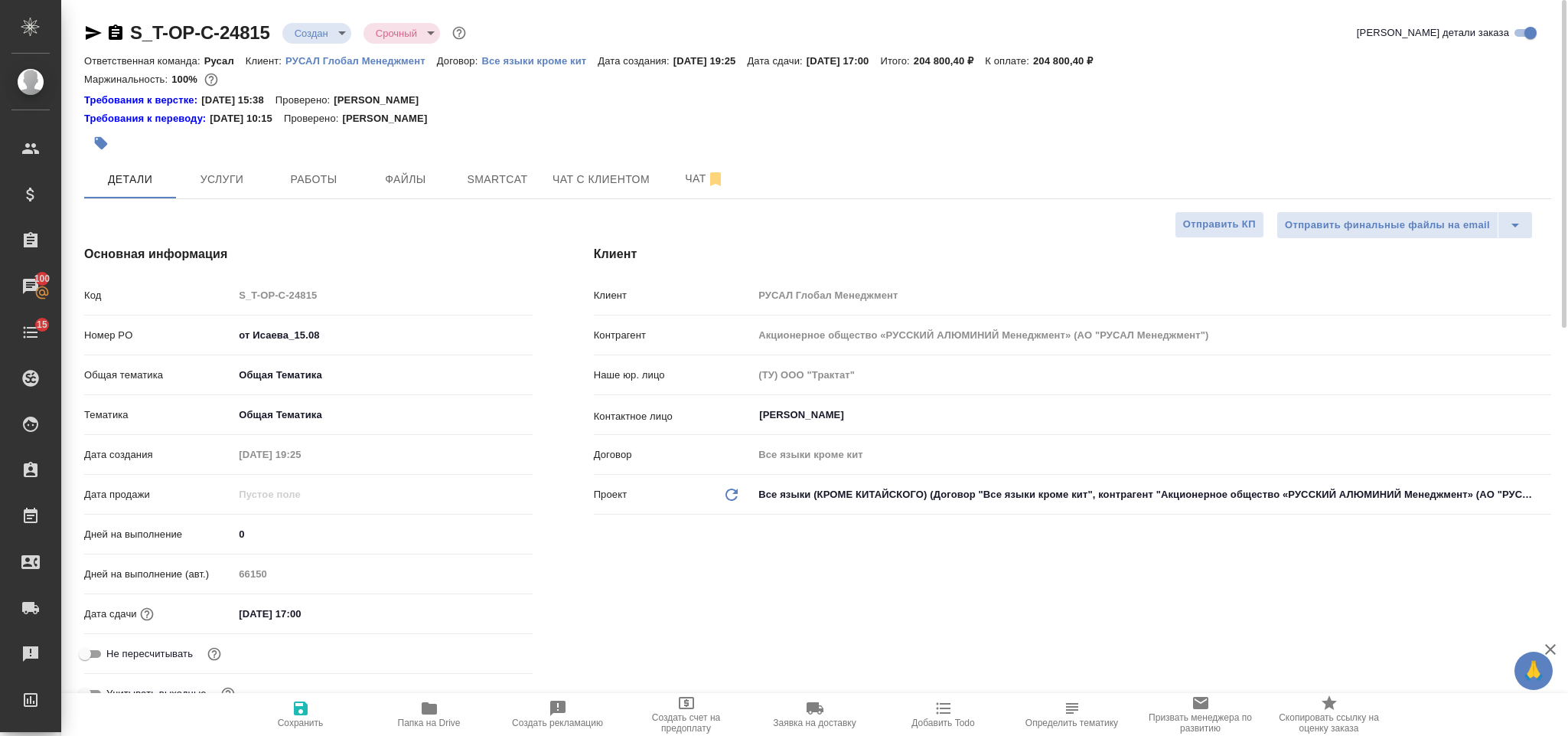
type textarea "x"
drag, startPoint x: 359, startPoint y: 343, endPoint x: 189, endPoint y: 331, distance: 170.4
click at [189, 331] on div "Номер PO от Исаева_15.08" at bounding box center [308, 335] width 449 height 27
type textarea "x"
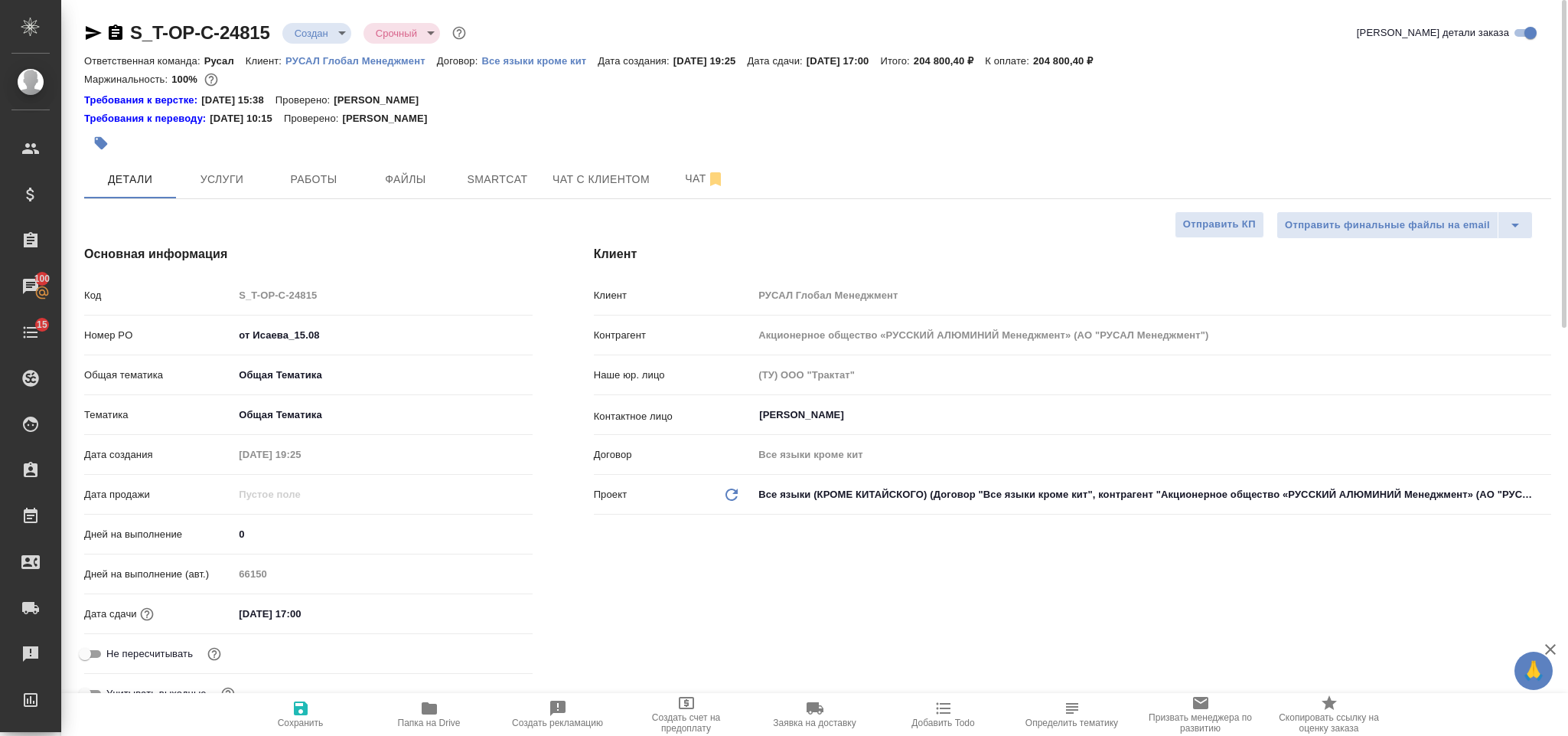
type textarea "x"
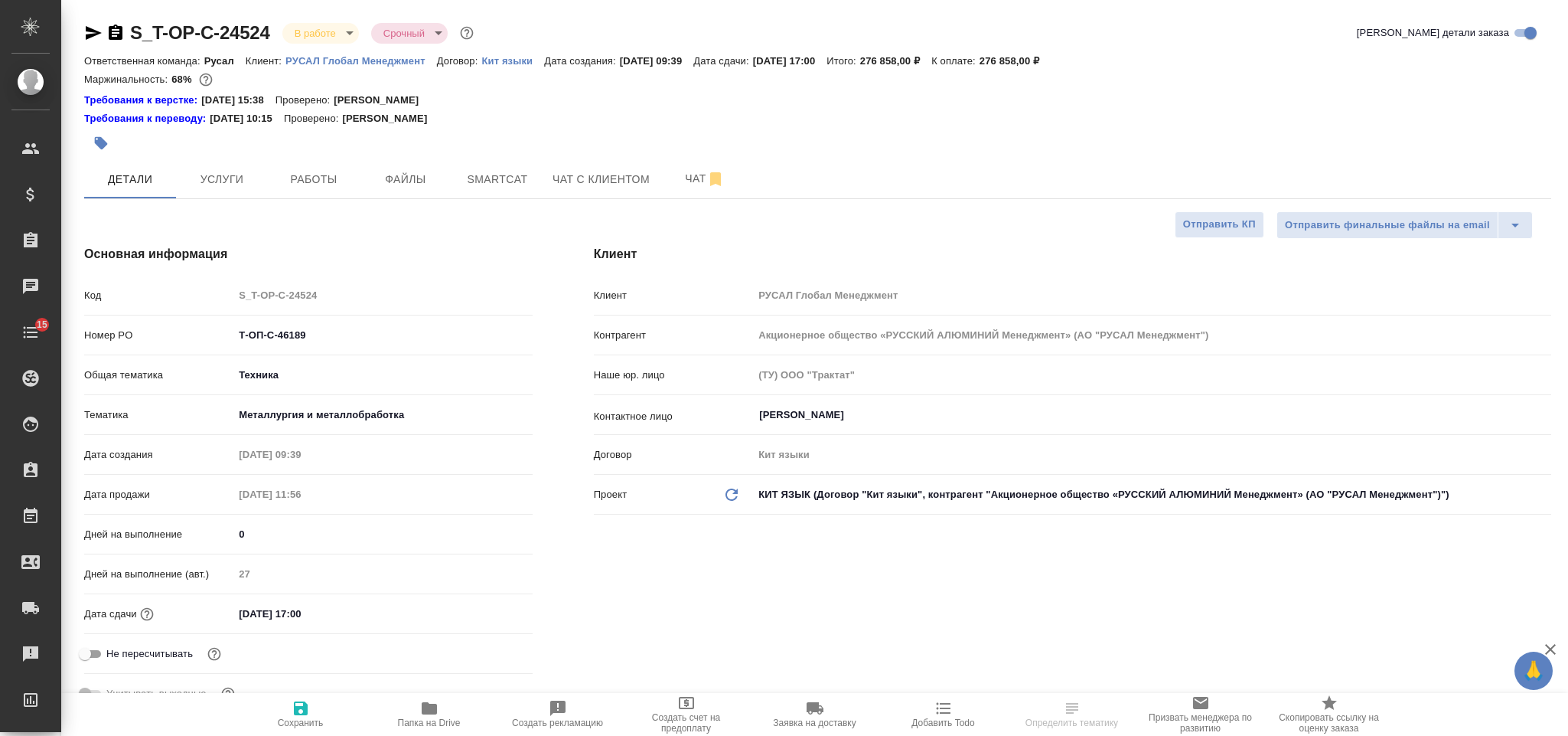
select select "RU"
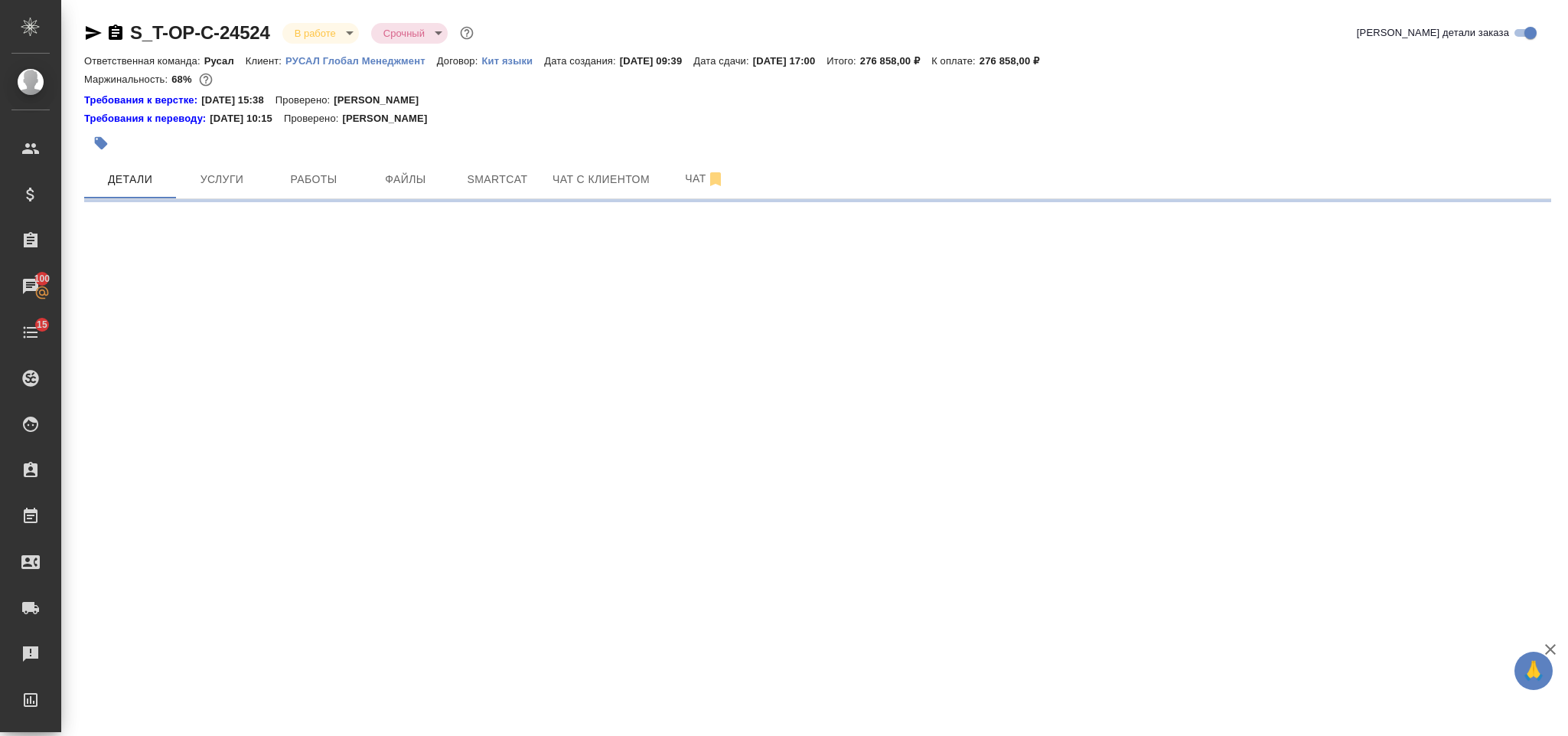
select select "RU"
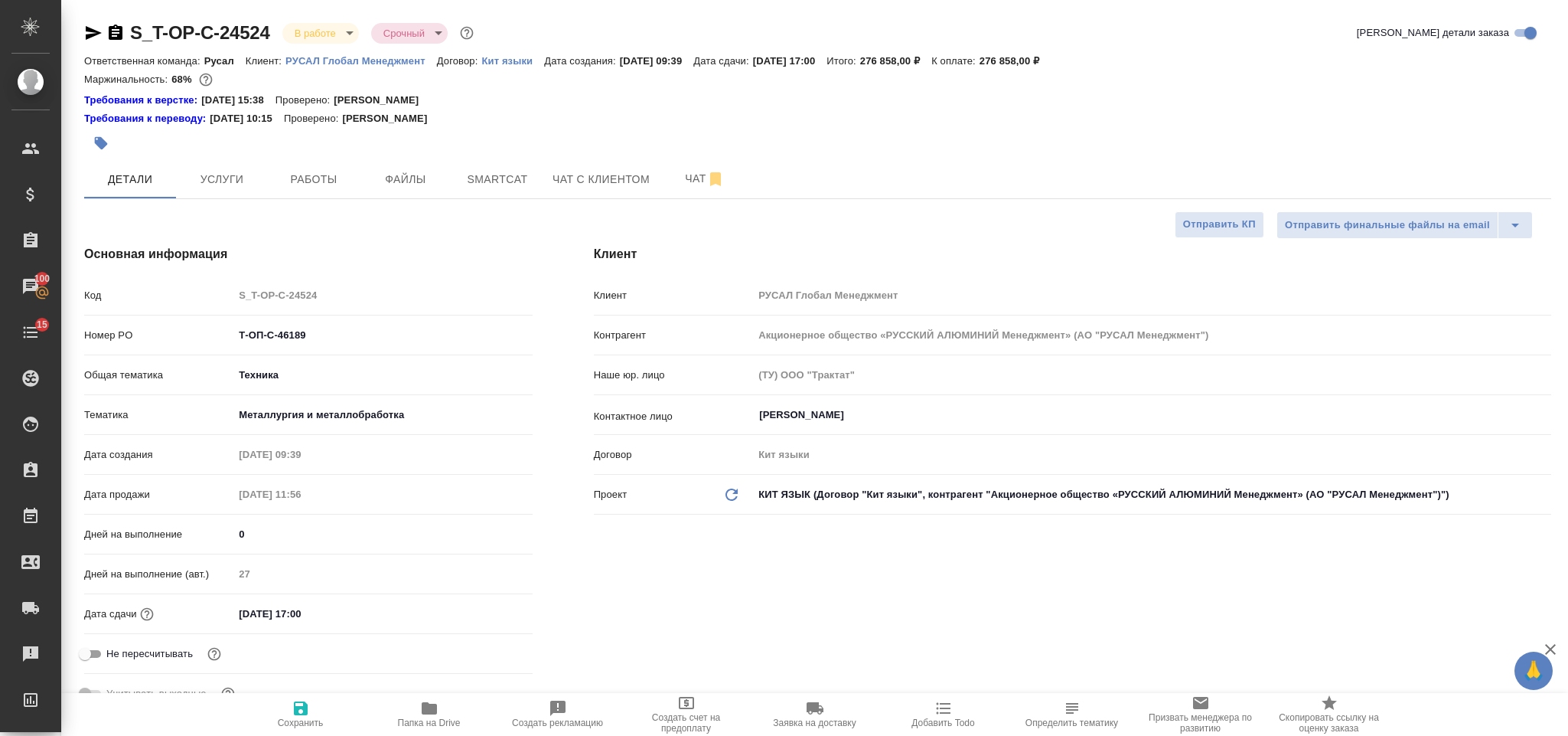
type textarea "x"
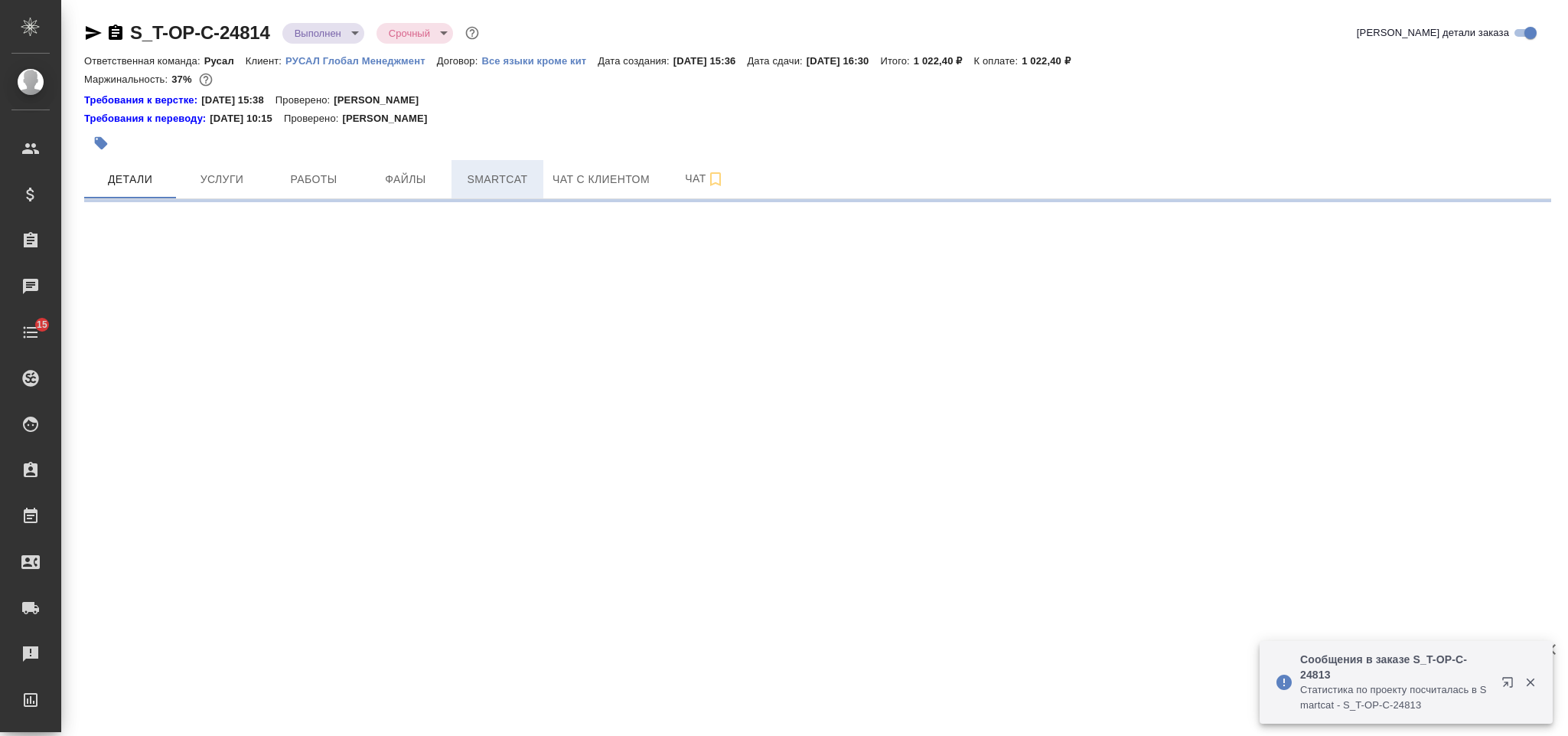
select select "RU"
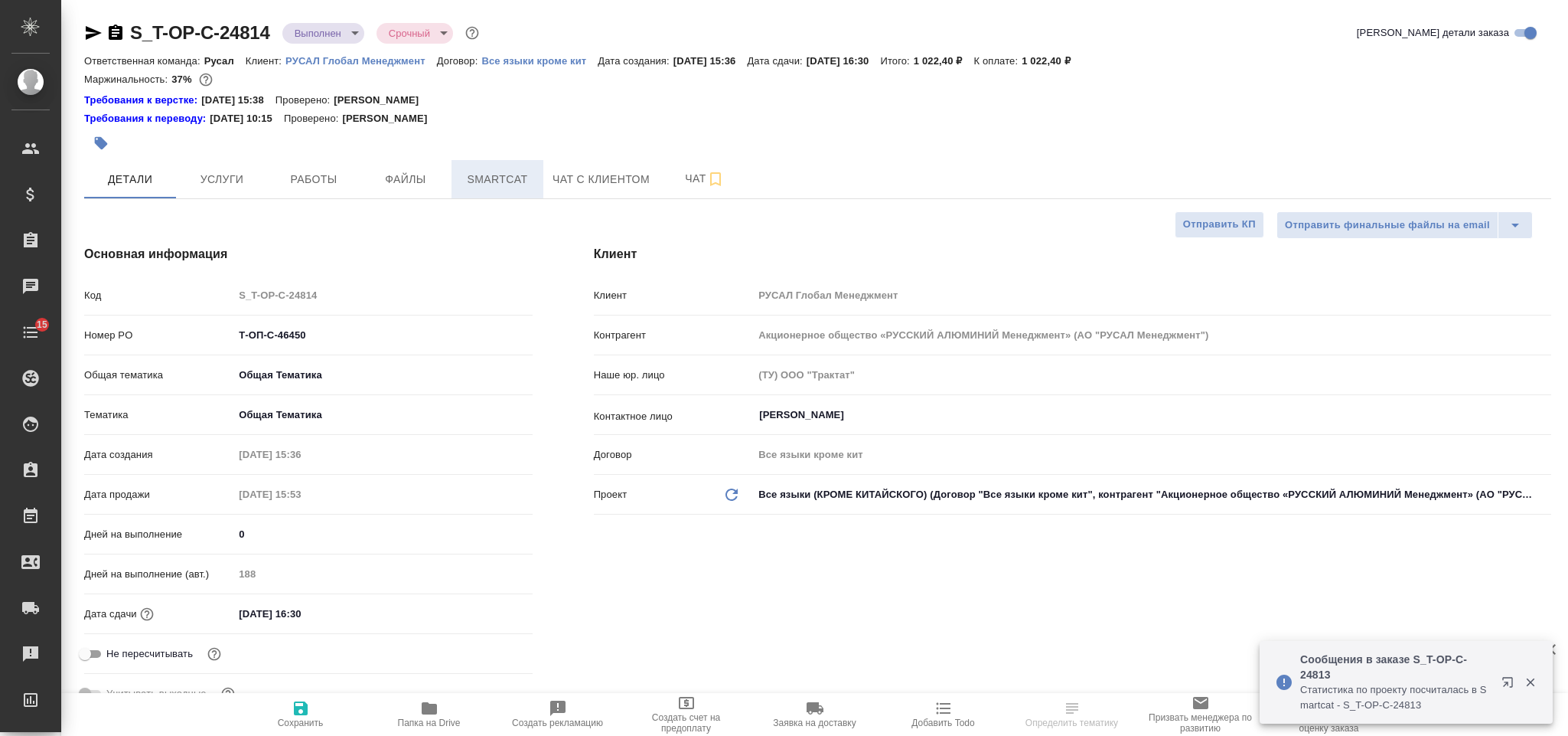
click at [504, 184] on span "Smartcat" at bounding box center [498, 179] width 73 height 19
type textarea "x"
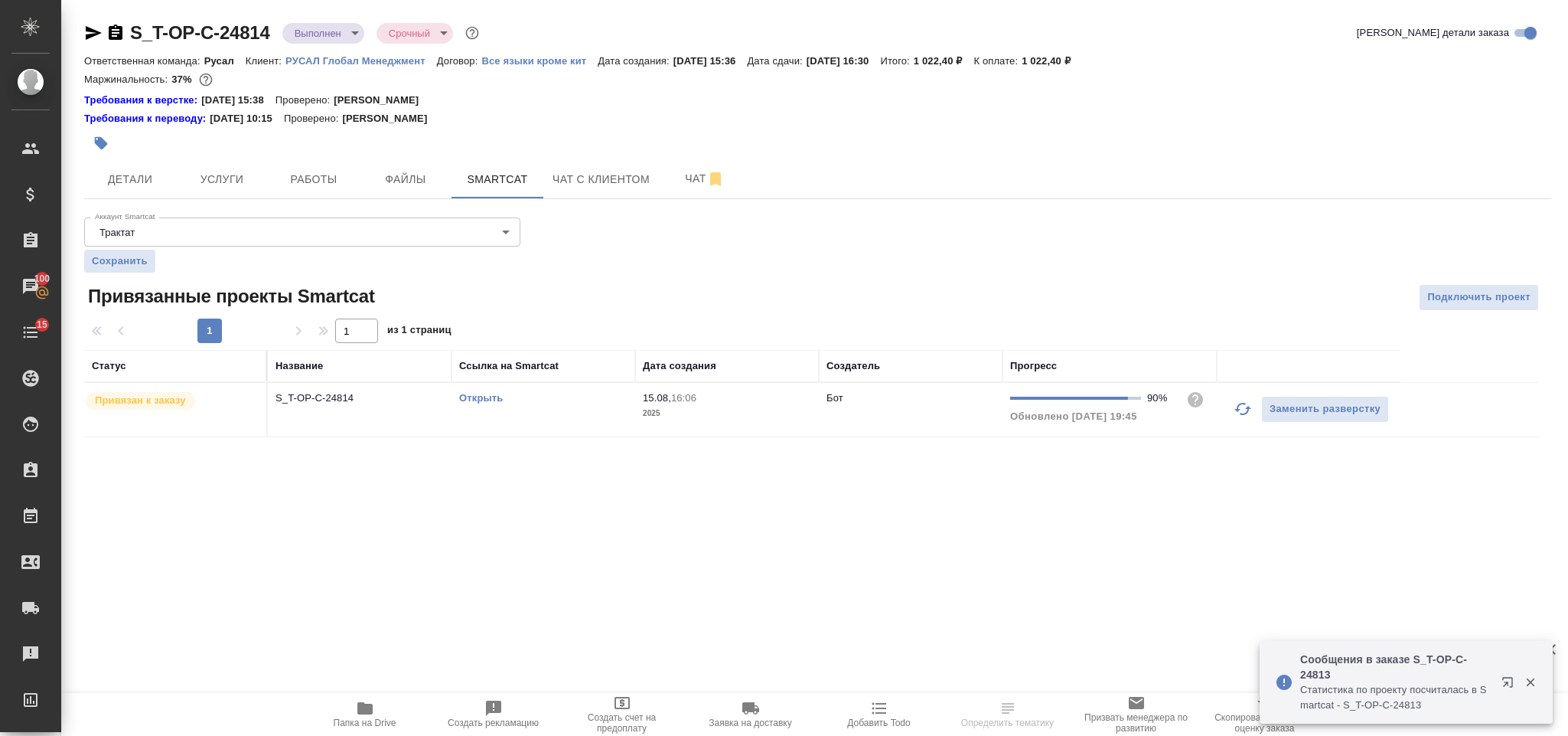
click at [1240, 418] on icon "button" at bounding box center [1243, 409] width 18 height 18
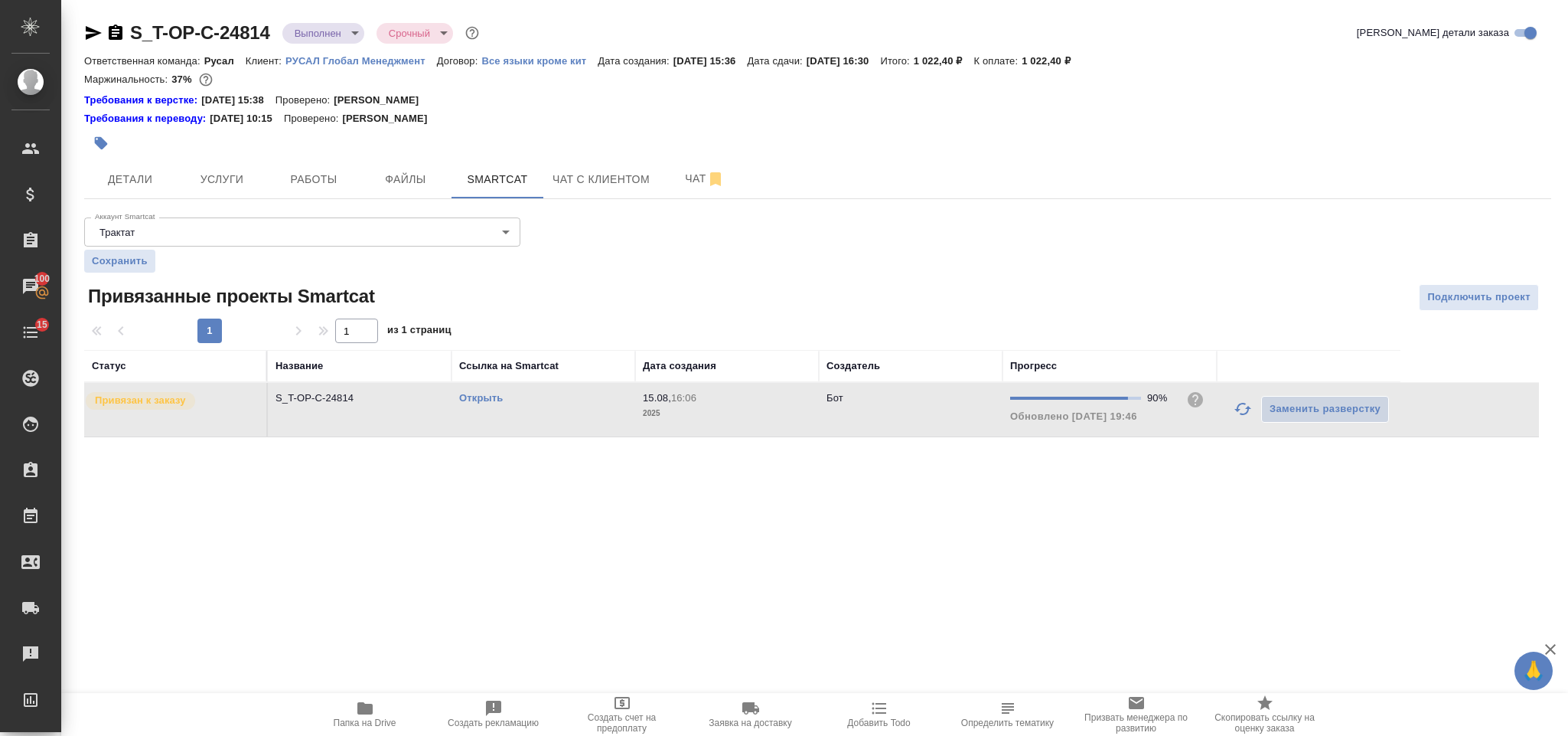
click at [470, 404] on link "Открыть" at bounding box center [481, 398] width 43 height 12
